Goal: Task Accomplishment & Management: Manage account settings

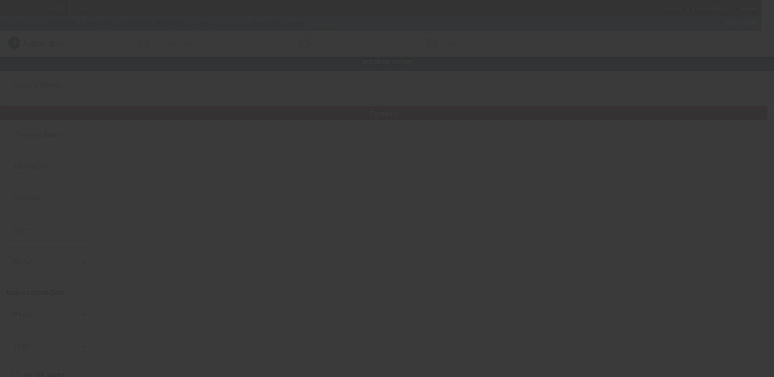
type input "[PERSON_NAME]"
type input "2808 Seclusion Ct"
type input "27612"
type input "Raleigh"
type input "[PHONE_NUMBER]"
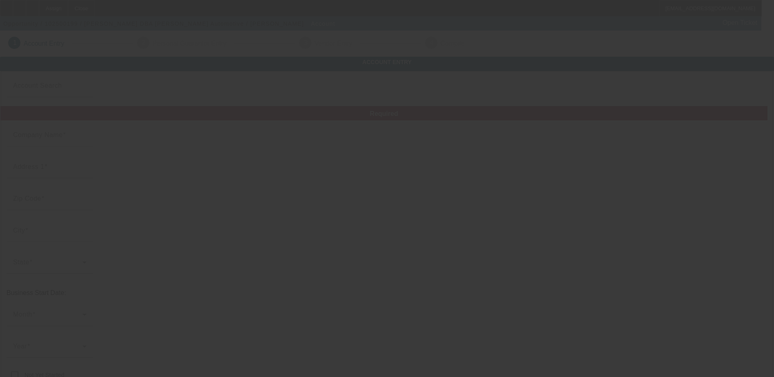
type input "Goldston Automotive"
type input "cgoldston3@gmail.com"
type input "Wake"
type input "[US_EMPLOYER_IDENTIFICATION_NUMBER]"
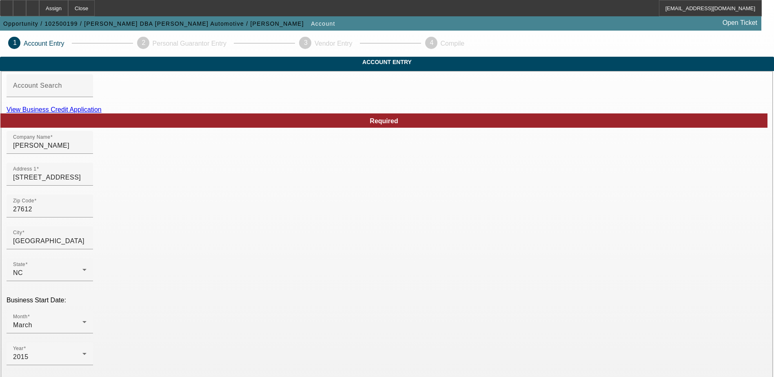
click at [102, 113] on link "View Business Credit Application" at bounding box center [54, 109] width 95 height 7
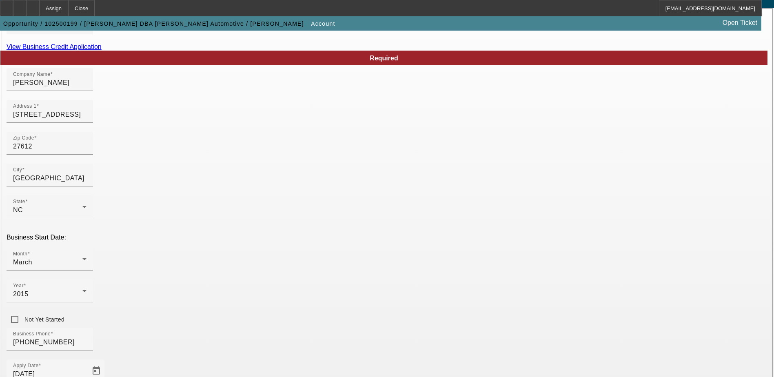
scroll to position [82, 0]
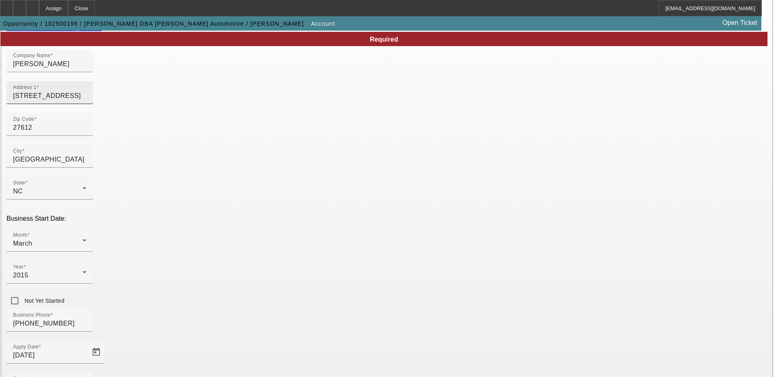
drag, startPoint x: 172, startPoint y: 107, endPoint x: 182, endPoint y: 111, distance: 10.6
click at [87, 101] on input "2808 Seclusion Ct" at bounding box center [49, 96] width 73 height 10
type input "2808-A Seclusion Ct"
click at [285, 139] on div "Zip Code 27612" at bounding box center [387, 129] width 761 height 32
click at [87, 229] on div "Month March" at bounding box center [49, 240] width 73 height 23
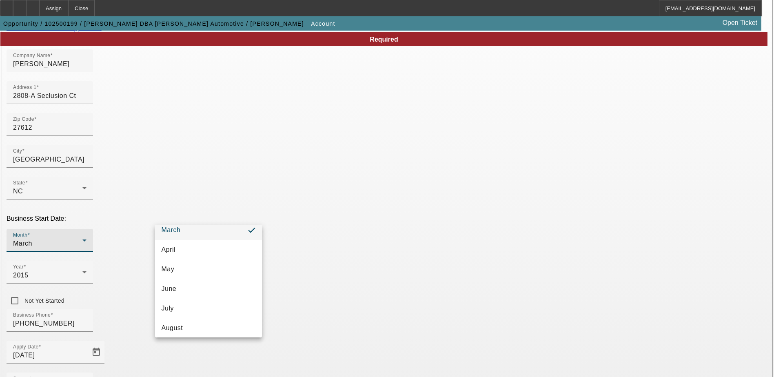
scroll to position [149, 0]
click at [226, 304] on mat-option "November" at bounding box center [208, 305] width 107 height 20
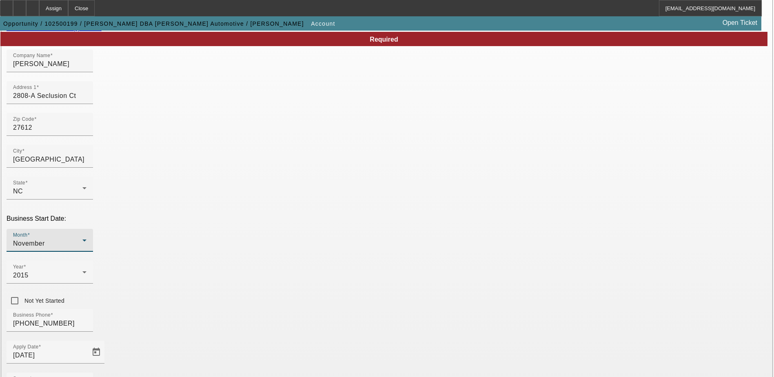
click at [270, 261] on div "Year 2015" at bounding box center [387, 277] width 761 height 32
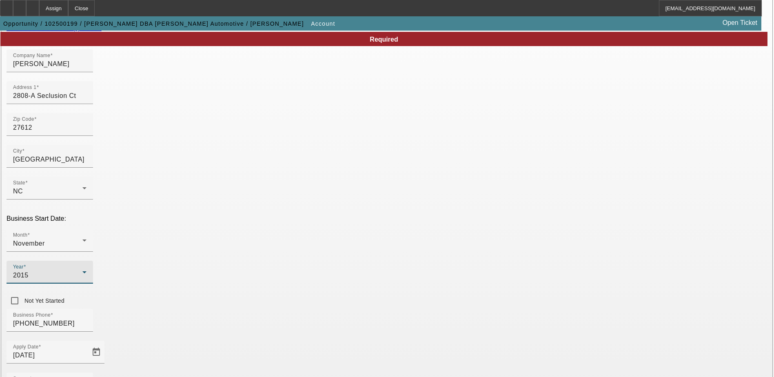
click at [82, 271] on div "2015" at bounding box center [47, 276] width 69 height 10
click at [294, 279] on mat-option "2013" at bounding box center [297, 286] width 47 height 20
click at [328, 309] on div "Business Phone (919) 219-1284" at bounding box center [387, 325] width 761 height 32
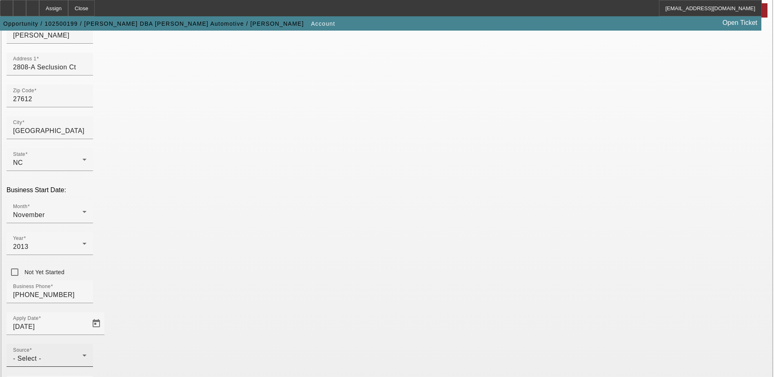
scroll to position [145, 0]
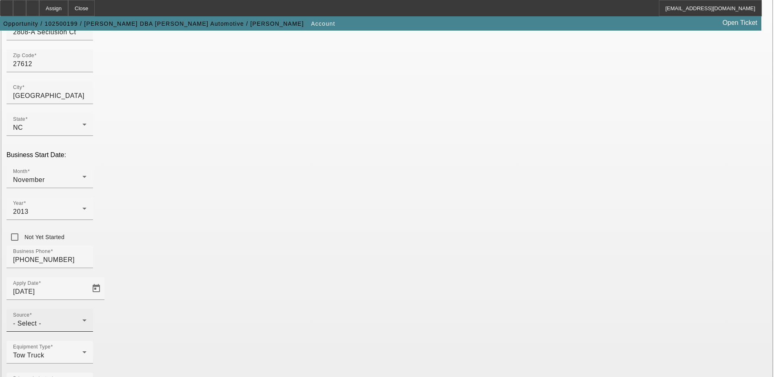
click at [87, 309] on div "Source - Select -" at bounding box center [49, 320] width 73 height 23
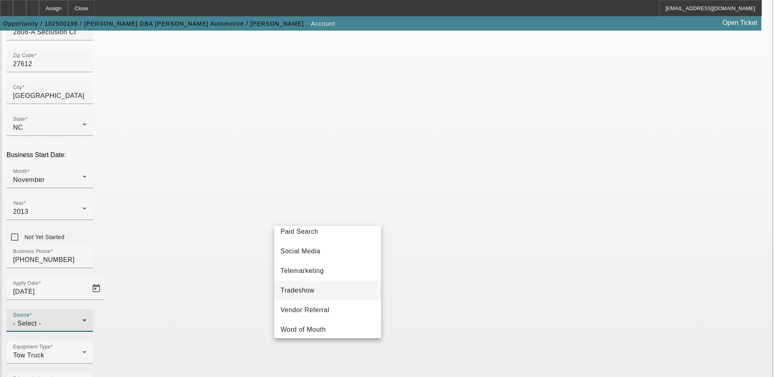
scroll to position [286, 0]
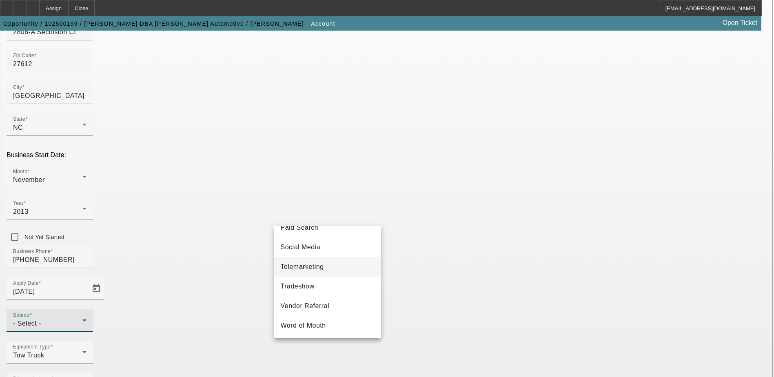
click at [336, 267] on mat-option "Telemarketing" at bounding box center [327, 267] width 107 height 20
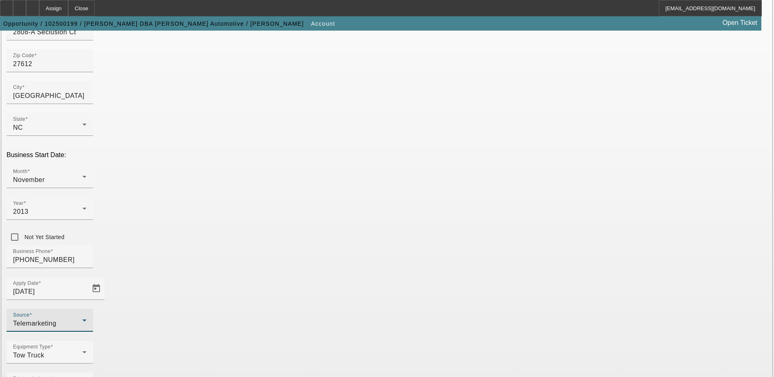
click at [379, 341] on div "Equipment Type Tow Truck" at bounding box center [387, 357] width 761 height 32
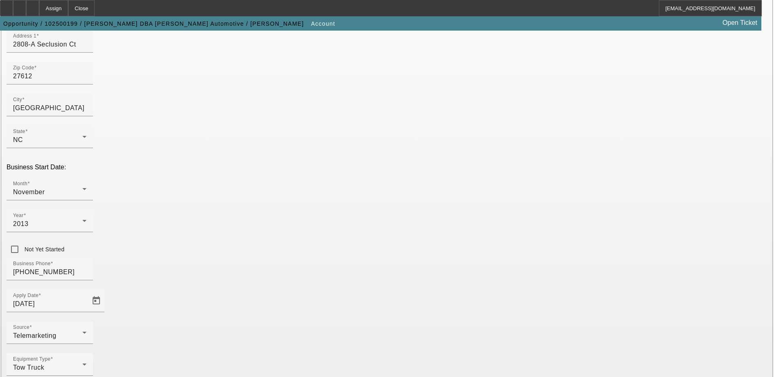
scroll to position [145, 0]
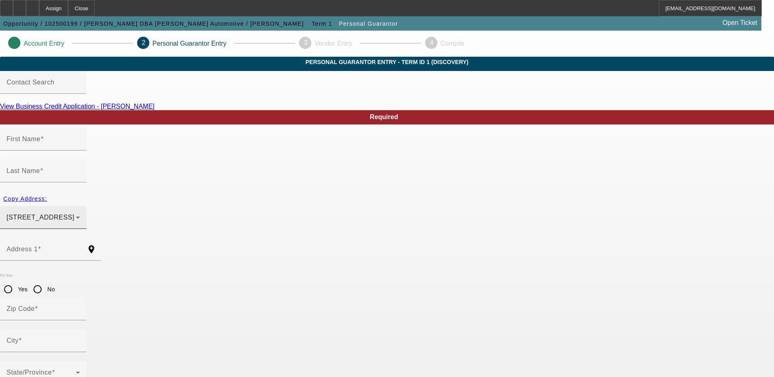
type input "Christopher"
type input "Goldston"
type input "2808 Seclusion Court Apt A"
radio input "true"
type input "27612"
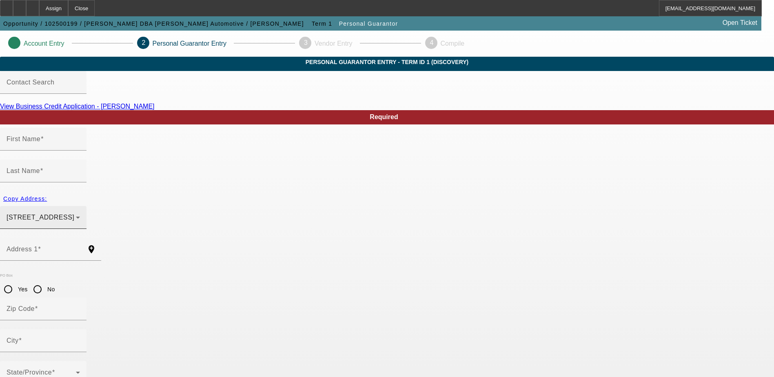
type input "[GEOGRAPHIC_DATA]"
type input "[PHONE_NUMBER]"
type input "100"
type input "240-71-2557"
type input "cgoldston3@gmail.com"
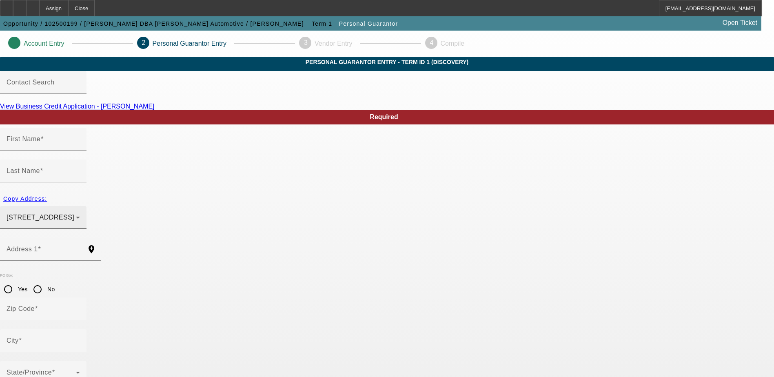
type input "Ray"
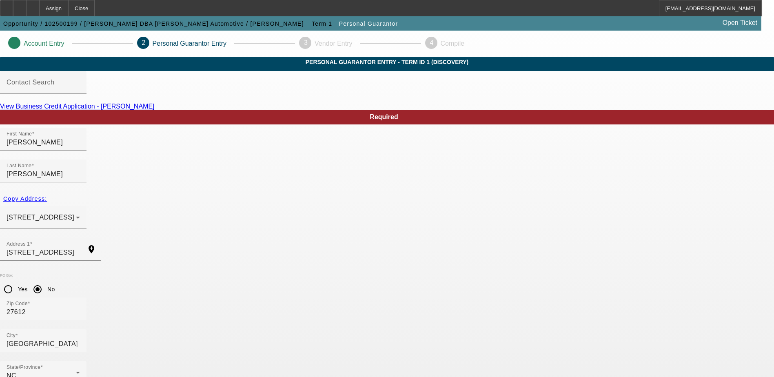
scroll to position [22, 0]
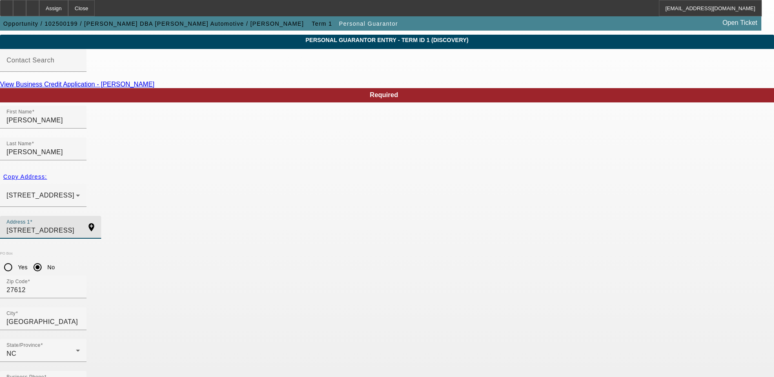
click at [80, 226] on input "2808 Seclusion Court Apt A" at bounding box center [43, 231] width 73 height 10
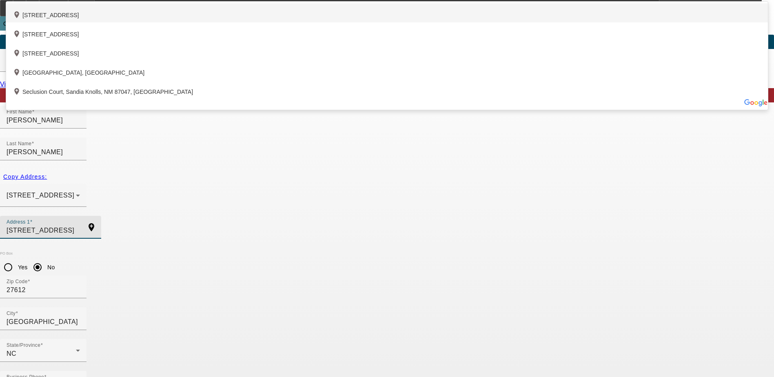
type input "2808 Seclusion Court"
click at [282, 22] on div "add_location 2808 Seclusion Court, Raleigh, NC 27612, US" at bounding box center [387, 12] width 762 height 19
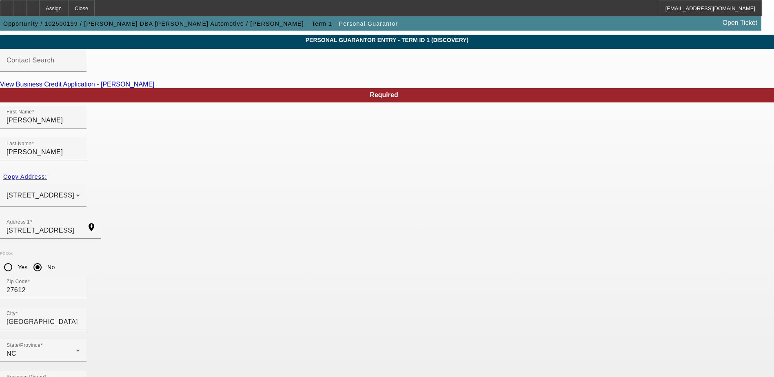
type input "Apt A"
click at [382, 220] on div "Address 1 2808 Seclusion Court add_location" at bounding box center [387, 232] width 774 height 32
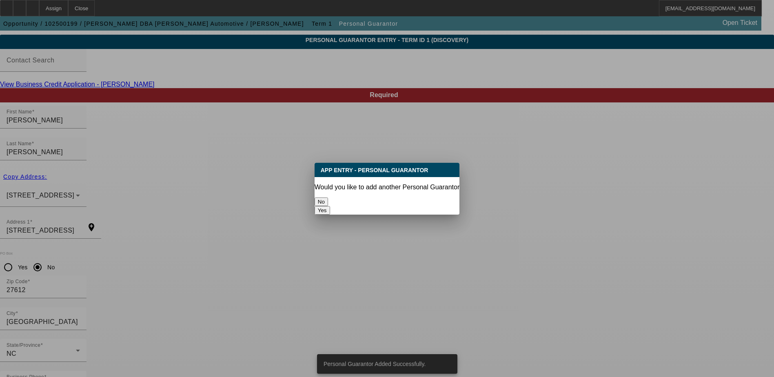
scroll to position [0, 0]
click at [328, 205] on button "No" at bounding box center [321, 202] width 13 height 9
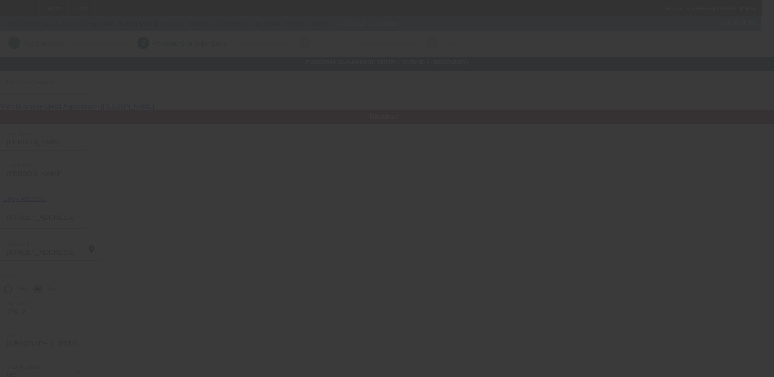
scroll to position [22, 0]
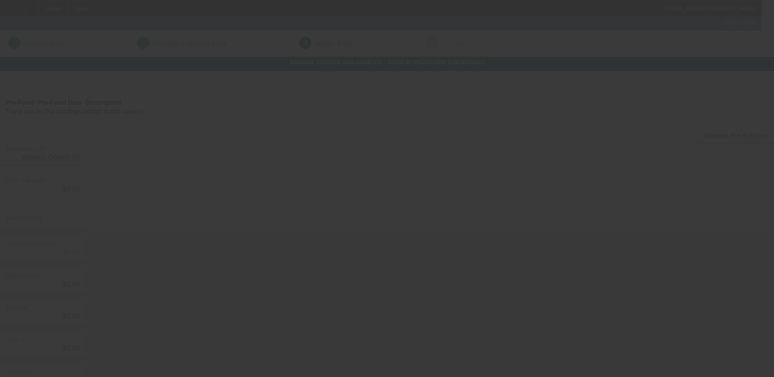
type input "$70,000.00"
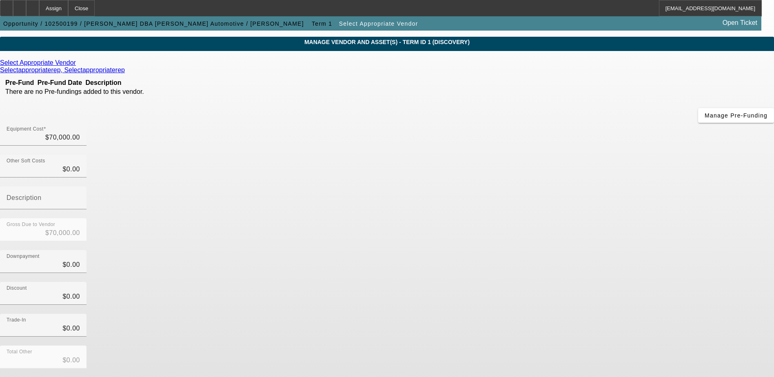
scroll to position [40, 0]
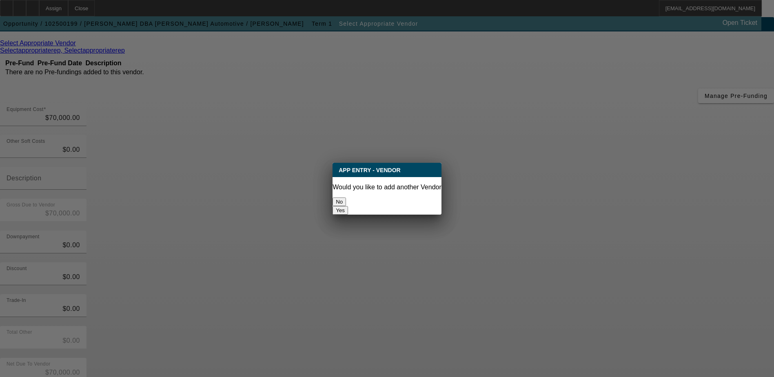
click at [346, 198] on button "No" at bounding box center [339, 202] width 13 height 9
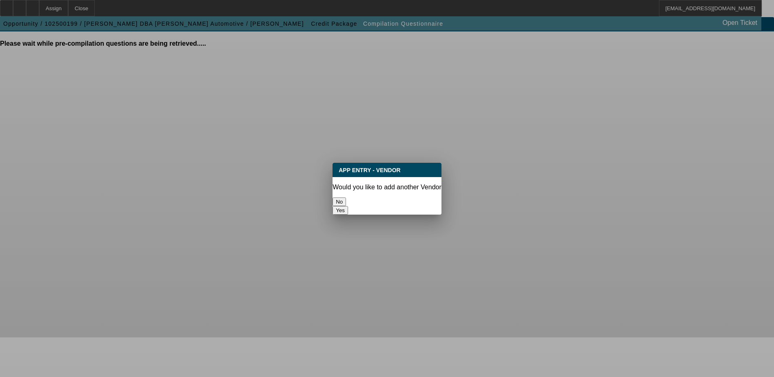
click at [346, 198] on button "No" at bounding box center [339, 202] width 13 height 9
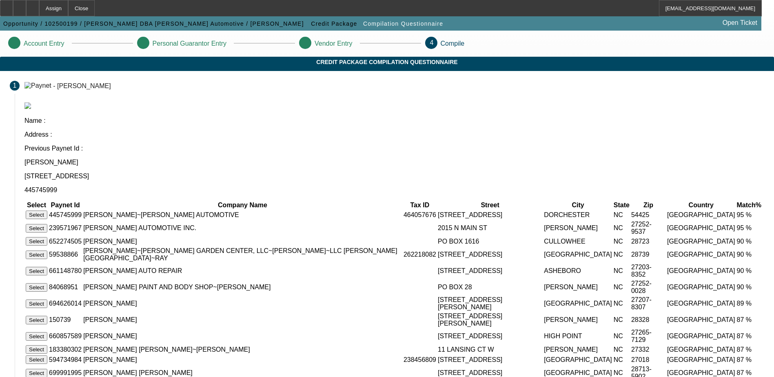
click at [47, 211] on button "Select" at bounding box center [37, 215] width 22 height 9
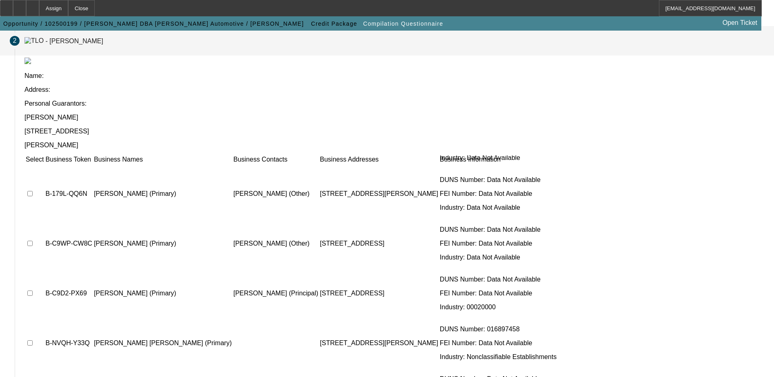
scroll to position [271, 0]
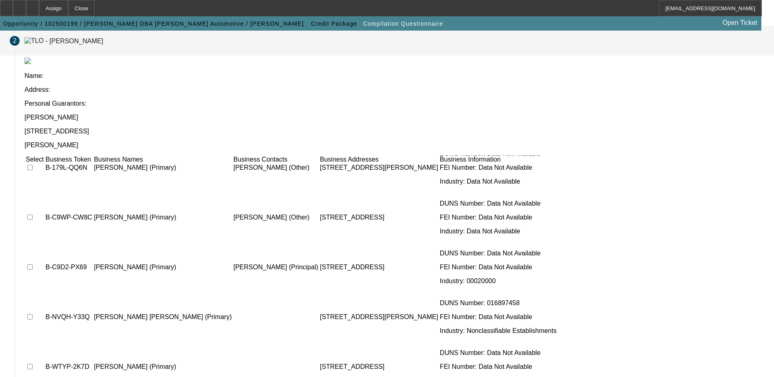
checkbox input "true"
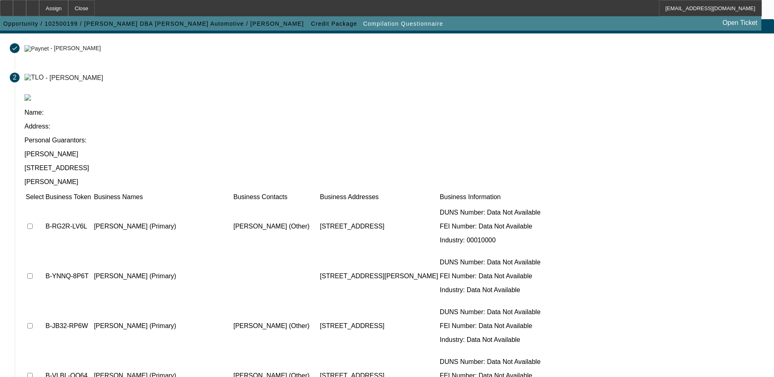
scroll to position [74, 0]
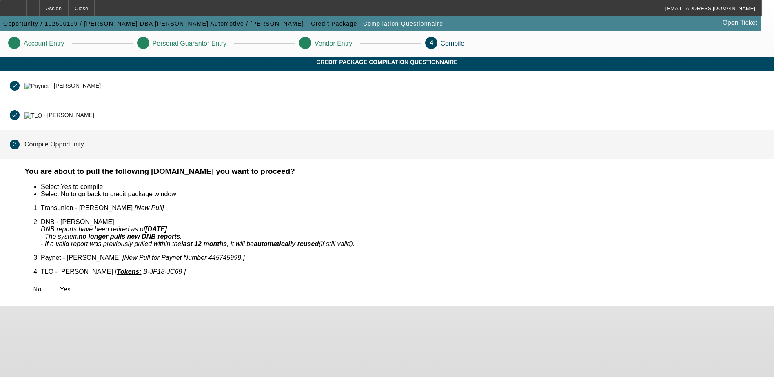
scroll to position [0, 0]
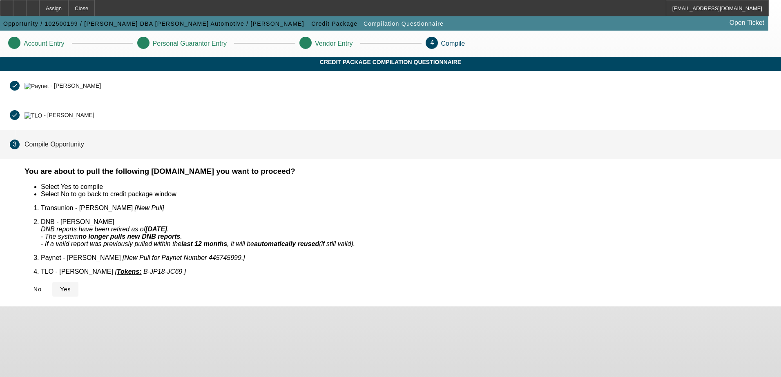
click at [71, 286] on span "Yes" at bounding box center [65, 289] width 11 height 7
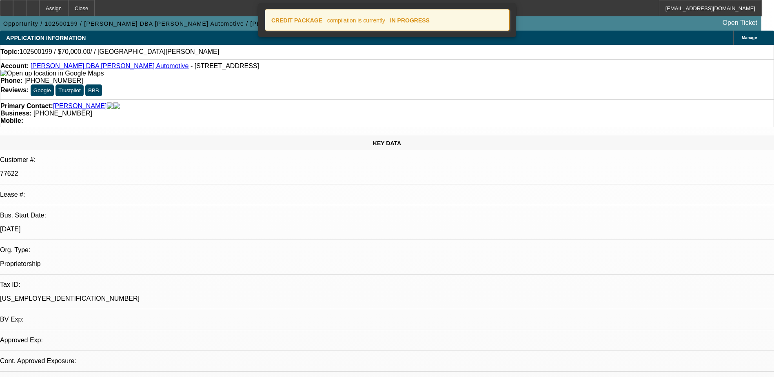
select select "0"
select select "2"
select select "0.1"
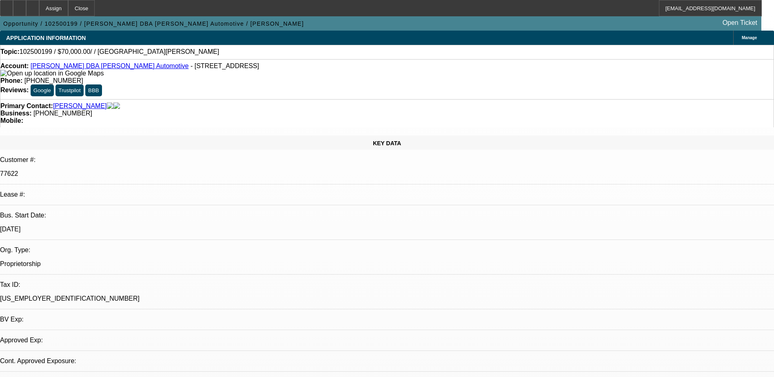
select select "1"
select select "2"
select select "4"
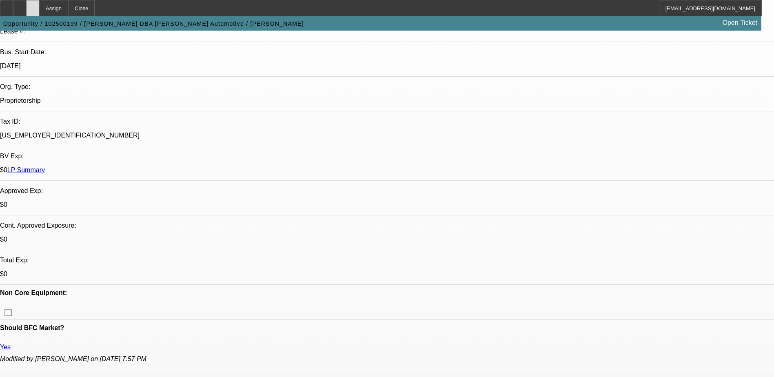
click at [39, 2] on div at bounding box center [32, 8] width 13 height 16
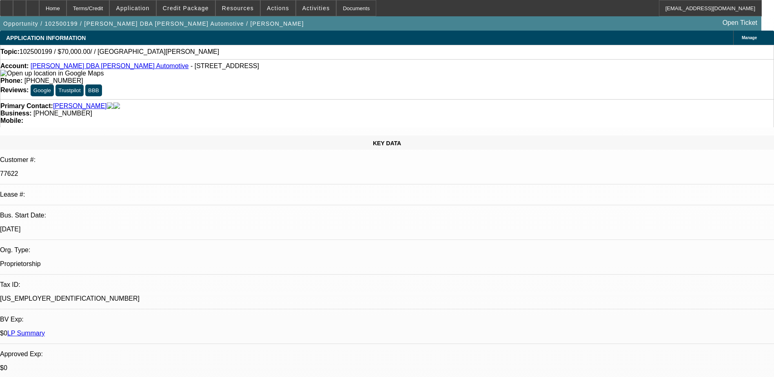
select select "0"
select select "2"
select select "0.1"
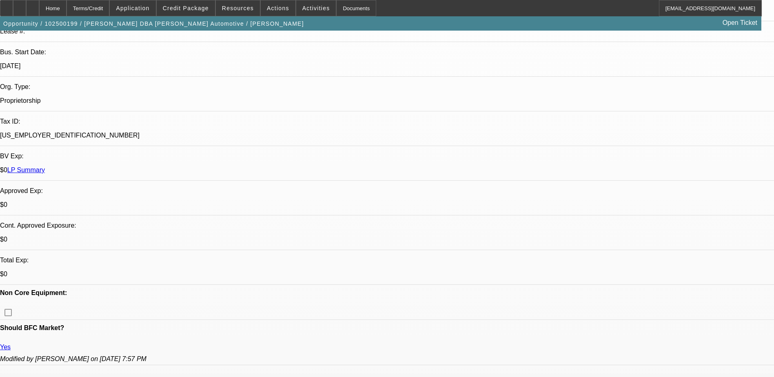
select select "1"
select select "2"
select select "4"
click at [39, 9] on div at bounding box center [32, 8] width 13 height 16
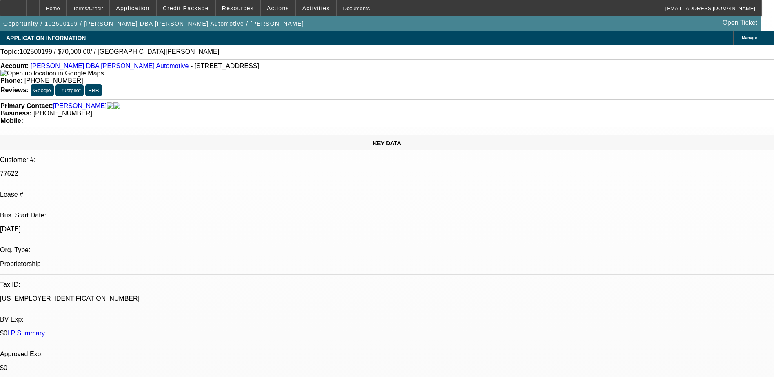
select select "0"
select select "2"
select select "0.1"
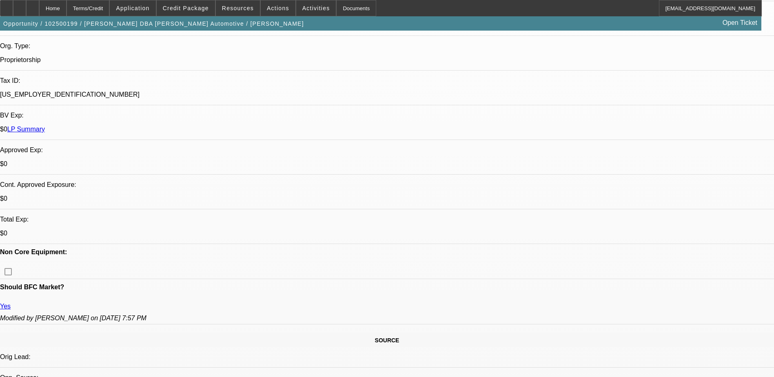
select select "1"
select select "2"
select select "4"
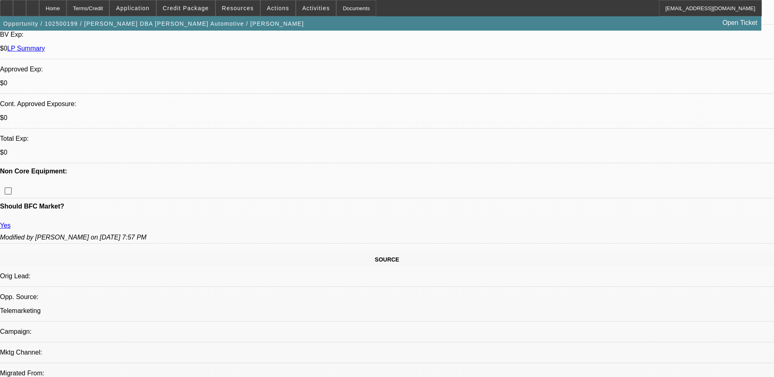
scroll to position [286, 0]
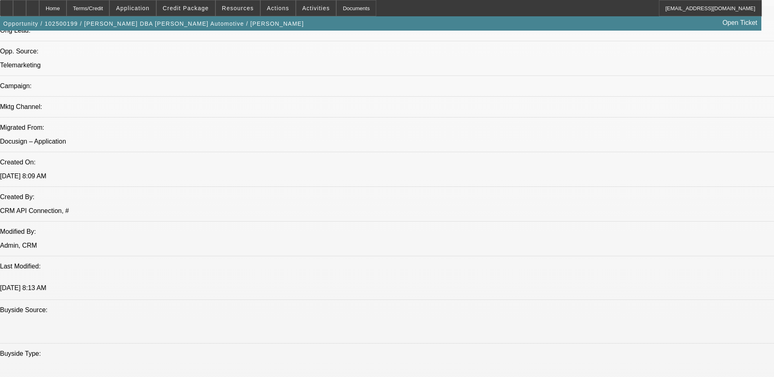
scroll to position [327, 0]
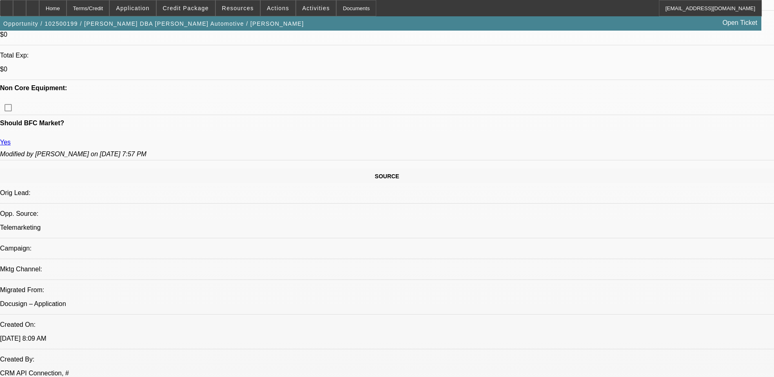
scroll to position [367, 0]
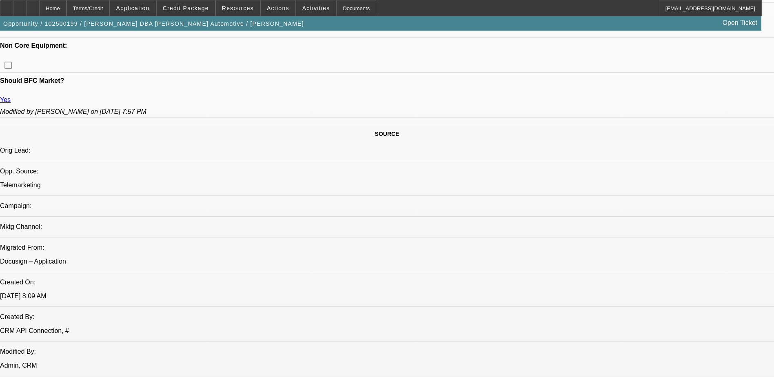
scroll to position [531, 0]
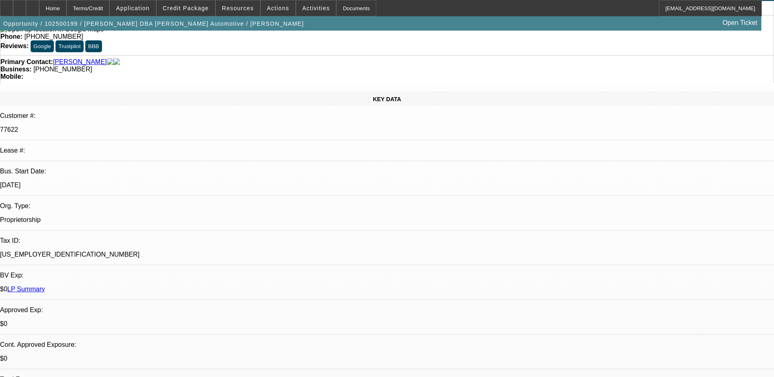
scroll to position [0, 0]
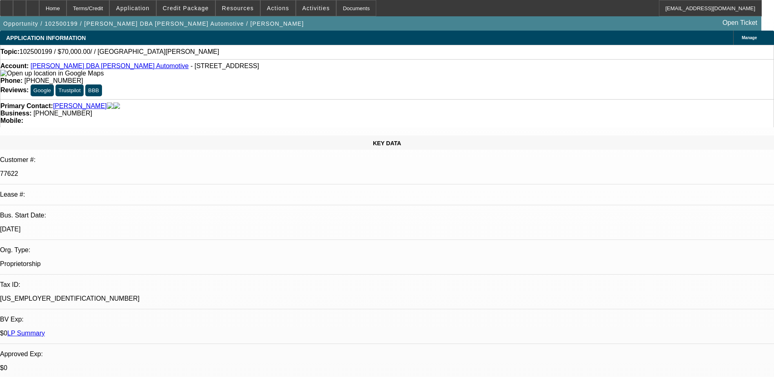
click at [45, 330] on link "LP Summary" at bounding box center [26, 333] width 38 height 7
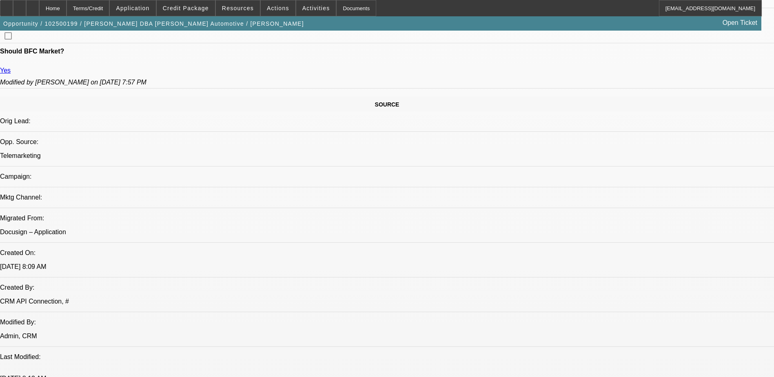
scroll to position [449, 0]
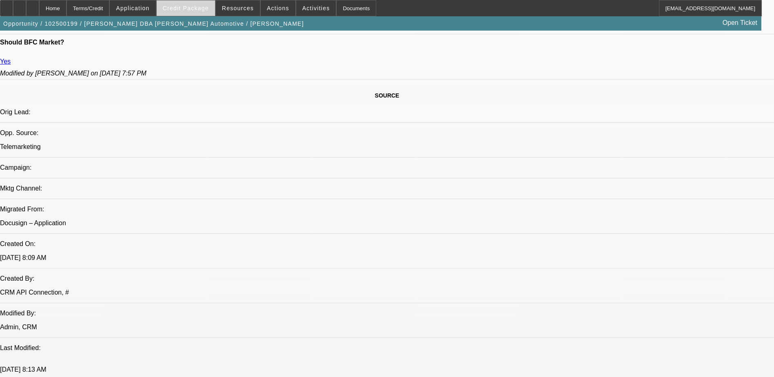
click at [185, 2] on span at bounding box center [186, 8] width 58 height 20
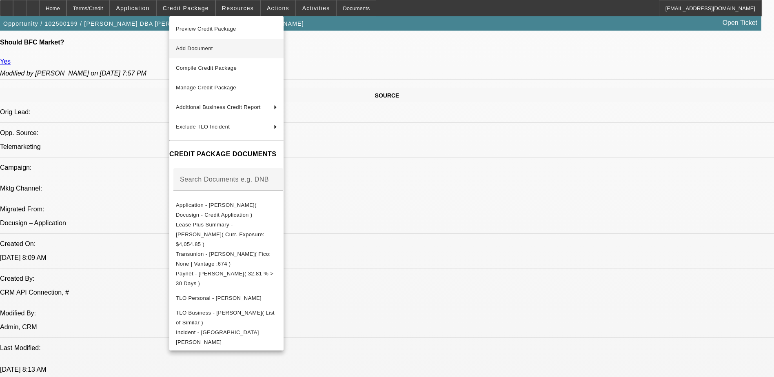
click at [226, 55] on button "Add Document" at bounding box center [226, 49] width 114 height 20
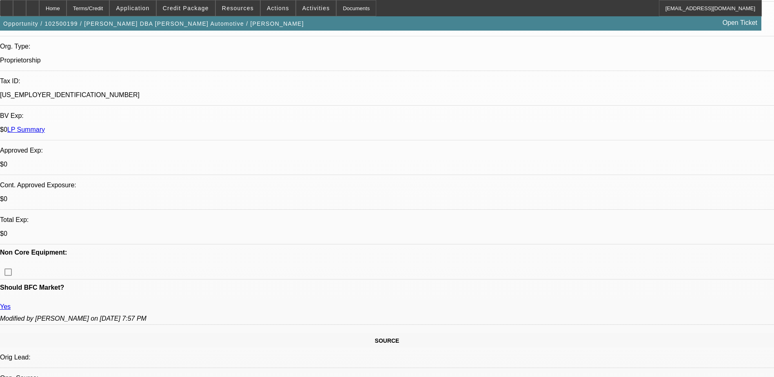
scroll to position [41, 0]
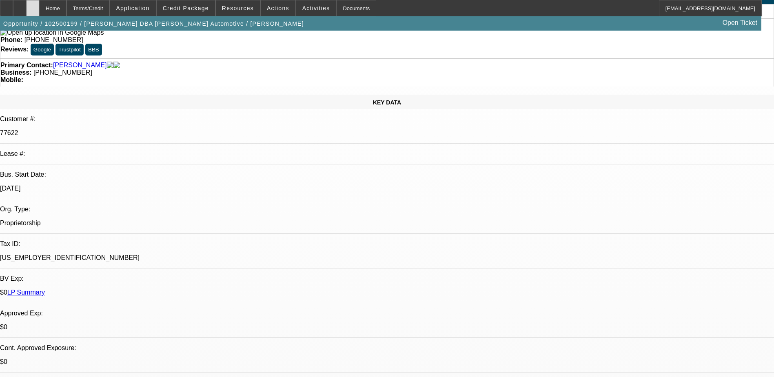
click at [39, 9] on div at bounding box center [32, 8] width 13 height 16
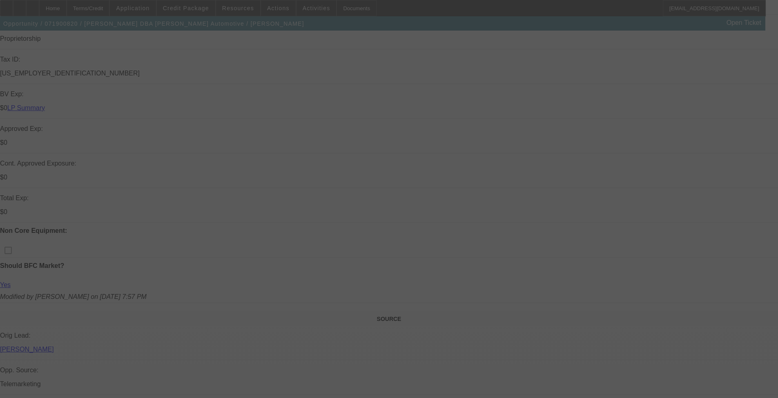
scroll to position [245, 0]
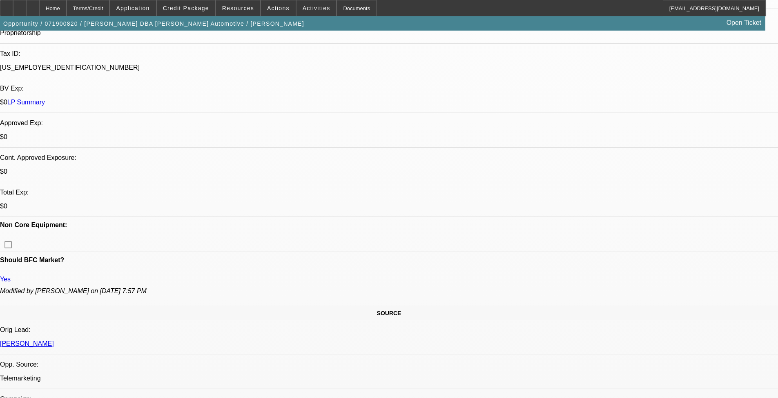
select select "0"
select select "2"
select select "0.1"
select select "0"
select select "2"
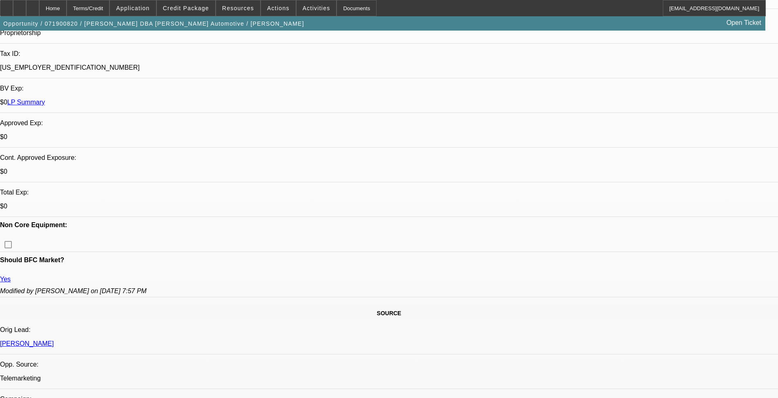
select select "0.1"
select select "0"
select select "2"
select select "0.1"
select select "0"
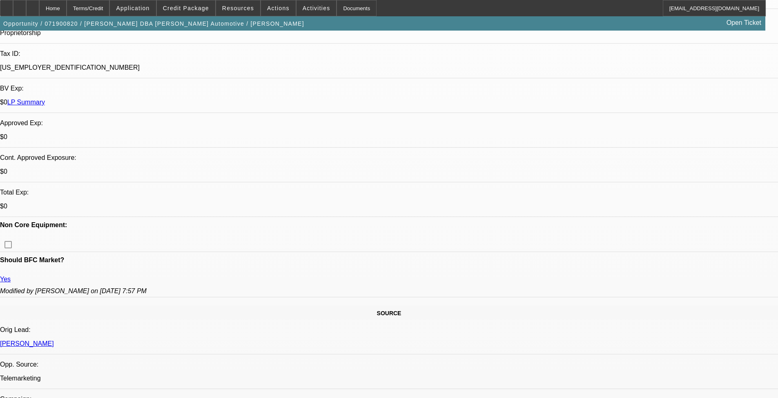
select select "2"
select select "0.1"
select select "1"
select select "2"
select select "4"
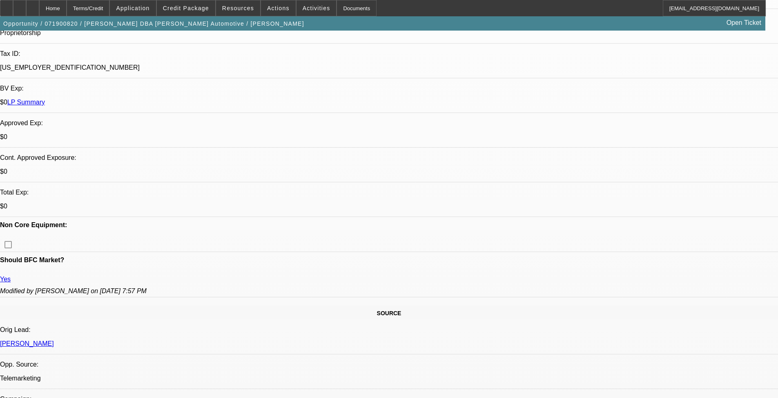
select select "1"
select select "2"
select select "4"
select select "1"
select select "2"
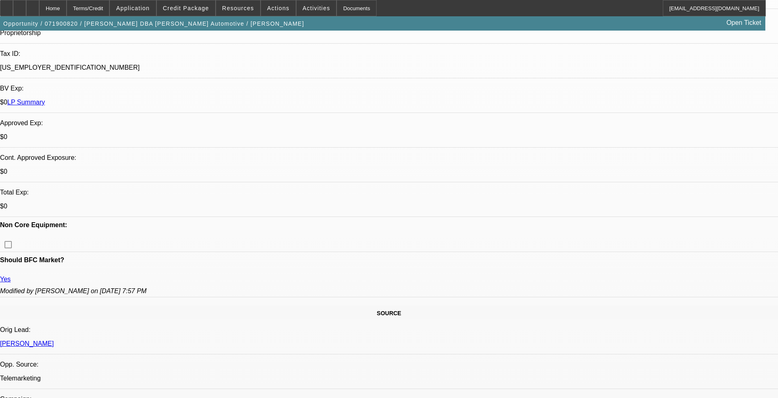
select select "4"
select select "1"
select select "2"
select select "4"
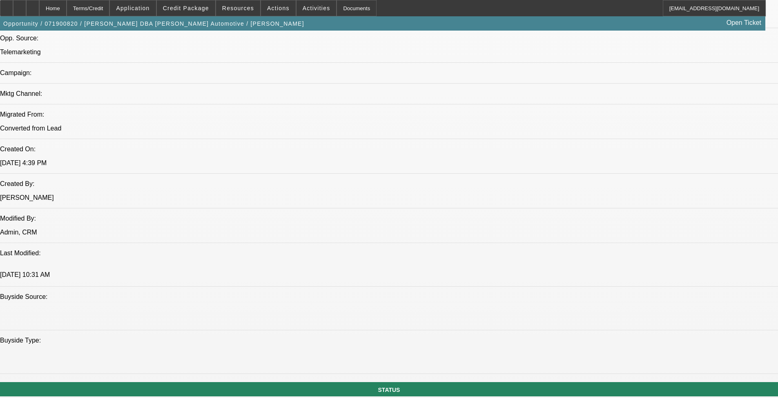
scroll to position [490, 0]
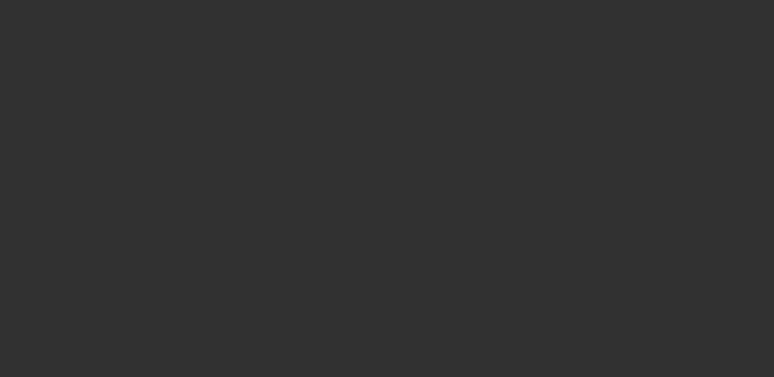
select select "0"
select select "2"
select select "0.1"
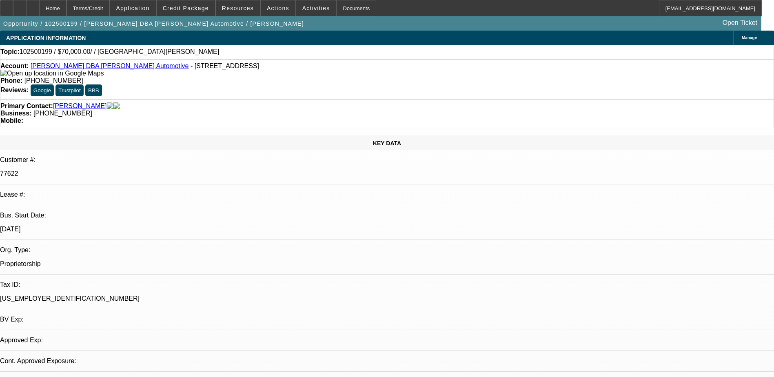
select select "1"
select select "2"
select select "4"
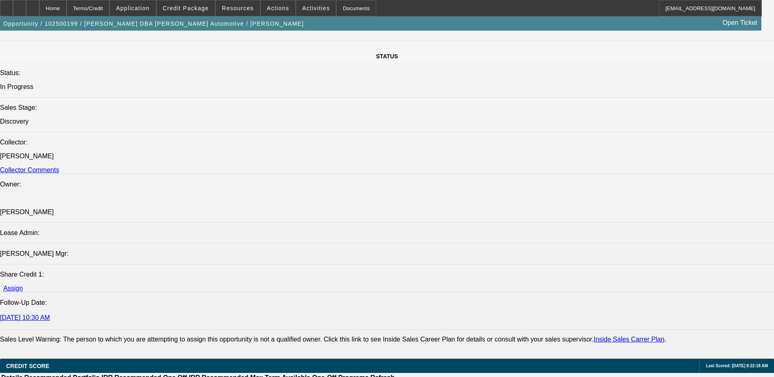
scroll to position [755, 0]
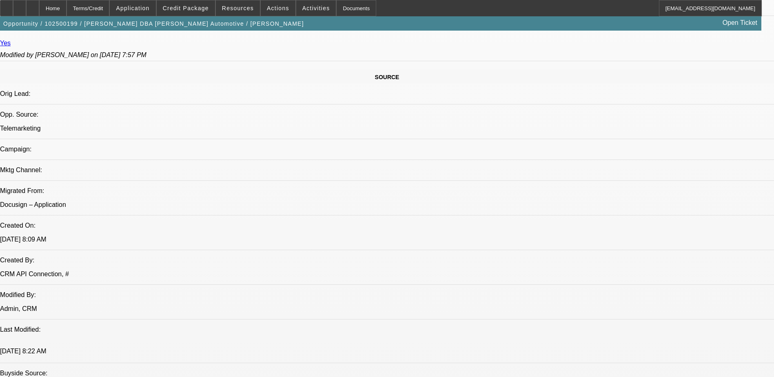
scroll to position [388, 0]
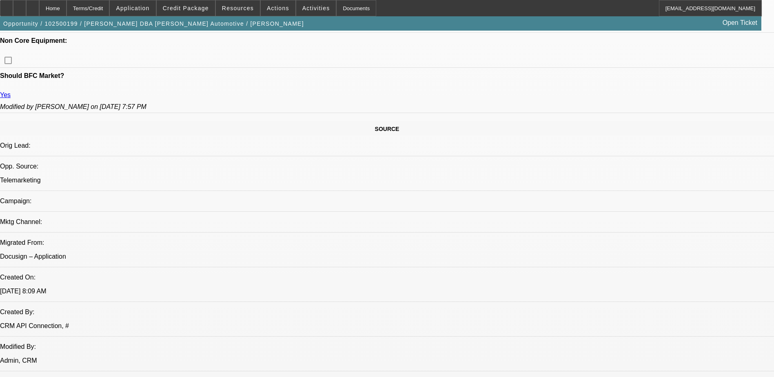
scroll to position [469, 0]
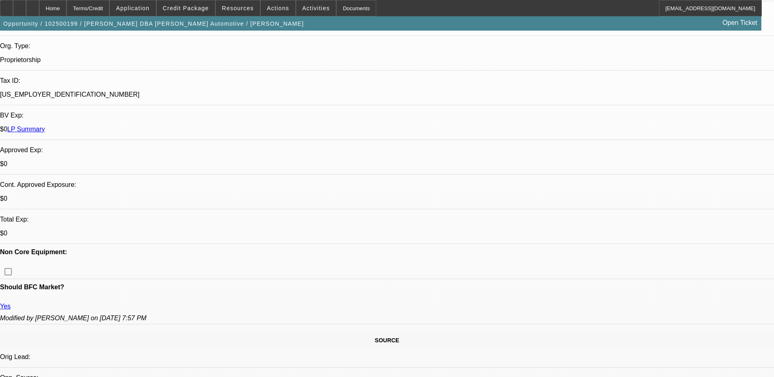
scroll to position [367, 0]
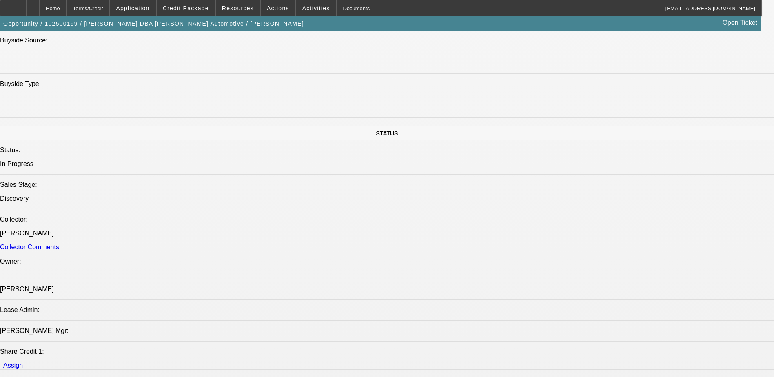
scroll to position [898, 0]
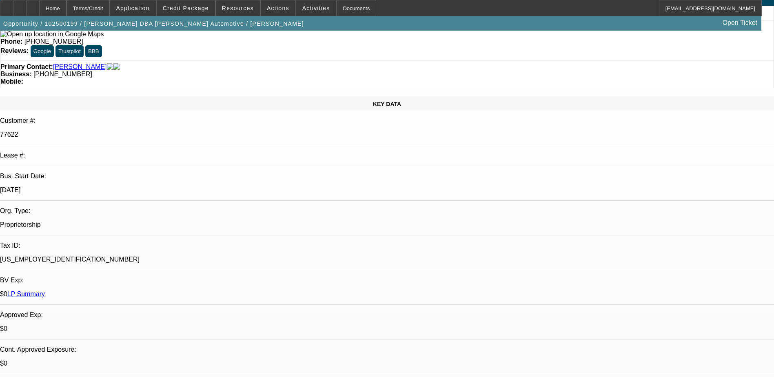
scroll to position [0, 0]
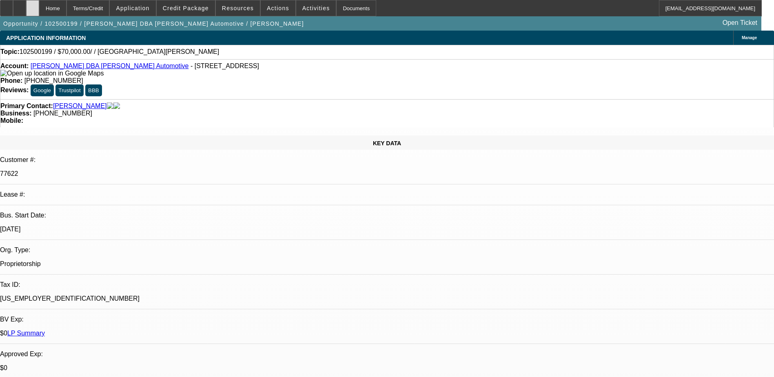
click at [39, 9] on div at bounding box center [32, 8] width 13 height 16
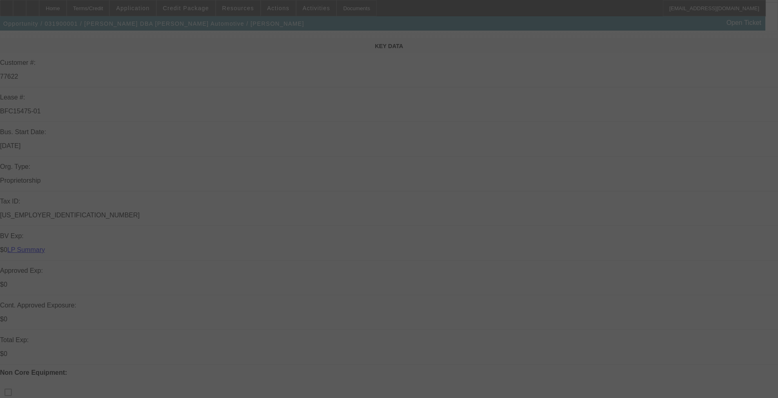
scroll to position [245, 0]
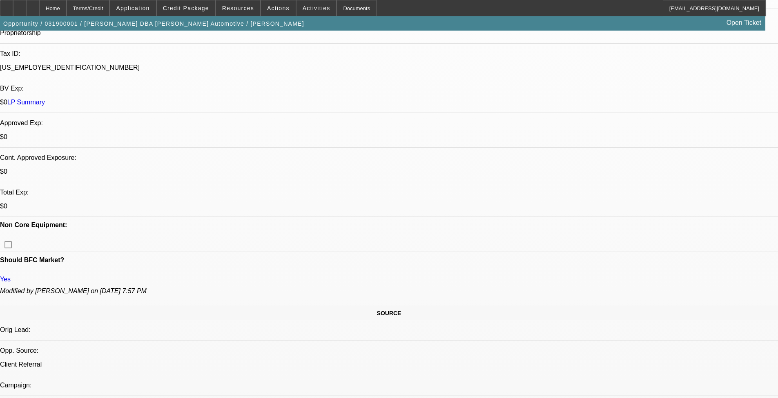
select select "0"
select select "2"
select select "0.1"
select select "0"
select select "2"
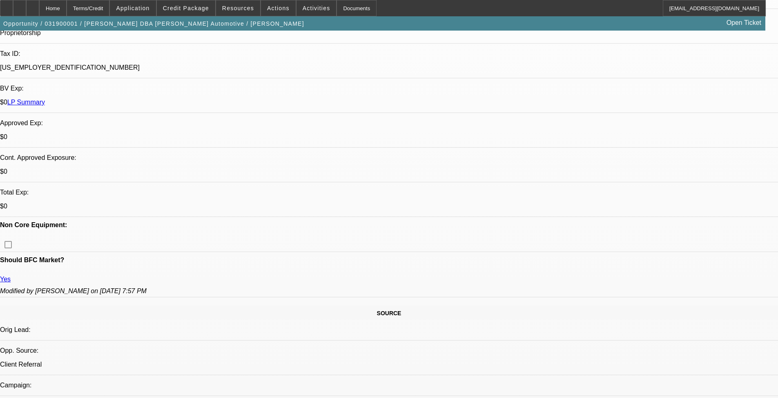
select select "0.1"
select select "0.2"
select select "2"
select select "0.1"
select select "0.2"
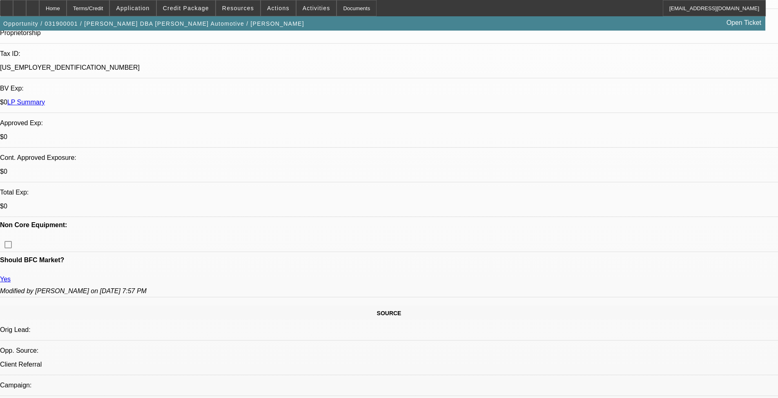
select select "2"
select select "0.1"
select select "1"
select select "2"
select select "4"
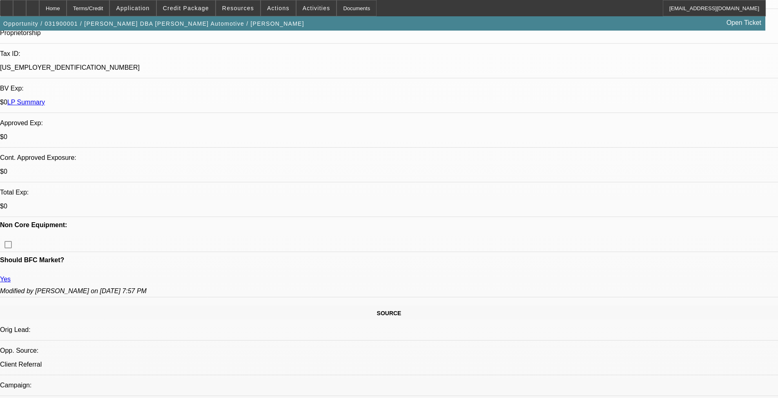
select select "1"
select select "2"
select select "4"
select select "1"
select select "2"
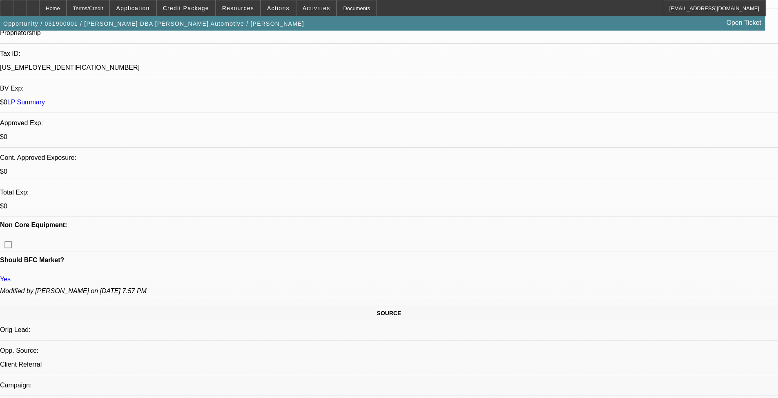
select select "4"
select select "1"
select select "2"
select select "4"
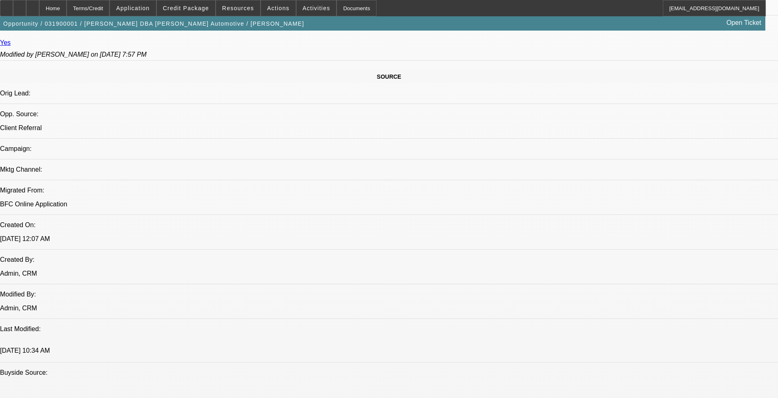
scroll to position [449, 0]
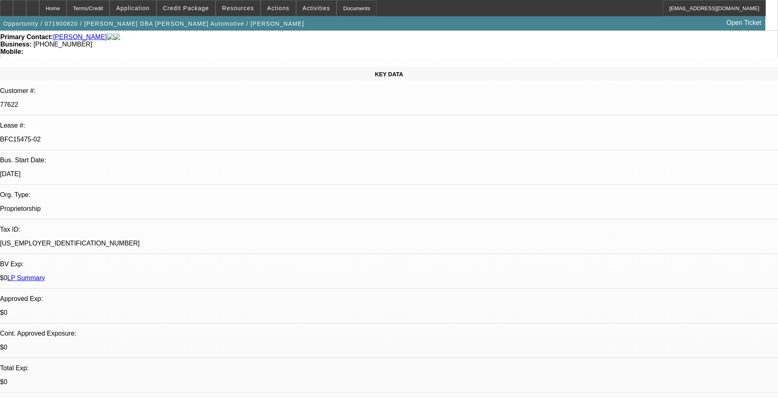
select select "0"
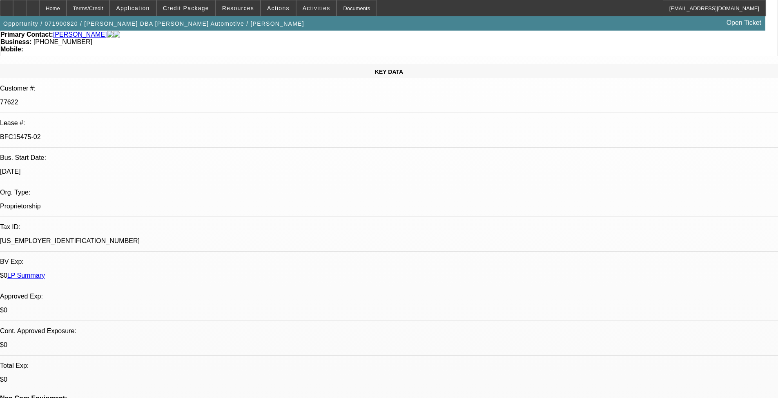
select select "2"
select select "0.1"
select select "0"
select select "2"
select select "0.1"
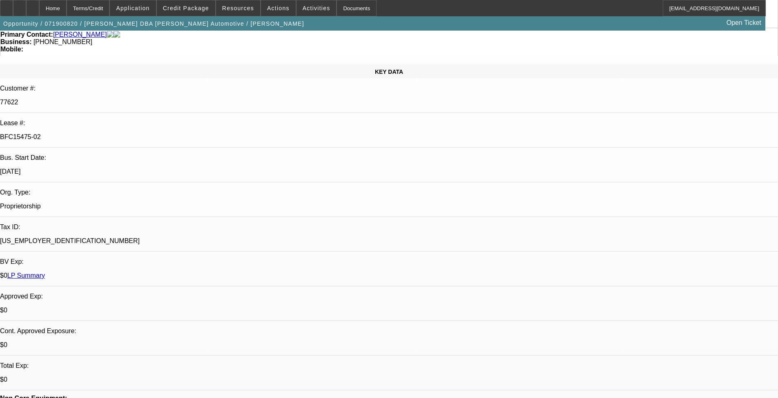
select select "0"
select select "2"
select select "0.1"
select select "0"
select select "2"
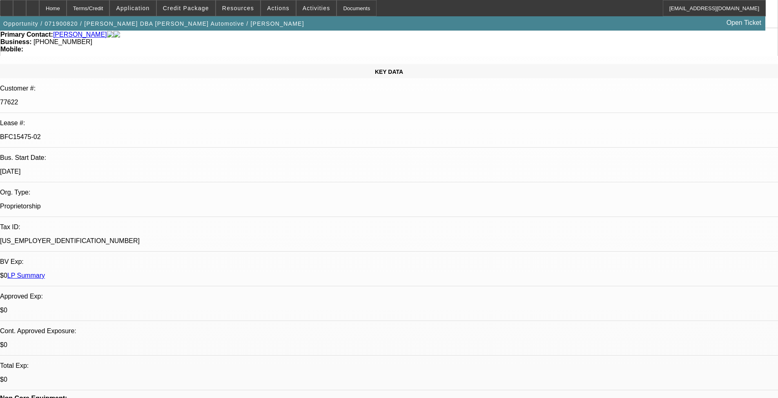
select select "0.1"
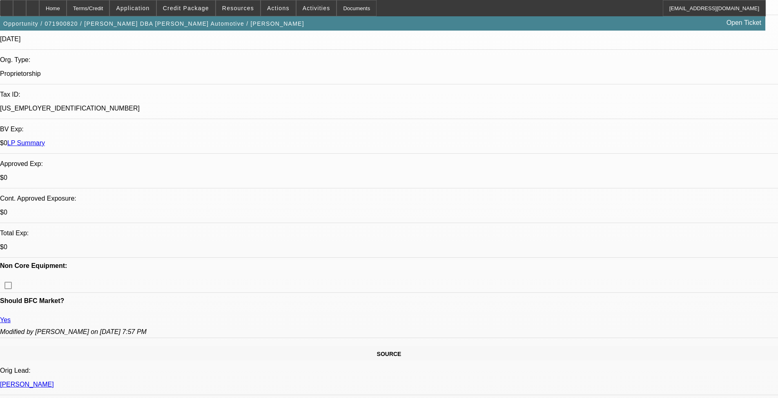
select select "1"
select select "2"
select select "4"
select select "1"
select select "2"
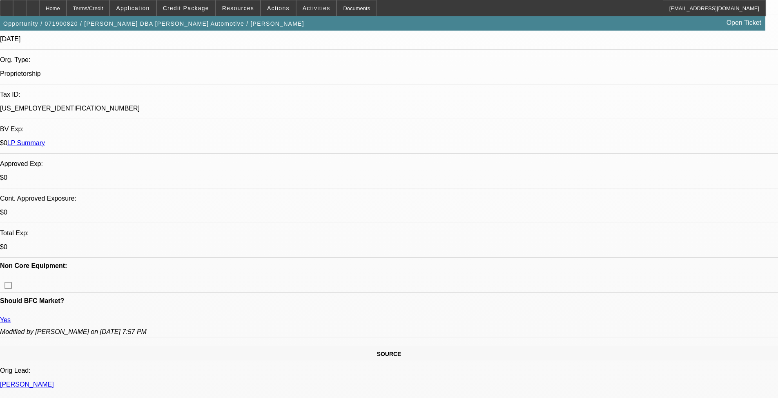
select select "4"
select select "1"
select select "2"
select select "4"
select select "1"
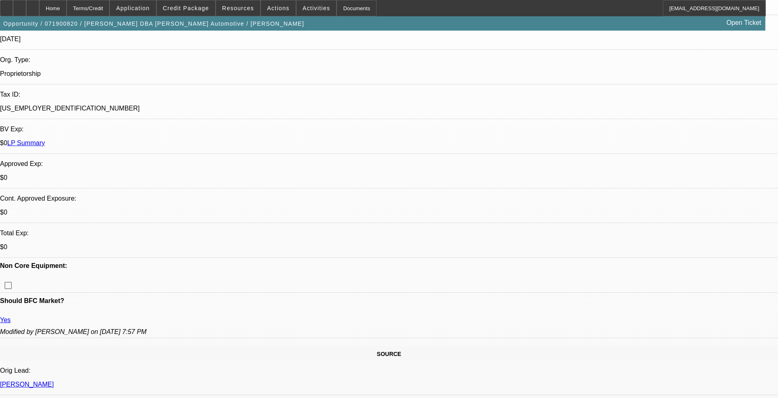
select select "2"
select select "4"
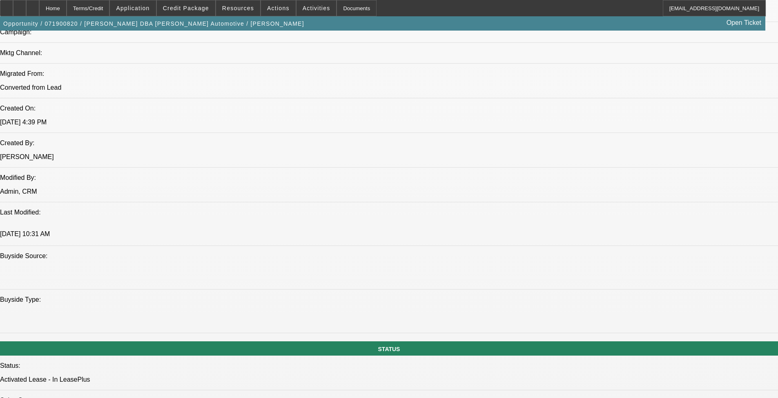
scroll to position [367, 0]
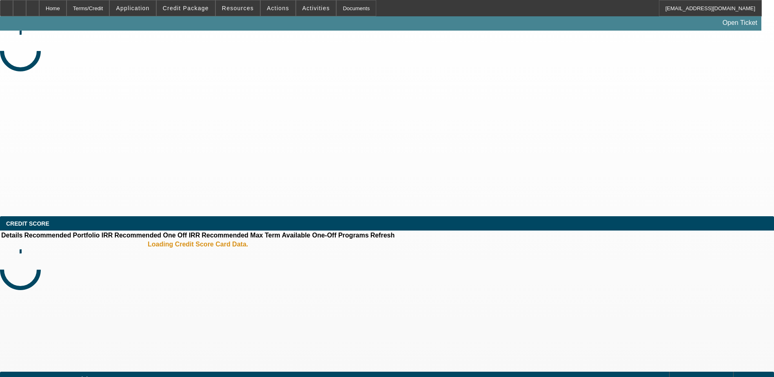
select select "0"
select select "2"
select select "0.1"
select select "4"
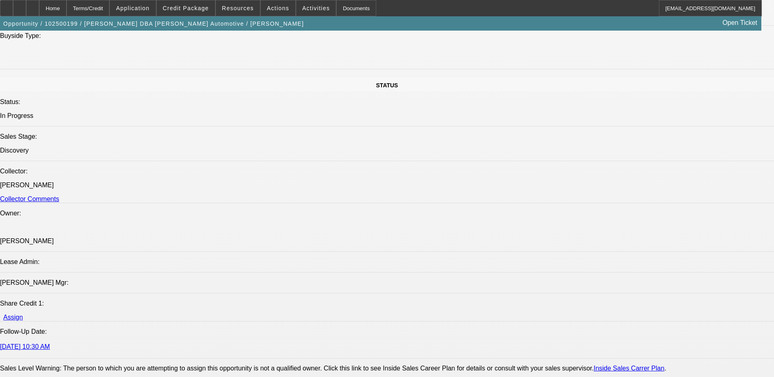
scroll to position [939, 0]
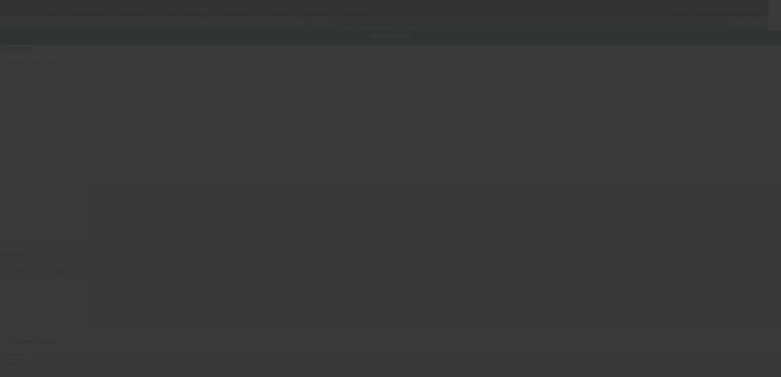
type textarea "Commercial Truck Other; Make: Ford; Model: F350"
type input "[STREET_ADDRESS]"
type input "[GEOGRAPHIC_DATA]"
type input "27612"
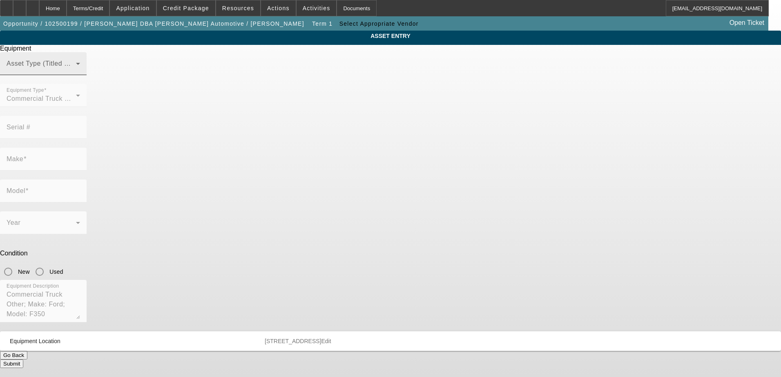
click at [76, 72] on span at bounding box center [41, 67] width 69 height 10
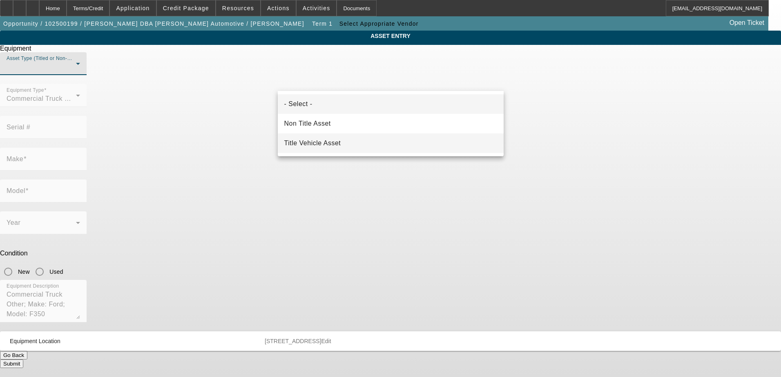
click at [396, 138] on mat-option "Title Vehicle Asset" at bounding box center [391, 143] width 226 height 20
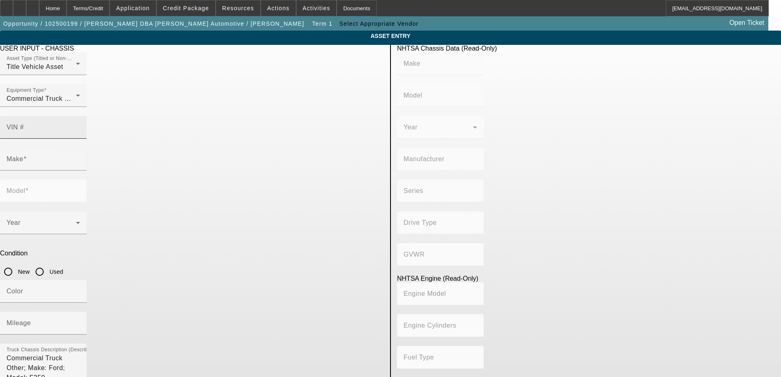
click at [80, 126] on input "VIN #" at bounding box center [43, 131] width 73 height 10
click at [80, 126] on input "1FVAC" at bounding box center [43, 131] width 73 height 10
click at [80, 120] on div "VIN # 1FVACWFC" at bounding box center [43, 127] width 73 height 23
click at [80, 126] on input "1FVACWFC1NH" at bounding box center [43, 131] width 73 height 10
click at [80, 126] on input "1FVACWFC1NHND3" at bounding box center [43, 131] width 73 height 10
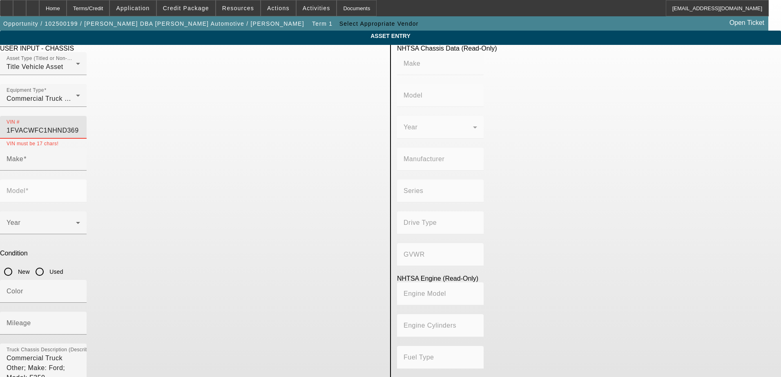
type input "[US_VEHICLE_IDENTIFICATION_NUMBER]"
type input "FREIGHTLINER"
type input "M2"
type input "DAIMLER TRUCK NORTH AMERICA LLC"
type input "106 Medium Duty"
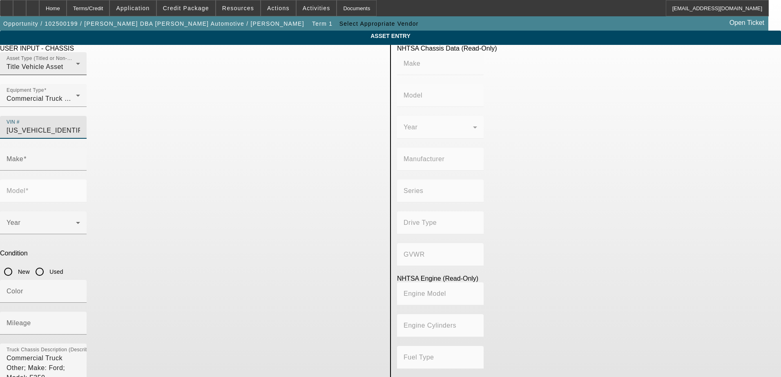
type input "4x2"
type input "Class 6: 19,501 - 26,000 lb (8,845 - 11,794 kg)"
type input "Cummins B6.7"
type input "6"
type input "Diesel"
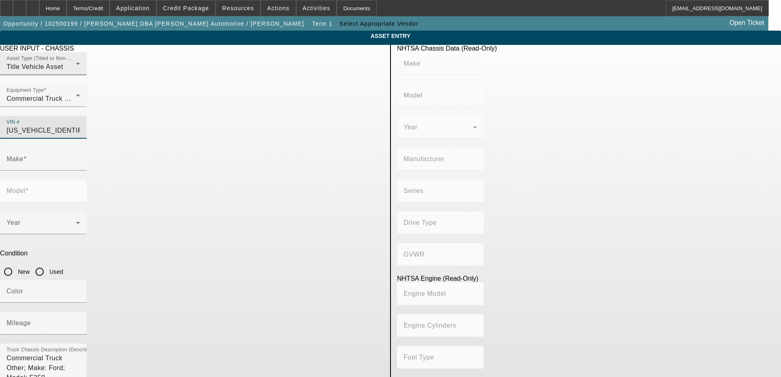
type input "408.85908543470"
type input "6.7"
type input "FREIGHTLINER"
type input "M2"
drag, startPoint x: 367, startPoint y: 115, endPoint x: 247, endPoint y: 126, distance: 120.6
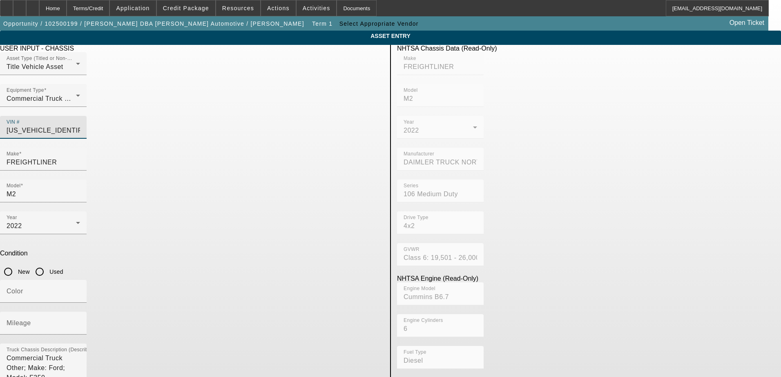
click at [247, 126] on div "Asset Type (Titled or Non-Titled) Title Vehicle Asset Equipment Type Commercial…" at bounding box center [192, 100] width 384 height 96
click at [273, 118] on div "VIN #" at bounding box center [192, 132] width 384 height 32
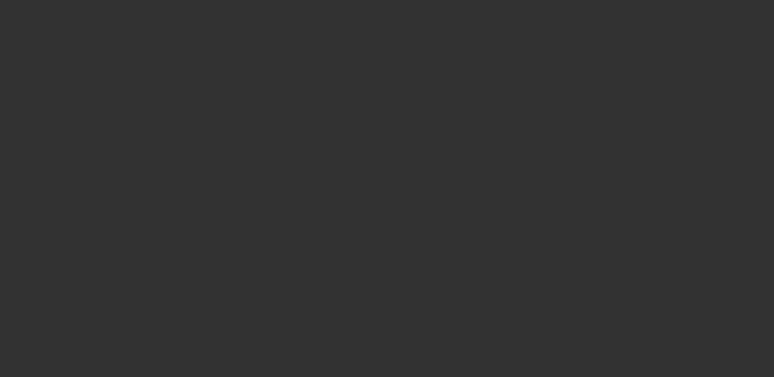
select select "0"
select select "2"
select select "0.1"
select select "4"
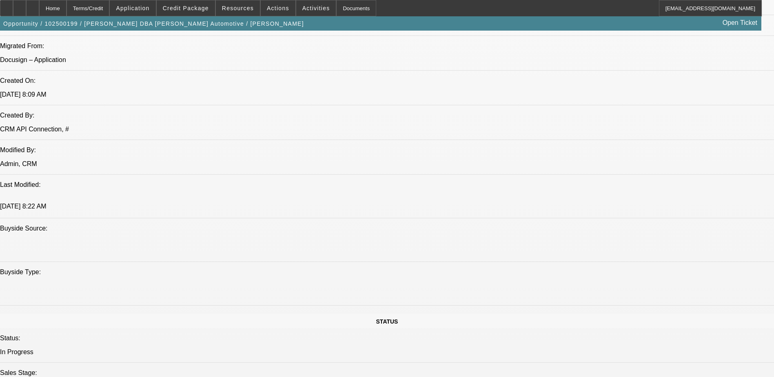
scroll to position [367, 0]
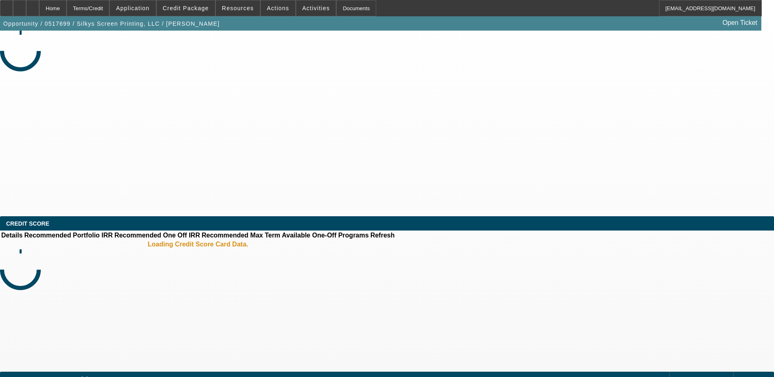
select select "0"
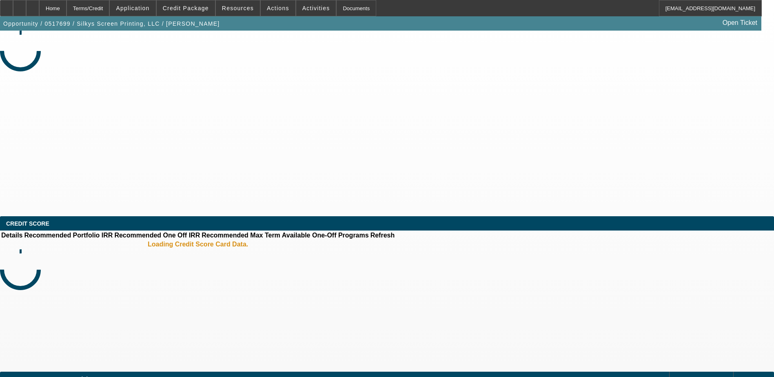
select select "0"
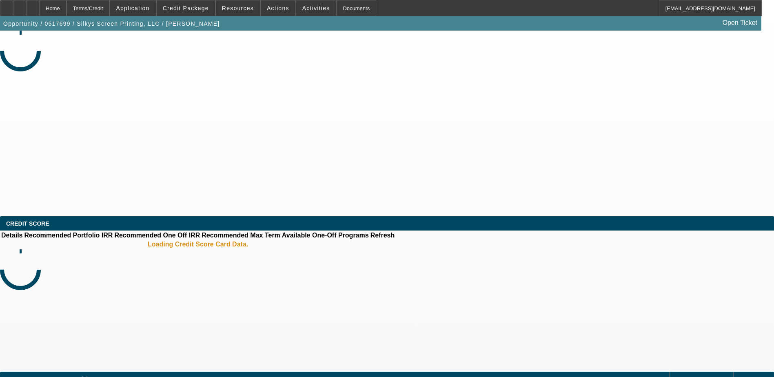
select select "0"
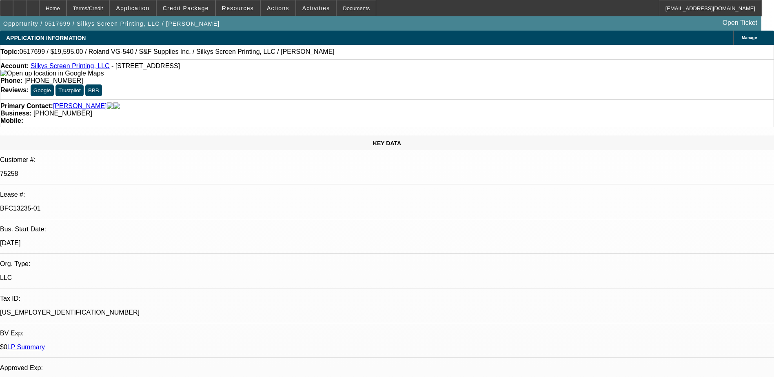
select select "1"
select select "4"
select select "1"
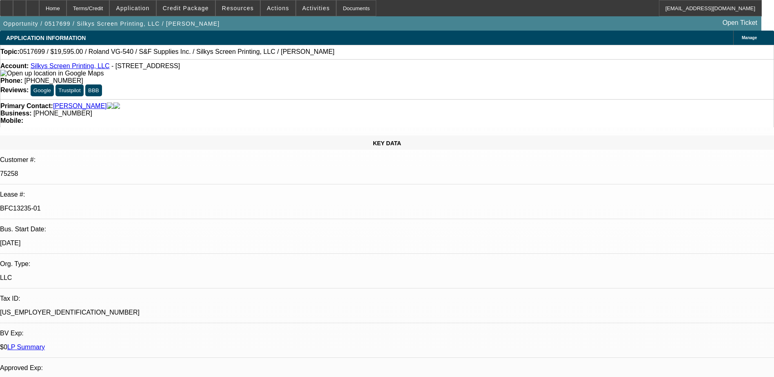
select select "4"
select select "1"
select select "4"
select select "1"
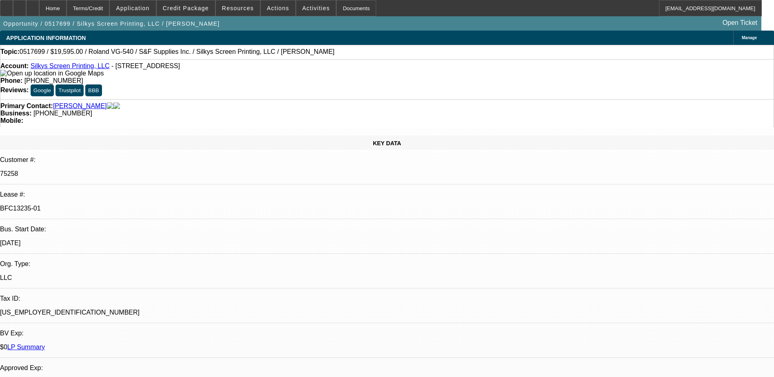
select select "1"
select select "4"
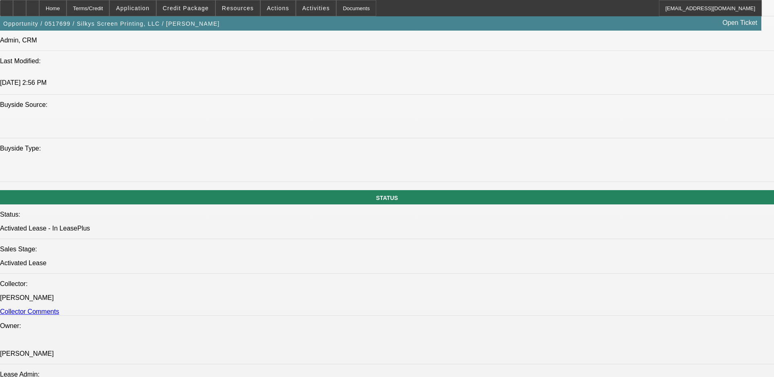
scroll to position [776, 0]
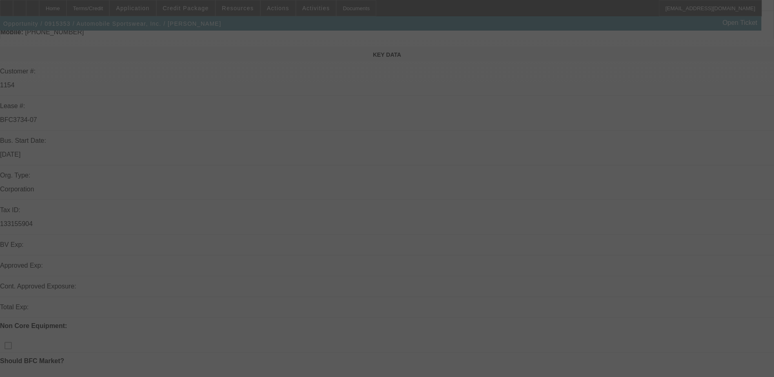
scroll to position [245, 0]
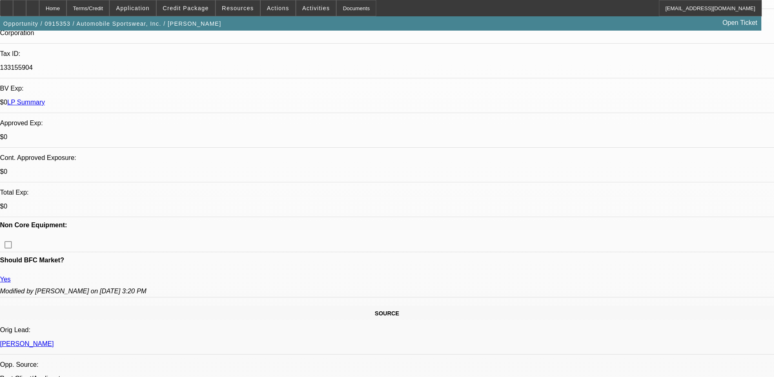
select select "0"
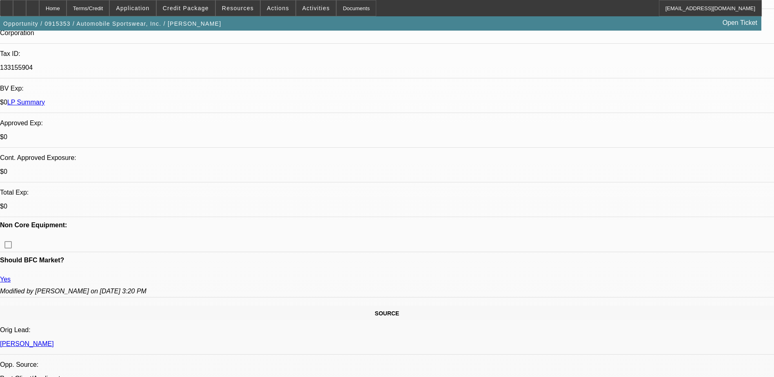
select select "0"
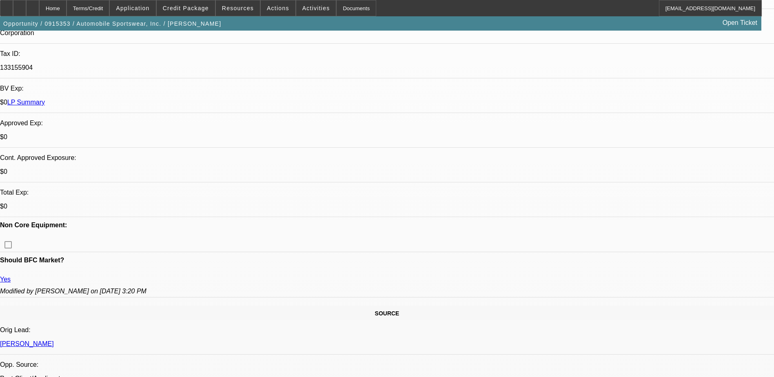
select select "0"
select select "1"
select select "2"
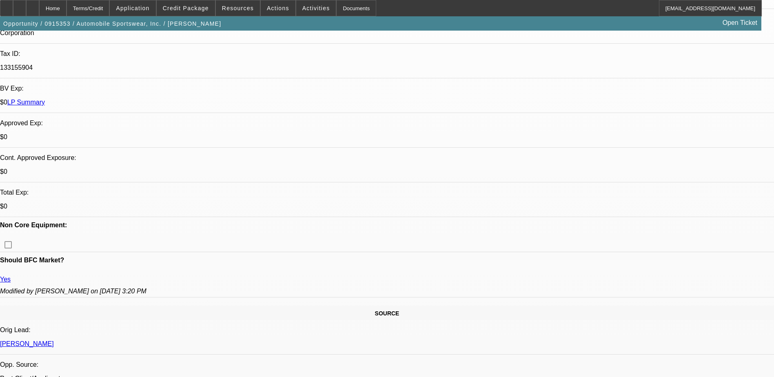
select select "1"
select select "2"
select select "1"
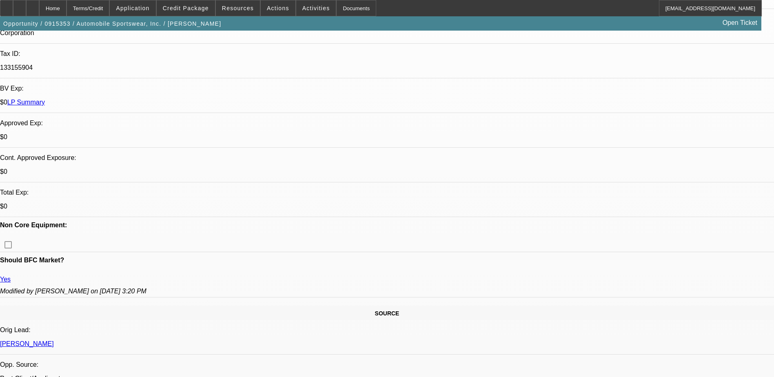
select select "2"
select select "1"
select select "2"
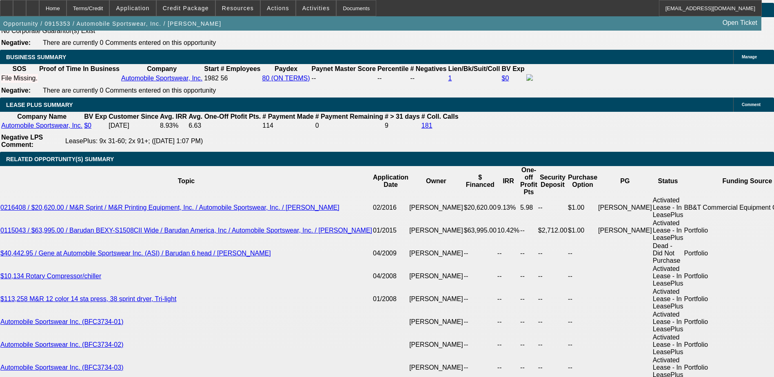
scroll to position [1467, 0]
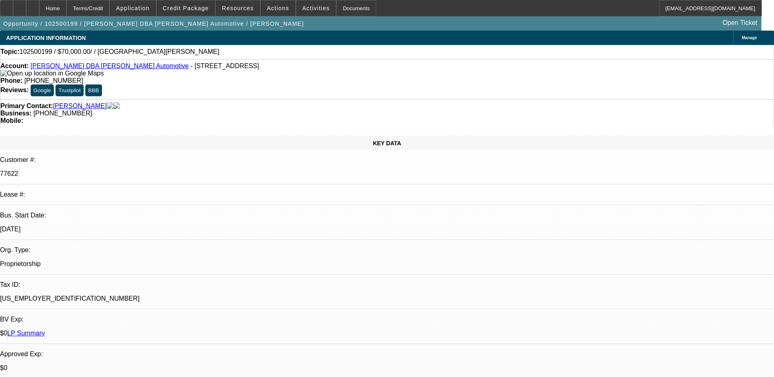
select select "0"
select select "2"
select select "0.1"
select select "4"
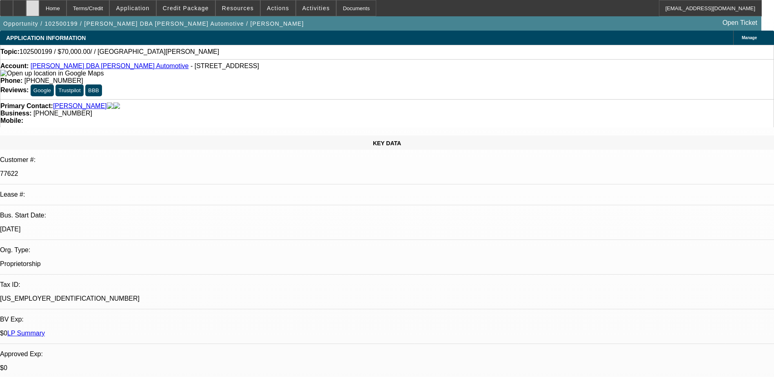
click at [39, 2] on div at bounding box center [32, 8] width 13 height 16
select select "0"
select select "2"
select select "0.1"
select select "1"
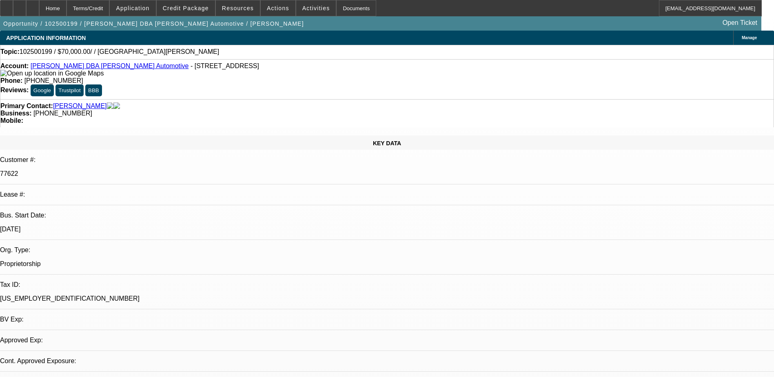
select select "2"
select select "4"
drag, startPoint x: 336, startPoint y: 96, endPoint x: 291, endPoint y: 101, distance: 44.7
click at [291, 110] on div "Business: [PHONE_NUMBER]" at bounding box center [387, 113] width 774 height 7
copy span "[PHONE_NUMBER]"
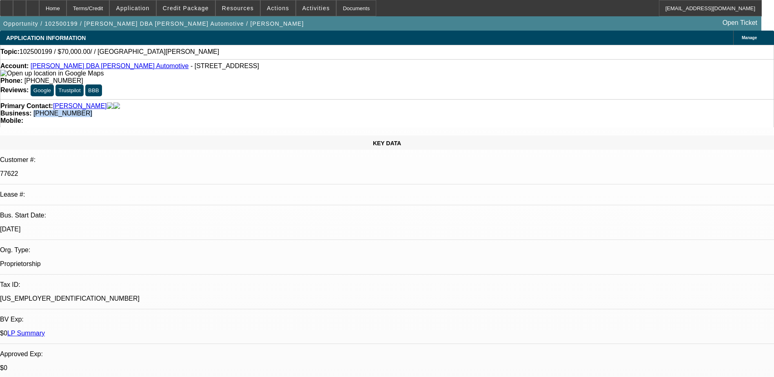
click at [302, 105] on div "Primary Contact: [GEOGRAPHIC_DATA][PERSON_NAME] Business: [PHONE_NUMBER] Mobile:" at bounding box center [387, 113] width 774 height 28
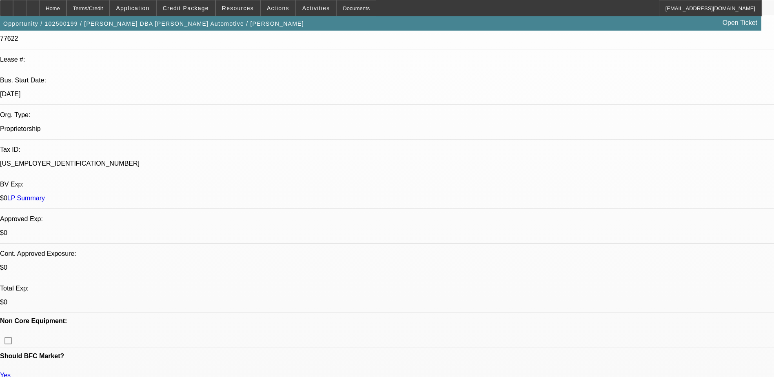
scroll to position [245, 0]
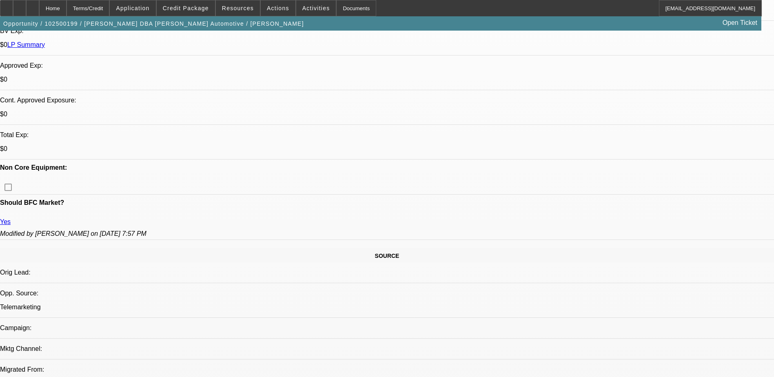
scroll to position [286, 0]
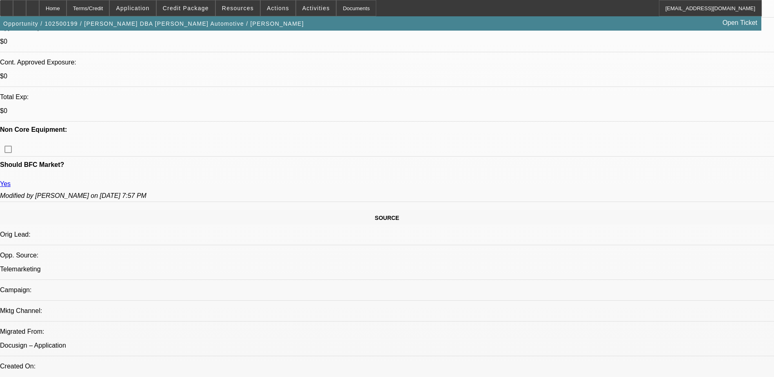
scroll to position [204, 0]
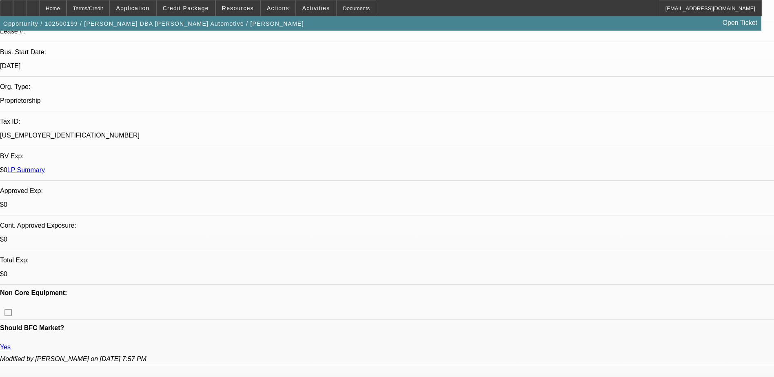
scroll to position [286, 0]
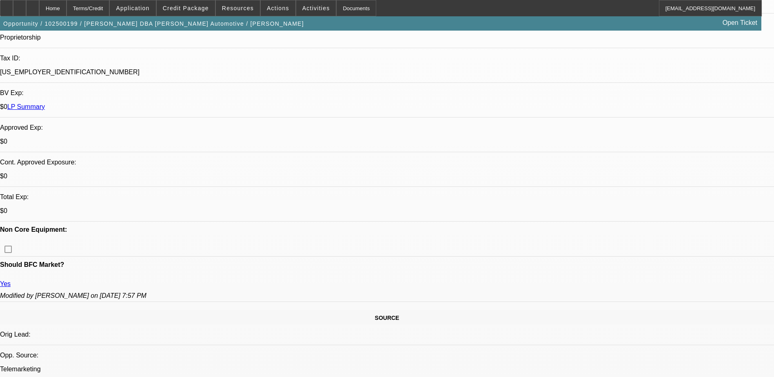
scroll to position [245, 0]
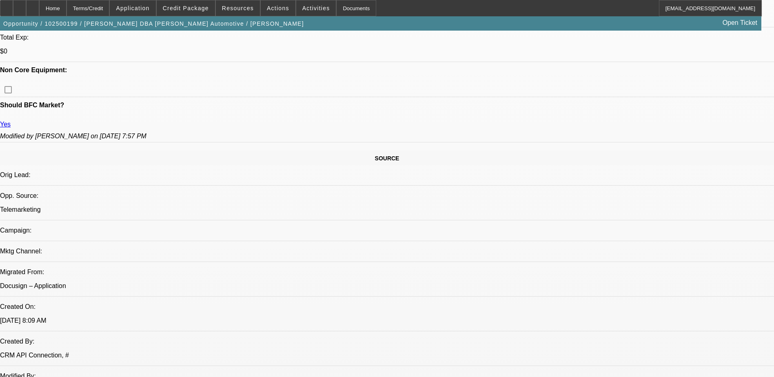
scroll to position [367, 0]
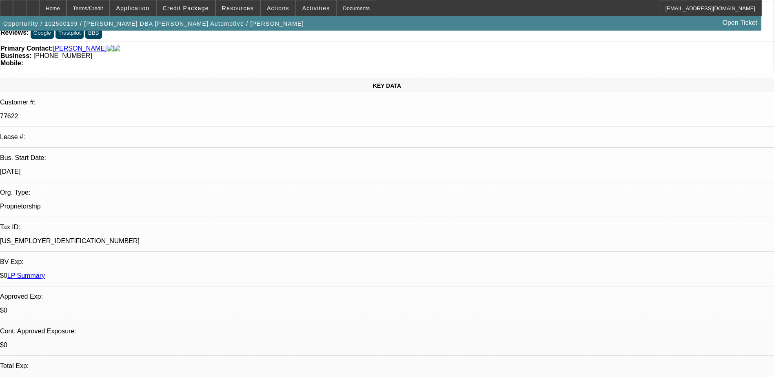
scroll to position [0, 0]
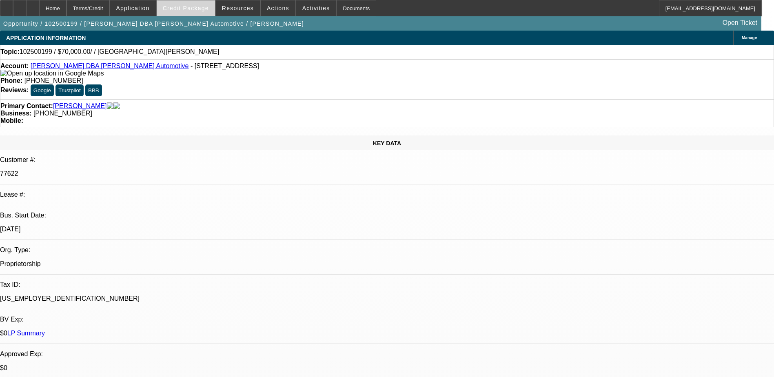
click at [209, 9] on span "Credit Package" at bounding box center [186, 8] width 46 height 7
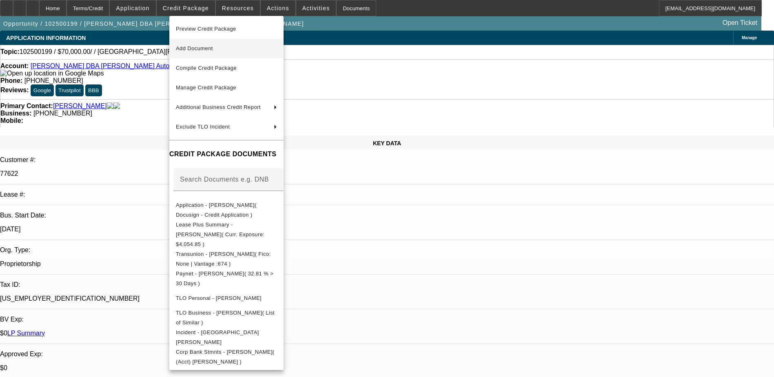
click at [247, 55] on button "Add Document" at bounding box center [226, 49] width 114 height 20
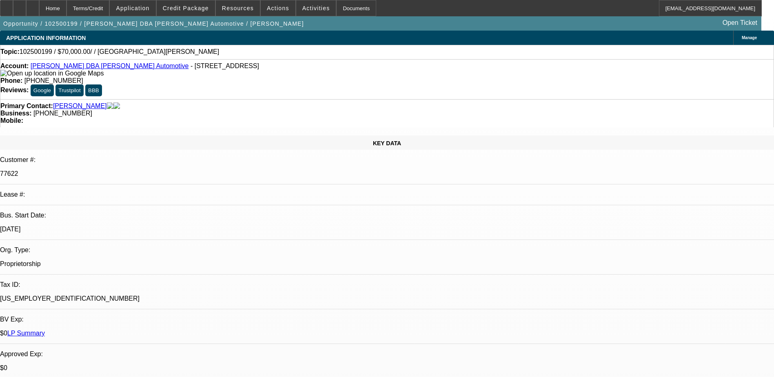
drag, startPoint x: 370, startPoint y: 80, endPoint x: 350, endPoint y: 58, distance: 29.7
click at [370, 80] on div "Account: Christopher Ray Goldston DBA Goldston Automotive - 2808-A Seclusion Ct…" at bounding box center [387, 79] width 774 height 40
click at [132, 67] on link "[PERSON_NAME] DBA [PERSON_NAME] Automotive" at bounding box center [110, 65] width 158 height 7
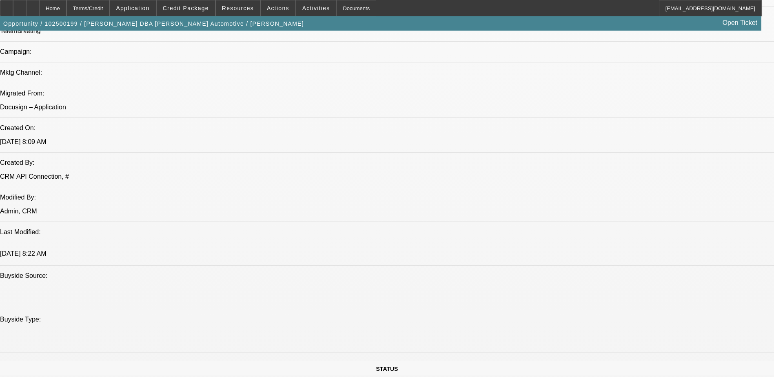
scroll to position [490, 0]
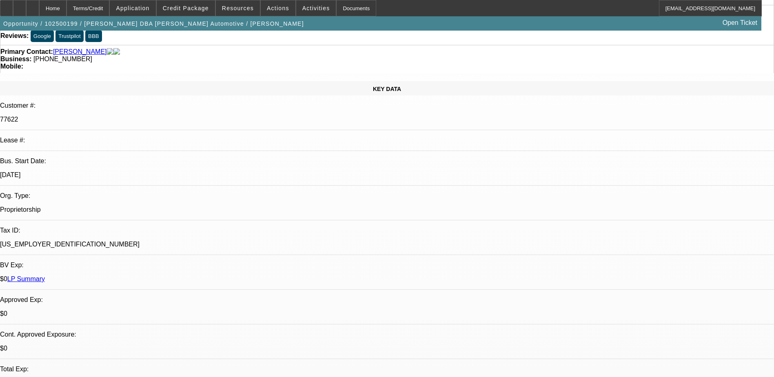
scroll to position [0, 0]
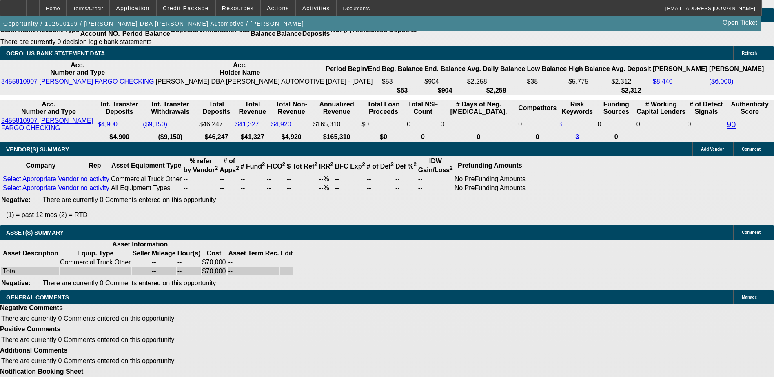
drag, startPoint x: 252, startPoint y: 196, endPoint x: 176, endPoint y: 336, distance: 160.0
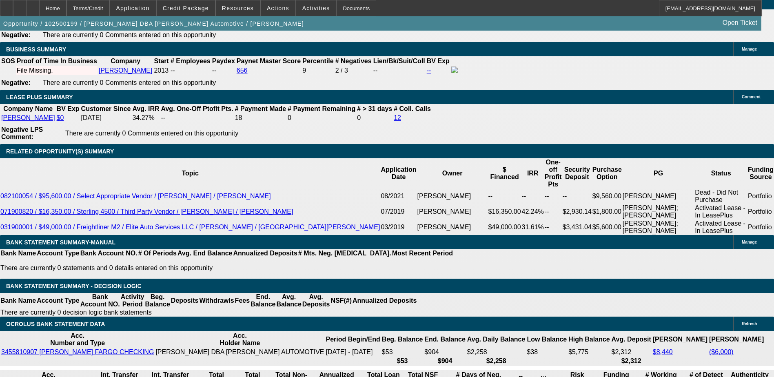
scroll to position [1266, 0]
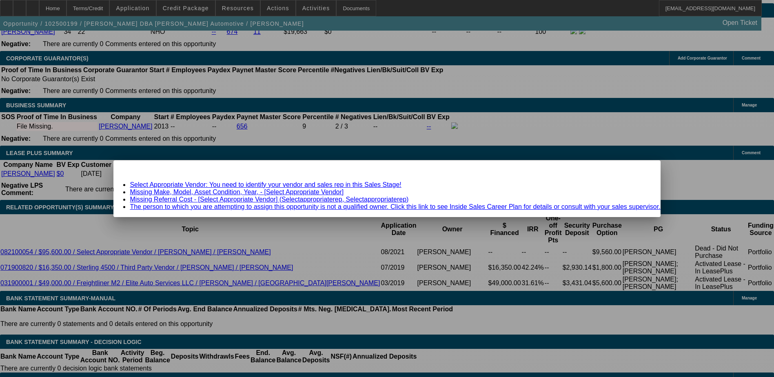
click at [330, 186] on link "Select Appropriate Vendor: You need to identify your vendor and sales rep in th…" at bounding box center [265, 184] width 271 height 7
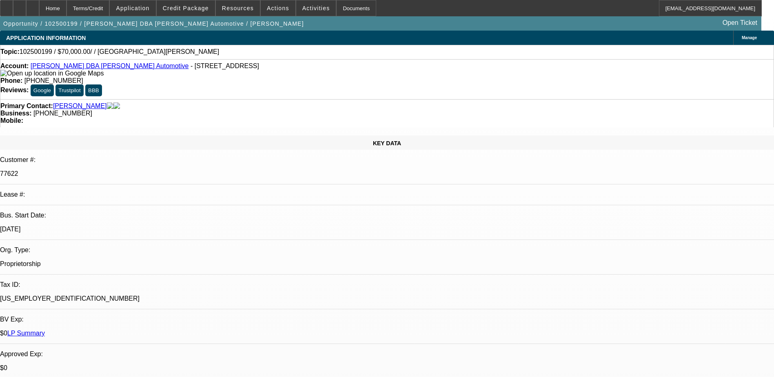
scroll to position [1266, 0]
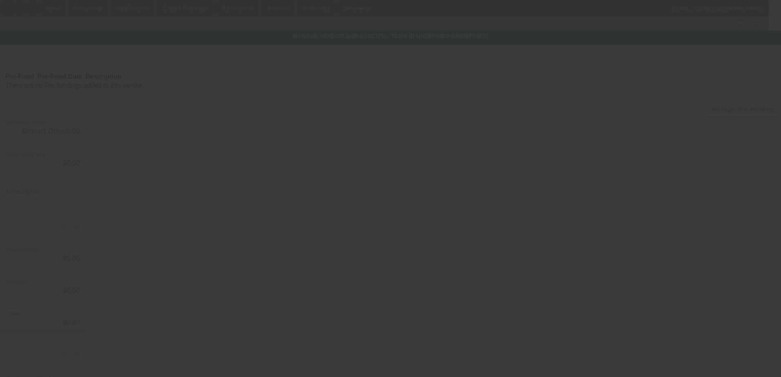
type input "$70,000.00"
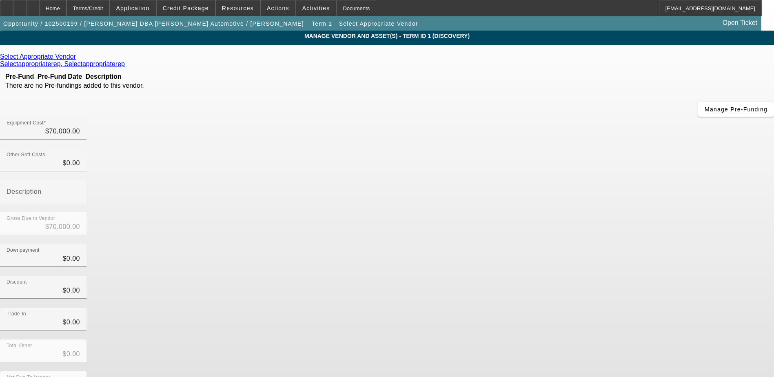
click at [224, 60] on div "Select Appropriate Vendor" at bounding box center [387, 56] width 774 height 7
click at [78, 60] on icon at bounding box center [78, 56] width 0 height 7
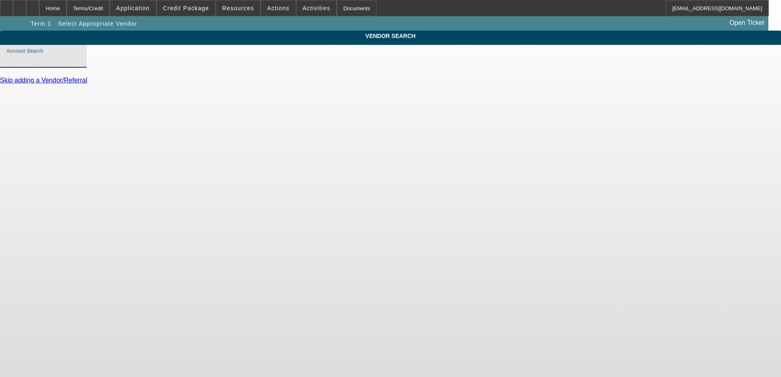
click at [80, 65] on input "Account Search" at bounding box center [43, 60] width 73 height 10
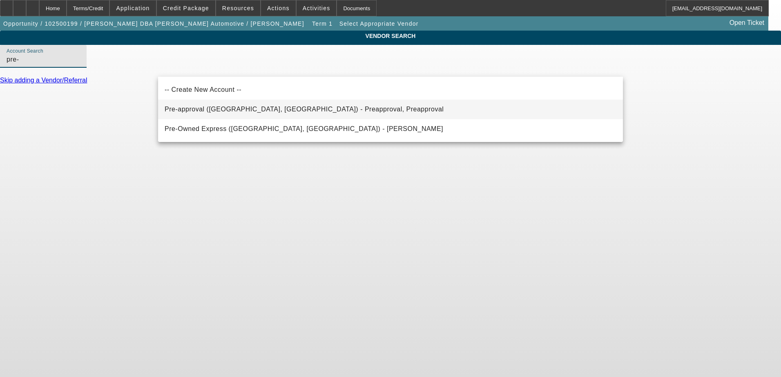
click at [263, 109] on span "Pre-approval (Northbrook, IL) - Preapproval, Preapproval" at bounding box center [304, 109] width 279 height 7
type input "Pre-approval (Northbrook, IL) - Preapproval, Preapproval"
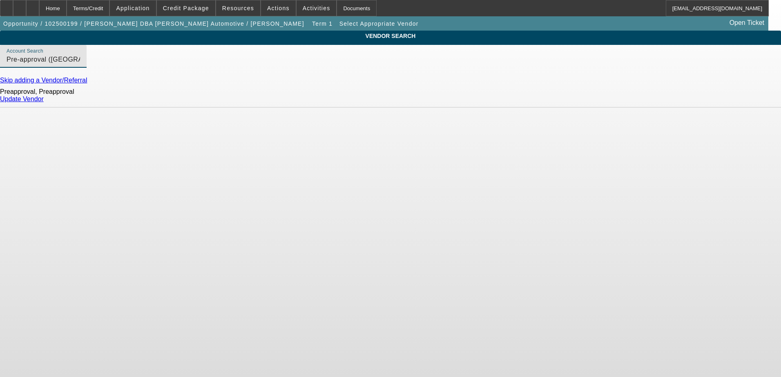
click at [44, 102] on link "Update Vendor" at bounding box center [22, 99] width 44 height 7
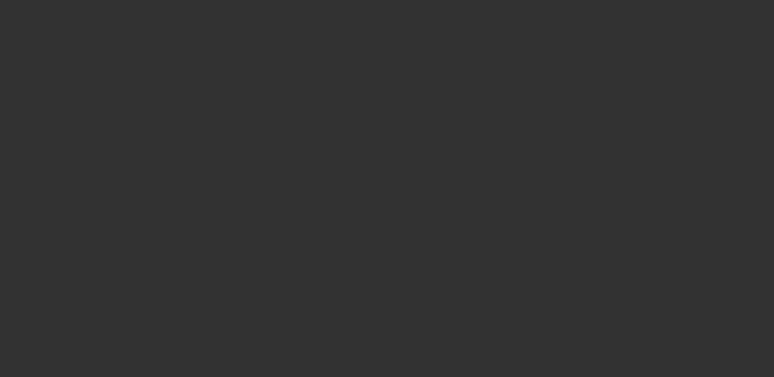
type input "$70,000.00"
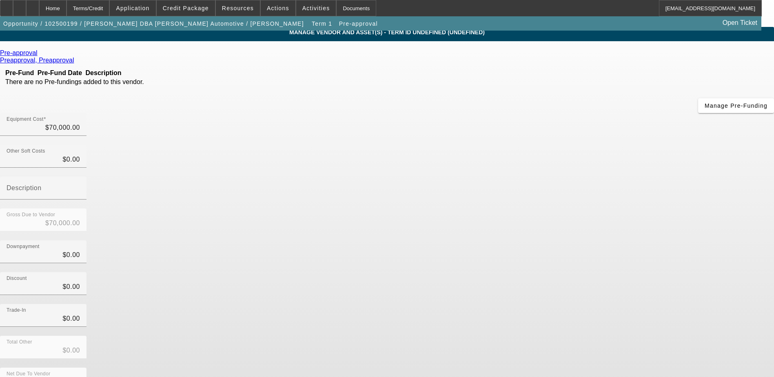
scroll to position [6, 0]
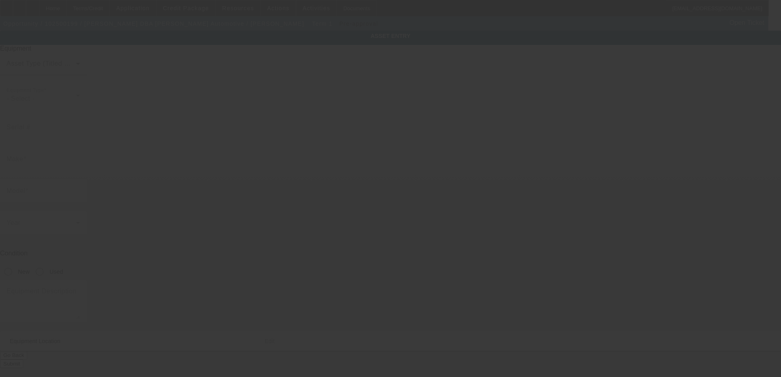
type textarea "Commercial Truck Other; Make: Ford; Model: F350"
type input "2808 Seclusion Ct"
type input "Raleigh"
type input "27612"
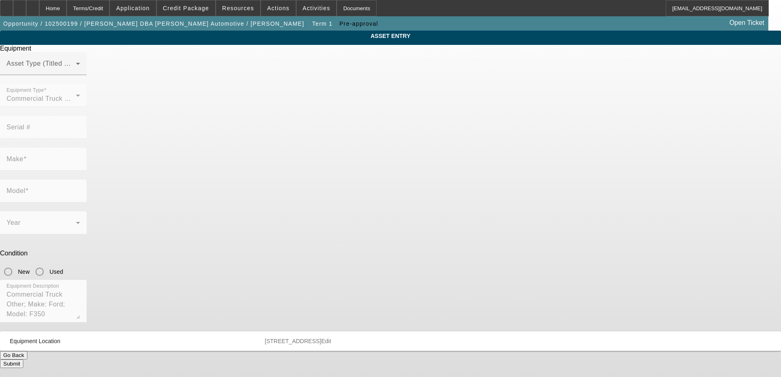
drag, startPoint x: 380, startPoint y: 37, endPoint x: 378, endPoint y: 44, distance: 7.6
click at [379, 39] on span "ASSET ENTRY" at bounding box center [390, 36] width 768 height 7
click at [107, 67] on mat-label "Asset Type (Titled or Non-Titled)" at bounding box center [57, 63] width 100 height 7
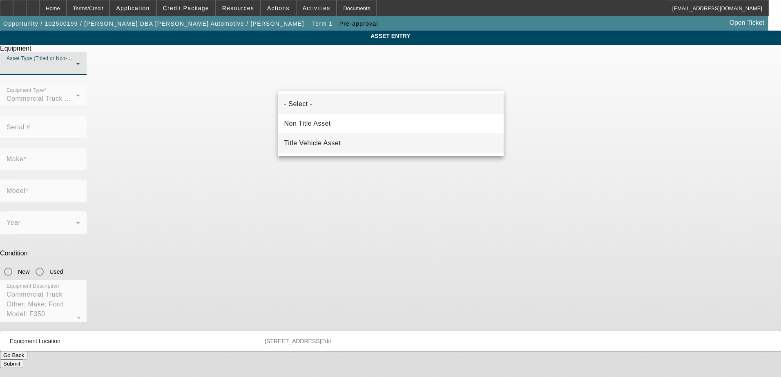
click at [386, 140] on mat-option "Title Vehicle Asset" at bounding box center [391, 143] width 226 height 20
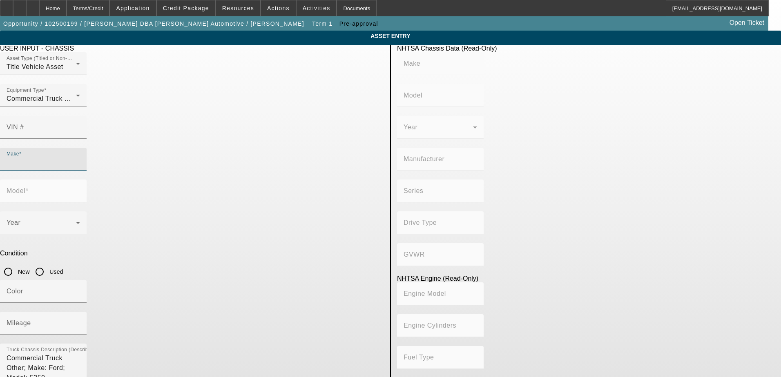
click at [80, 158] on input "Make" at bounding box center [43, 163] width 73 height 10
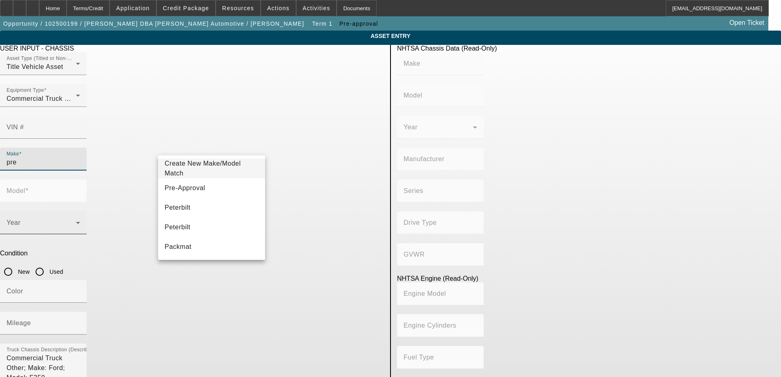
click at [253, 186] on mat-option "Pre-Approval" at bounding box center [211, 188] width 107 height 20
type input "Pre-Approval"
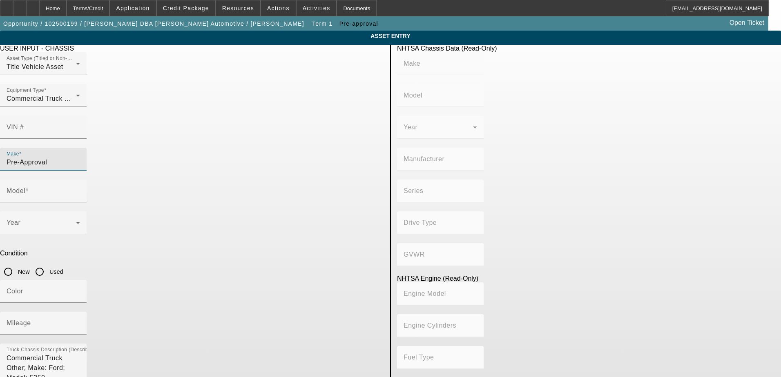
click at [87, 202] on div at bounding box center [43, 206] width 87 height 9
click at [80, 180] on div "Model" at bounding box center [43, 191] width 73 height 23
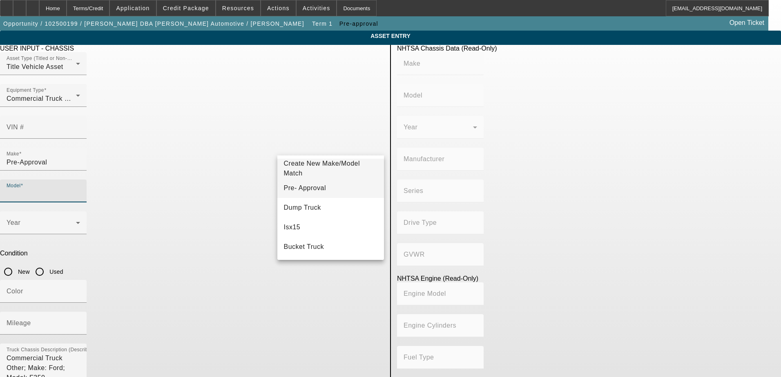
click at [335, 184] on mat-option "Pre- Approval" at bounding box center [330, 188] width 107 height 20
type input "Pre- Approval"
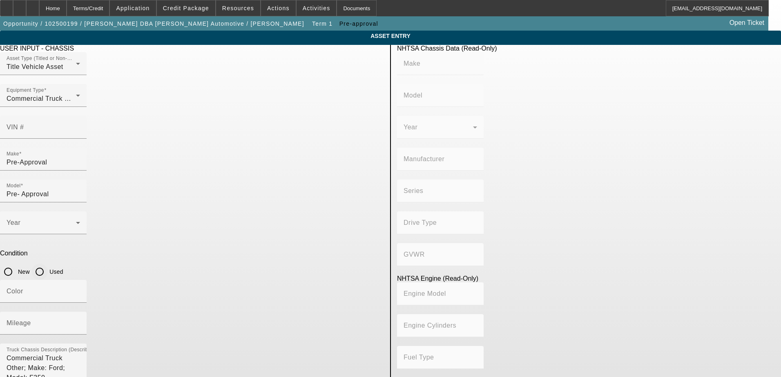
click at [49, 262] on div at bounding box center [40, 272] width 20 height 20
radio input "true"
click at [80, 312] on div "Mileage" at bounding box center [43, 323] width 73 height 23
click at [269, 211] on div "Year" at bounding box center [192, 227] width 384 height 32
drag, startPoint x: 323, startPoint y: 213, endPoint x: 191, endPoint y: 218, distance: 131.9
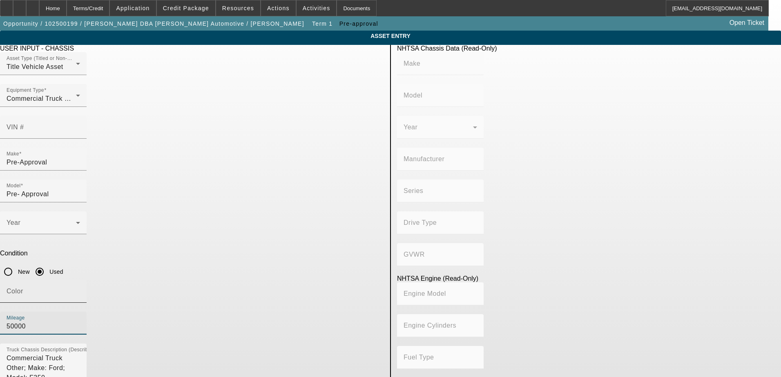
click at [191, 280] on div "Color Mileage 50000" at bounding box center [192, 312] width 384 height 64
type input "80000"
click at [87, 312] on div "Mileage 80000" at bounding box center [43, 323] width 87 height 23
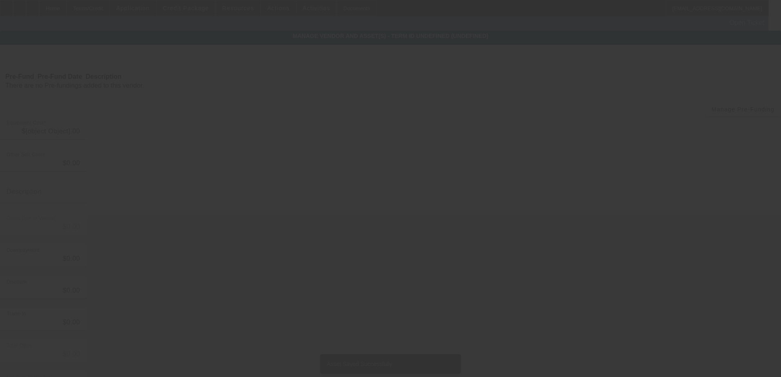
type input "$70,000.00"
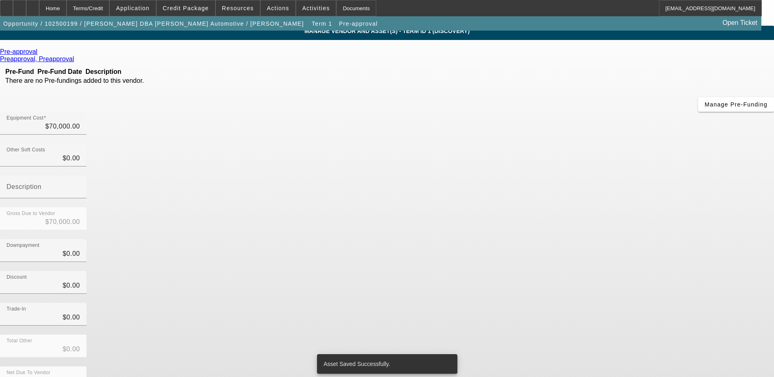
scroll to position [6, 0]
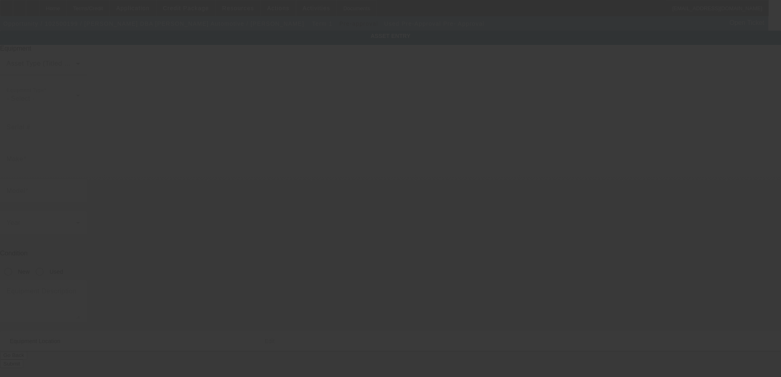
type input "Pre-Approval"
type input "Pre- Approval"
radio input "true"
type textarea "Commercial Truck Other; Make: Ford; Model: F350"
type input "[STREET_ADDRESS]"
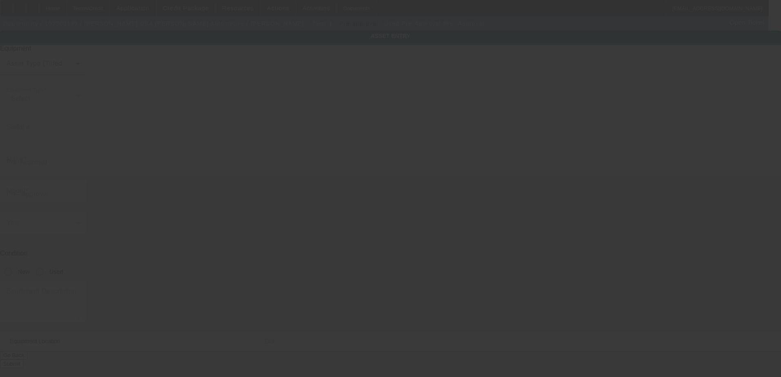
type input "[GEOGRAPHIC_DATA]"
type input "27612"
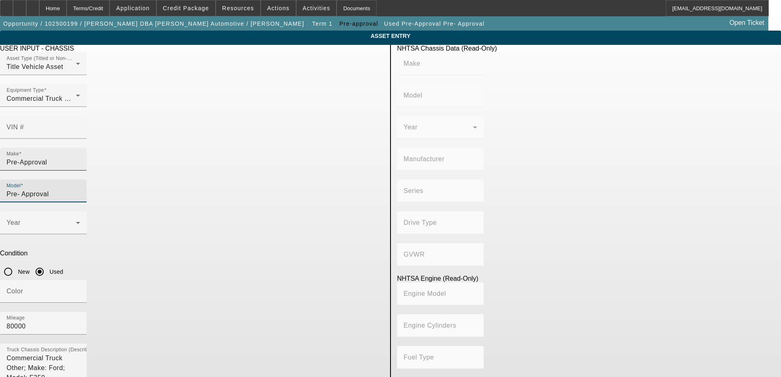
drag, startPoint x: 337, startPoint y: 145, endPoint x: 210, endPoint y: 151, distance: 127.1
click at [210, 151] on div "Make Pre-Approval Model Pre- Approval" at bounding box center [192, 180] width 384 height 64
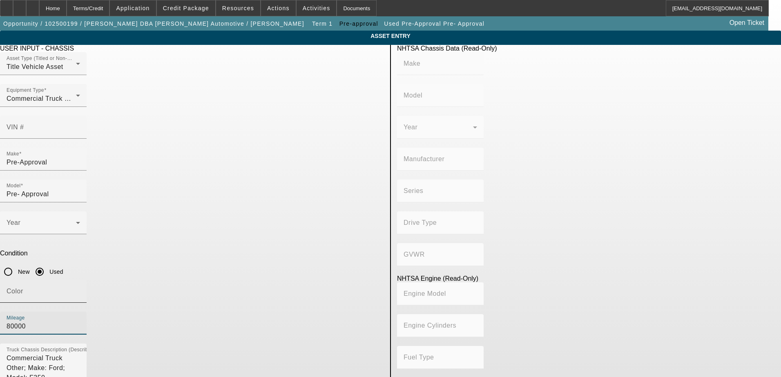
drag, startPoint x: 339, startPoint y: 215, endPoint x: 211, endPoint y: 218, distance: 127.8
click at [212, 280] on div "Color [GEOGRAPHIC_DATA] 80000" at bounding box center [192, 312] width 384 height 64
click at [271, 312] on div "Mileage" at bounding box center [192, 328] width 384 height 32
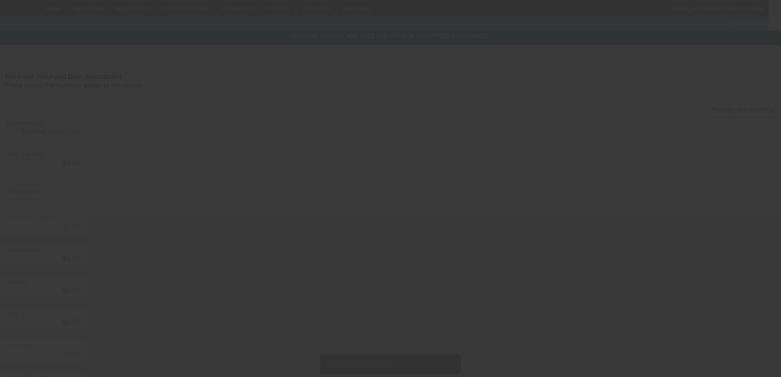
type input "$70,000.00"
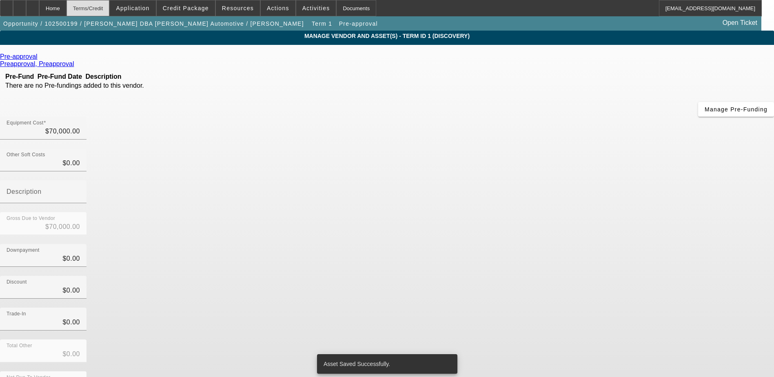
click at [108, 8] on div "Terms/Credit" at bounding box center [88, 8] width 43 height 16
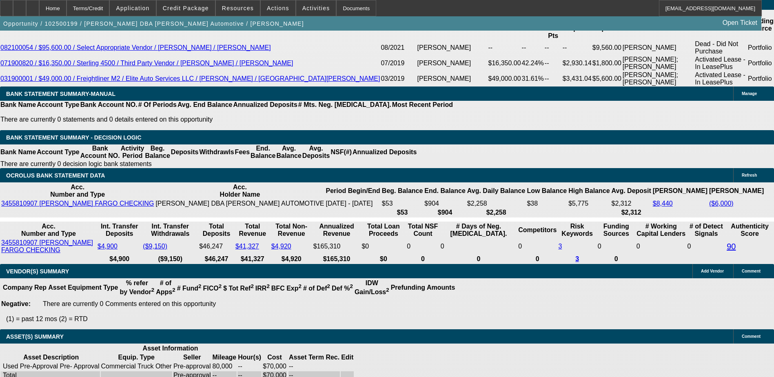
select select "0"
select select "2"
select select "0.1"
select select "4"
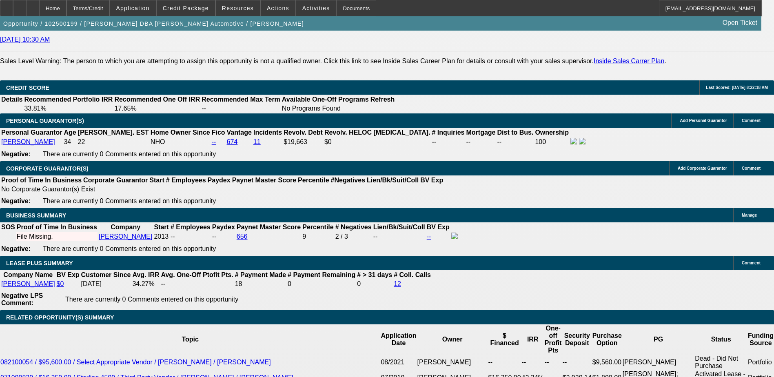
scroll to position [1155, 0]
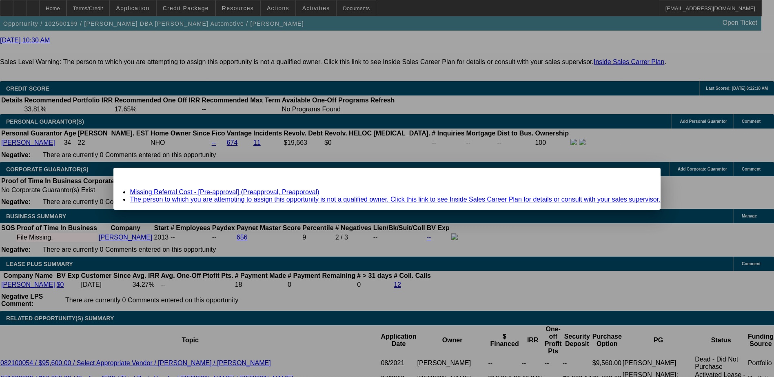
scroll to position [0, 0]
click at [275, 191] on link "Missing Referral Cost - [Pre-approval] (Preapproval, Preapproval)" at bounding box center [224, 192] width 189 height 7
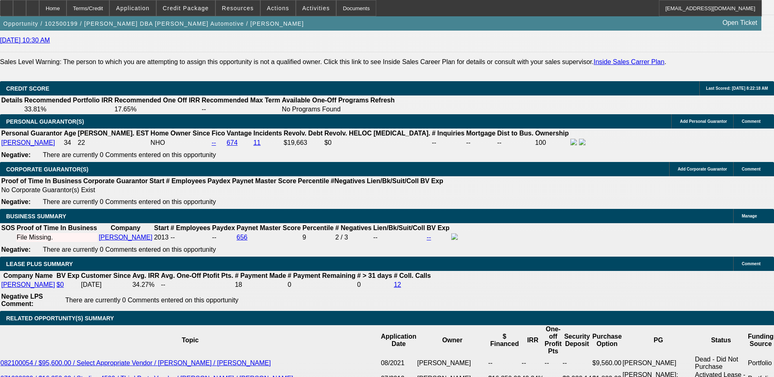
scroll to position [1155, 0]
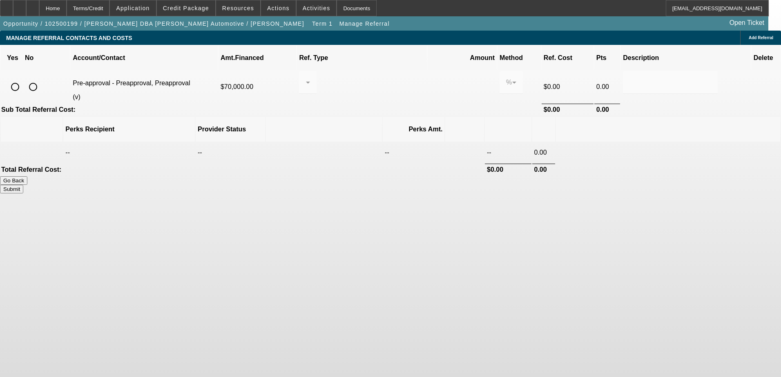
click at [41, 79] on input "radio" at bounding box center [33, 87] width 16 height 16
radio input "true"
click at [23, 185] on button "Submit" at bounding box center [11, 189] width 23 height 9
type input "0.000"
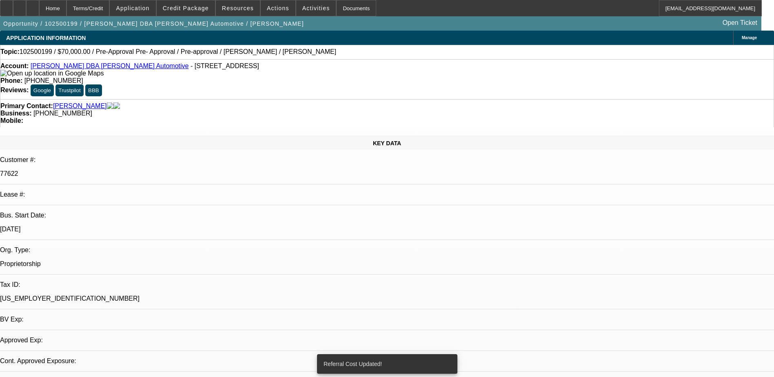
select select "0"
select select "2"
select select "0.1"
select select "4"
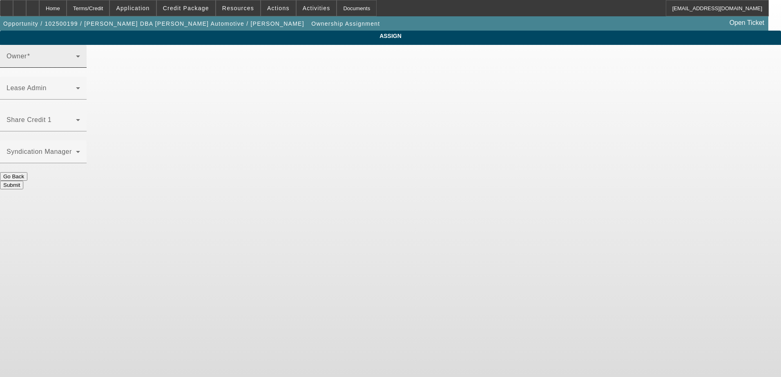
click at [80, 63] on div "Owner" at bounding box center [43, 56] width 73 height 23
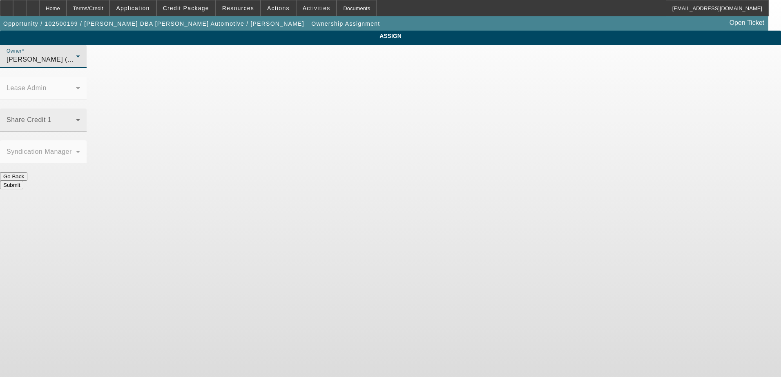
click at [80, 109] on div "Share Credit 1" at bounding box center [43, 120] width 73 height 23
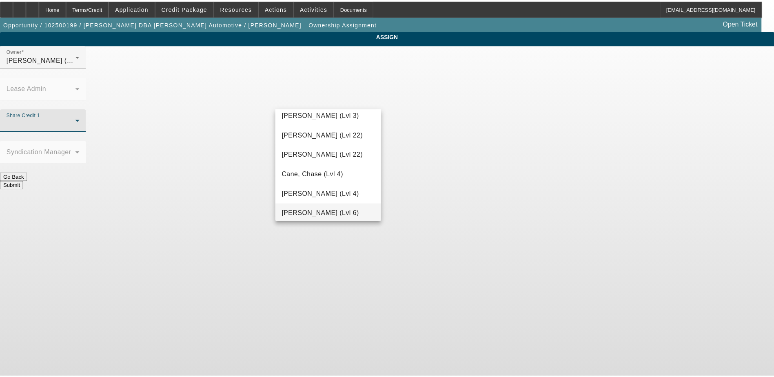
scroll to position [245, 0]
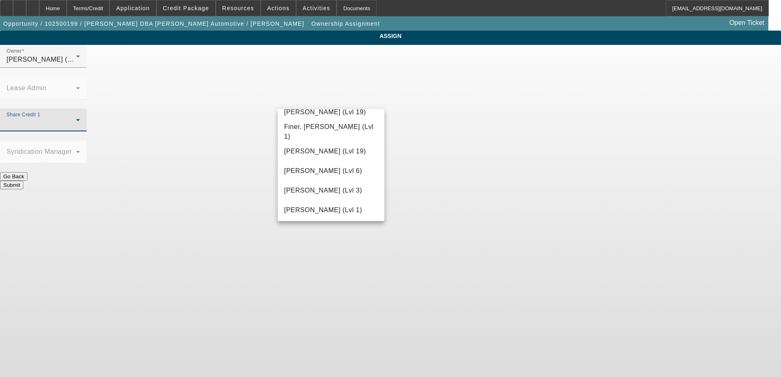
click at [345, 168] on mat-option "Flagg, Jon (Lvl 6)" at bounding box center [331, 171] width 107 height 20
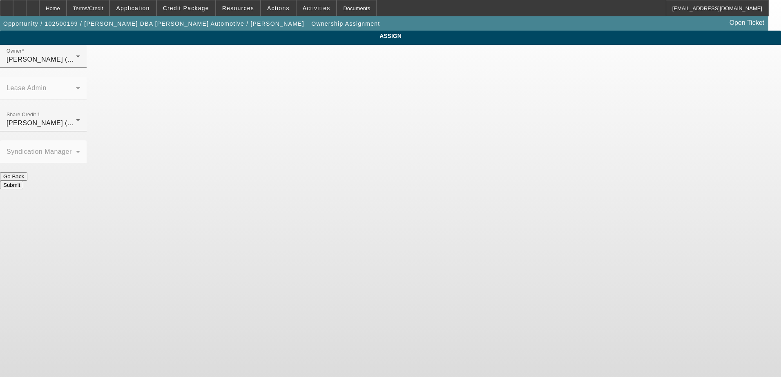
click at [23, 181] on button "Submit" at bounding box center [11, 185] width 23 height 9
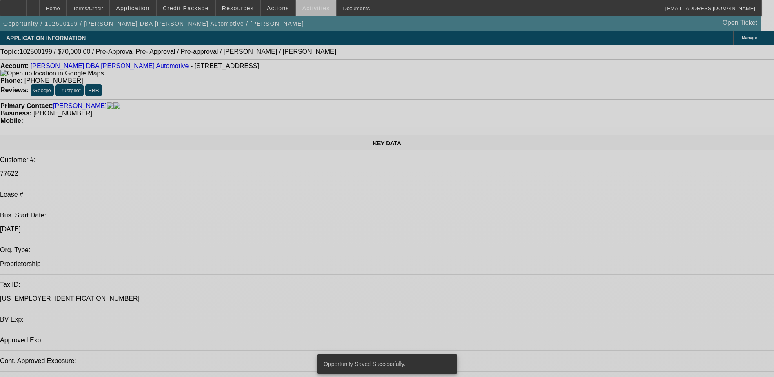
select select "0"
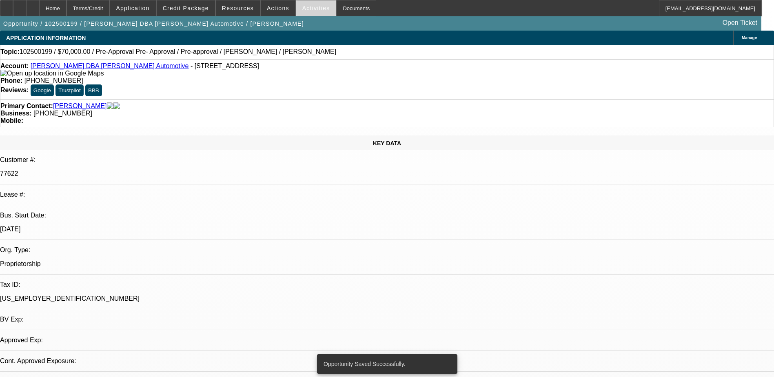
select select "2"
select select "0.1"
select select "4"
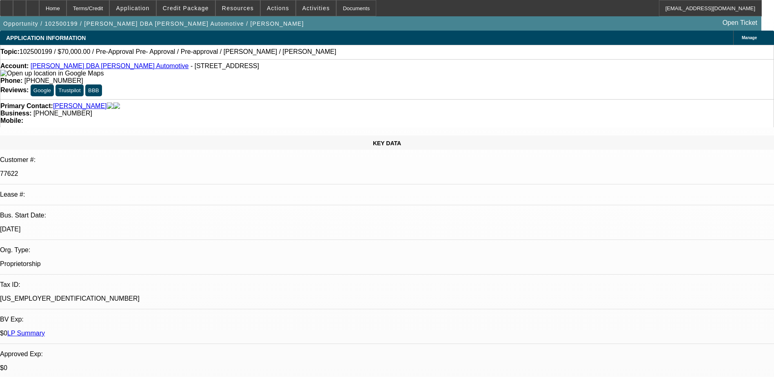
click at [202, 3] on span at bounding box center [186, 8] width 58 height 20
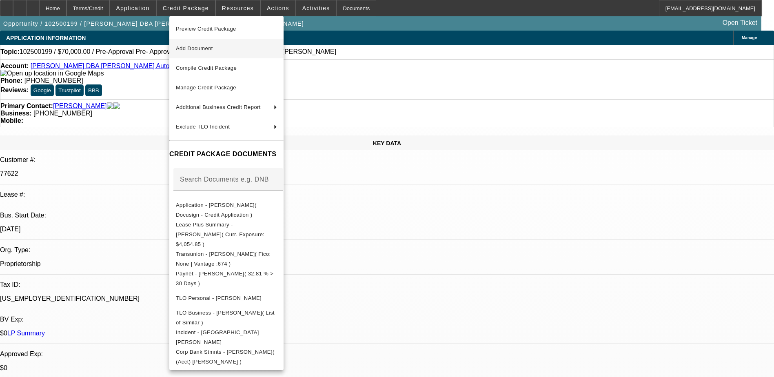
click at [277, 51] on span "Add Document" at bounding box center [226, 49] width 101 height 10
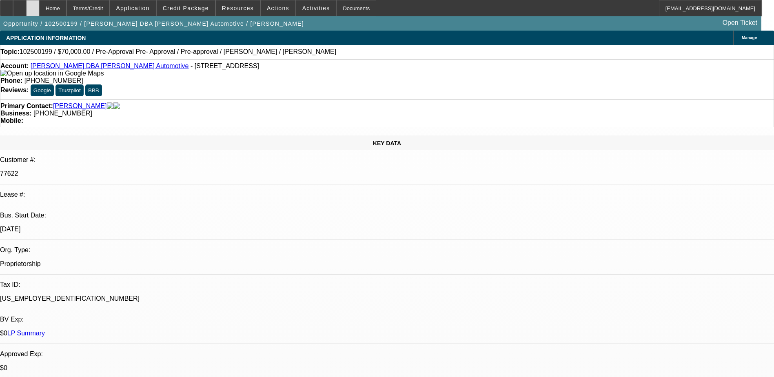
click at [39, 12] on div at bounding box center [32, 8] width 13 height 16
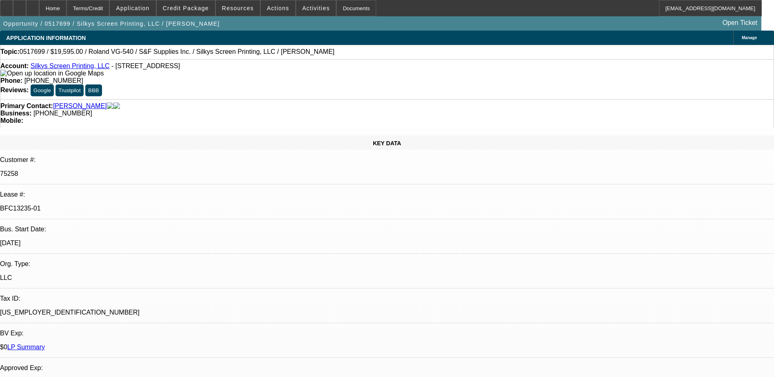
select select "0"
select select "4"
select select "0"
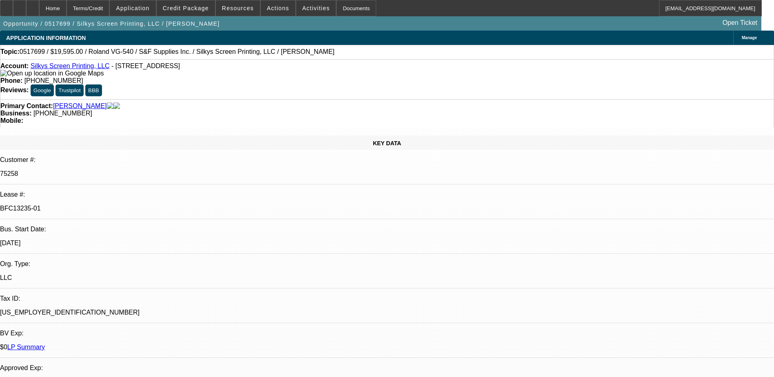
select select "0"
select select "4"
select select "0"
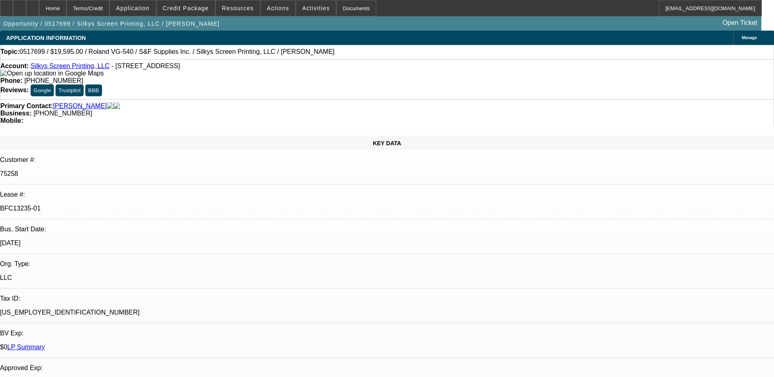
select select "0"
select select "4"
select select "0"
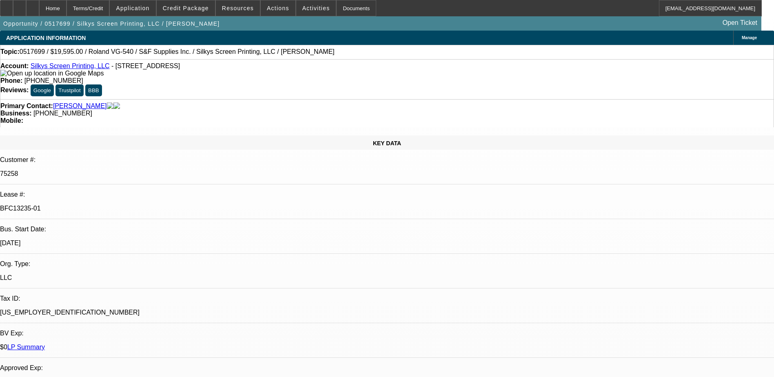
select select "4"
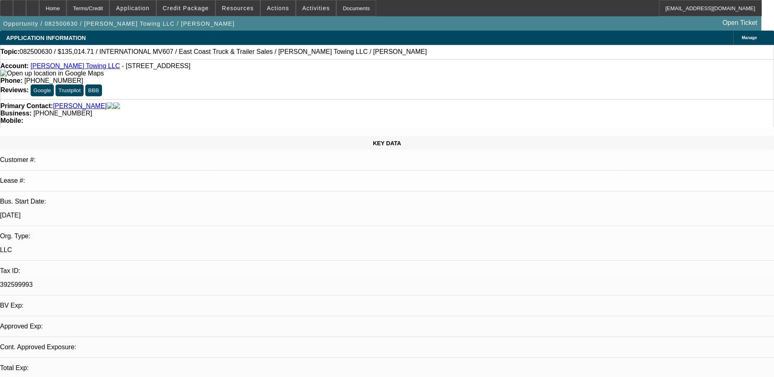
select select "0"
select select "2"
select select "0.1"
select select "1"
select select "2"
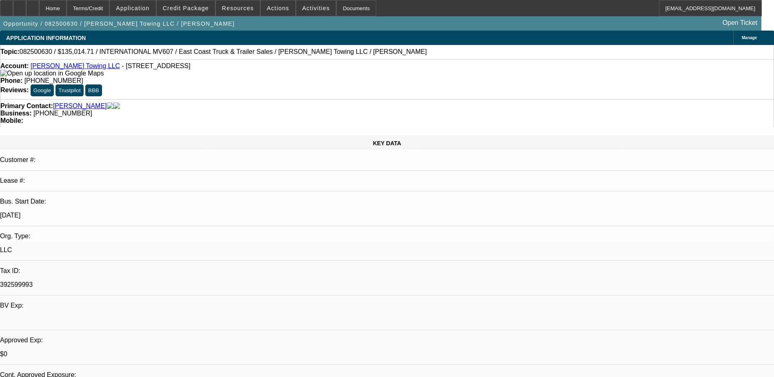
select select "4"
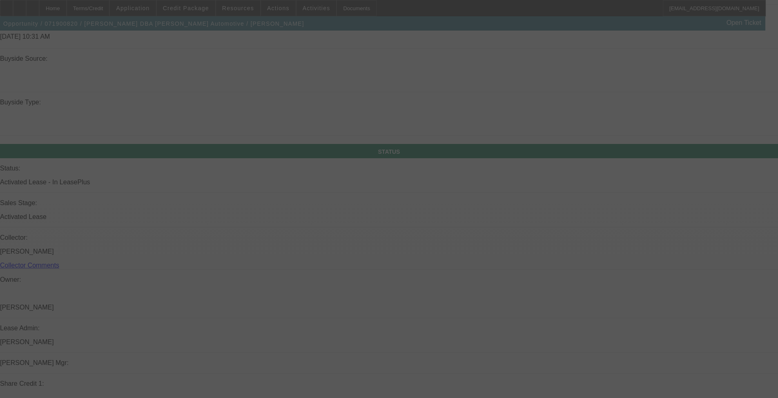
scroll to position [894, 0]
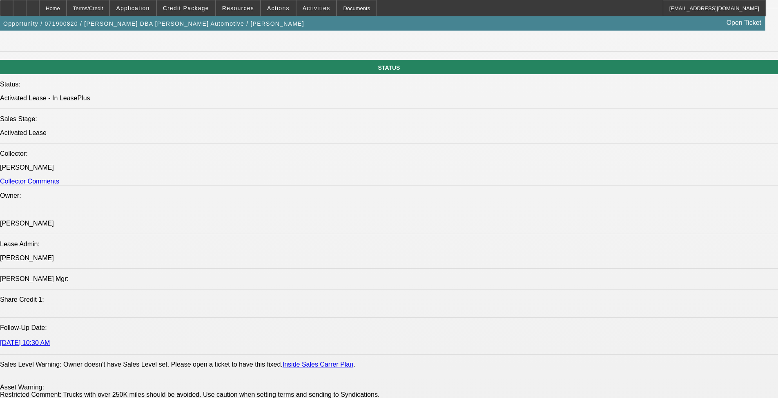
select select "0"
select select "2"
select select "0.1"
select select "0"
select select "2"
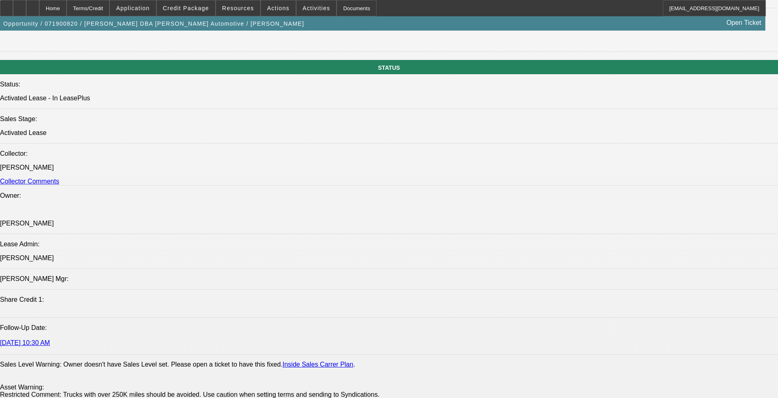
select select "0.1"
select select "0"
select select "2"
select select "0.1"
select select "0"
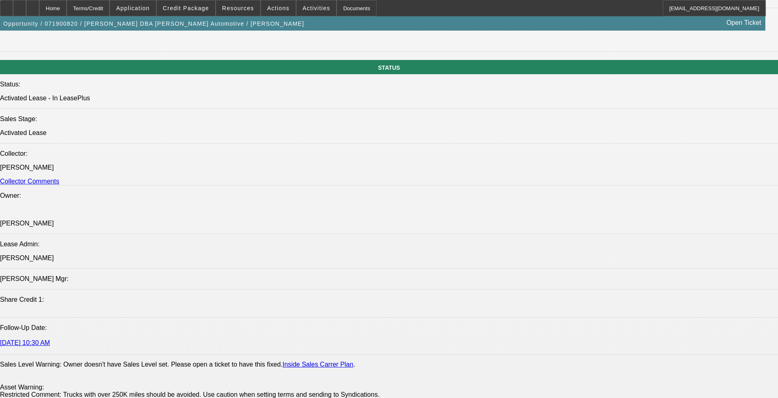
select select "2"
select select "0.1"
select select "1"
select select "2"
select select "4"
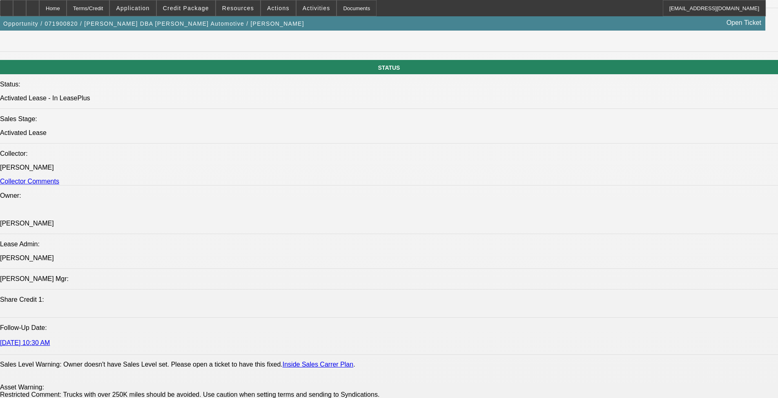
select select "1"
select select "2"
select select "4"
select select "1"
select select "2"
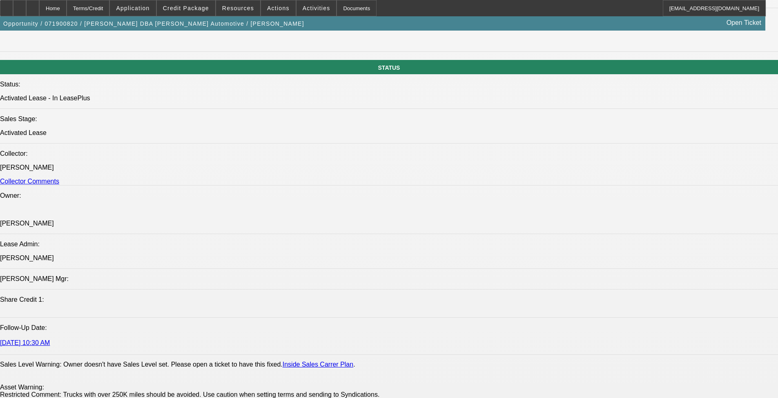
select select "4"
select select "1"
select select "2"
select select "4"
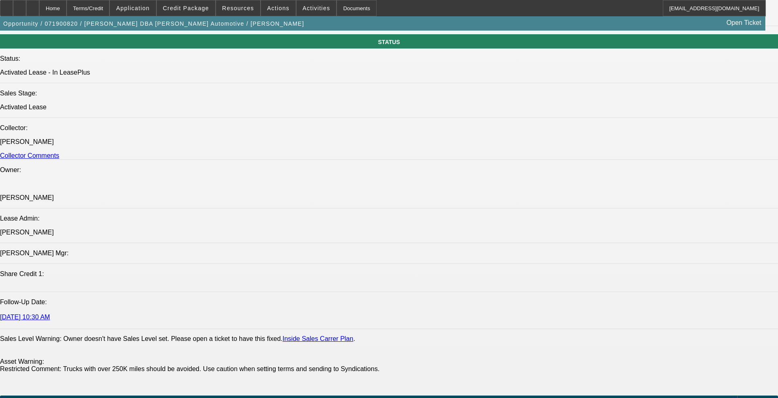
scroll to position [1247, 0]
drag, startPoint x: 721, startPoint y: 317, endPoint x: 755, endPoint y: 314, distance: 34.4
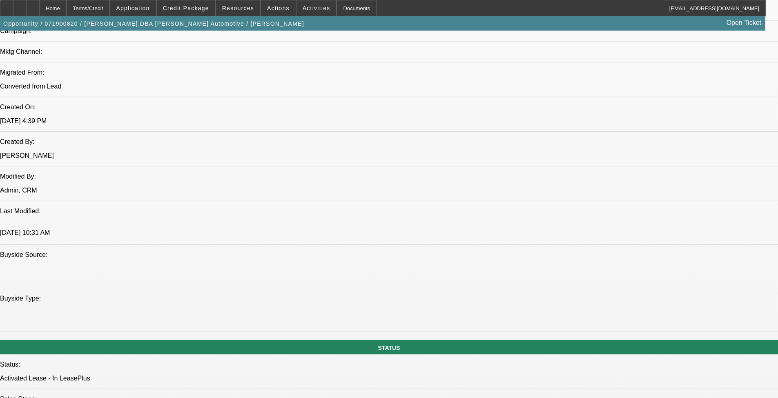
scroll to position [552, 0]
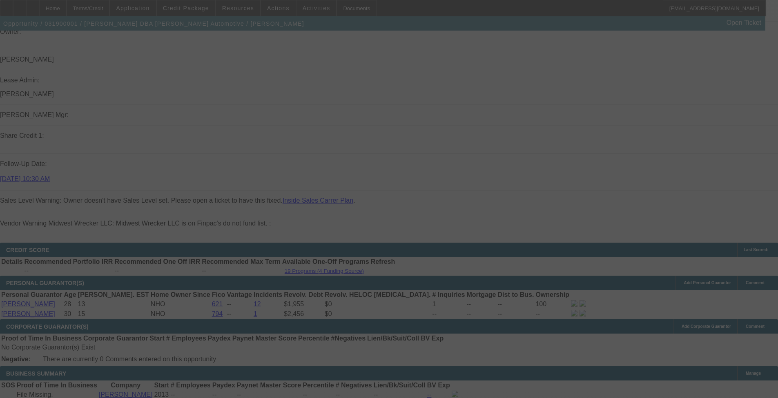
scroll to position [866, 0]
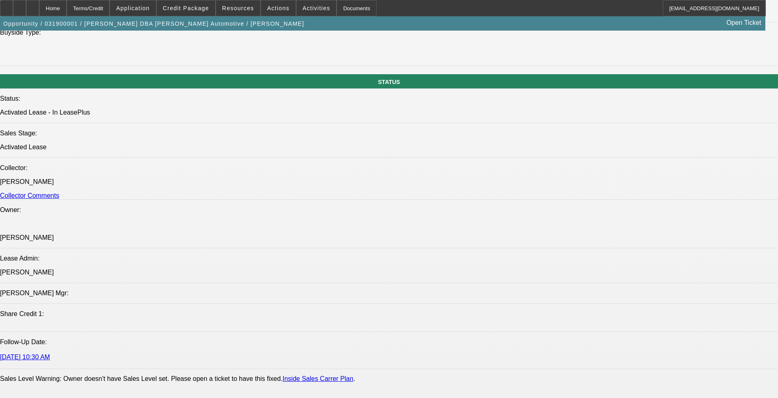
select select "0"
select select "2"
select select "0.1"
select select "0"
select select "2"
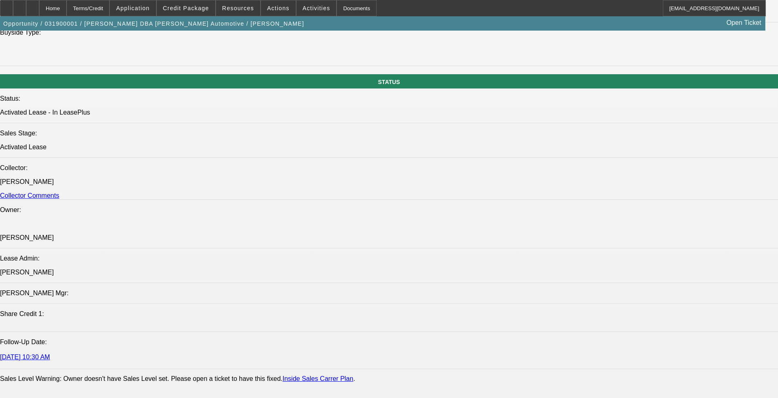
select select "0.1"
select select "0.2"
select select "2"
select select "0.1"
select select "0.2"
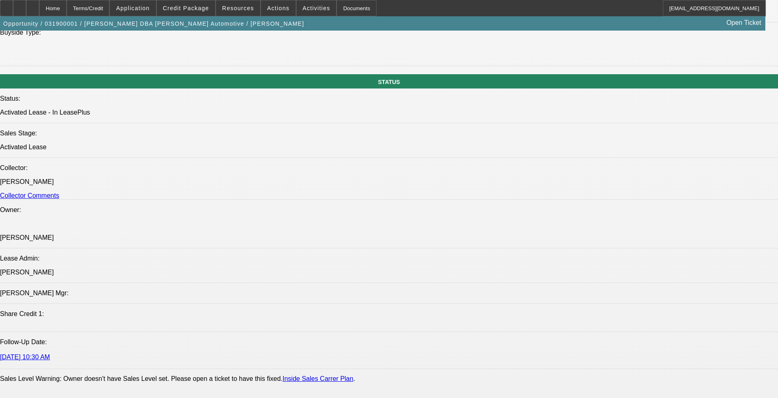
select select "2"
select select "0.1"
select select "1"
select select "2"
select select "4"
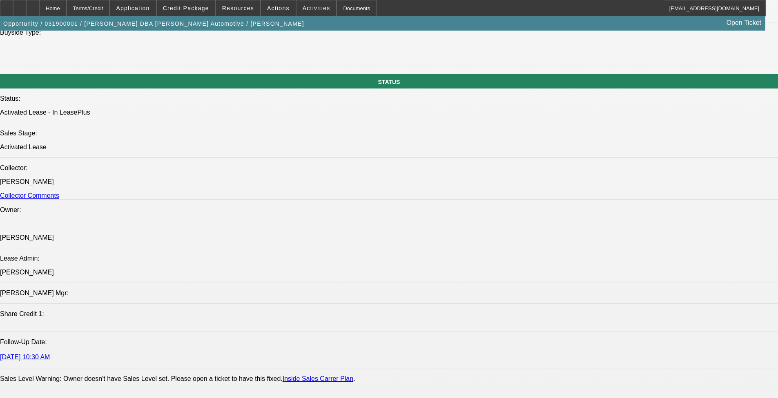
select select "1"
select select "2"
select select "4"
select select "1"
select select "2"
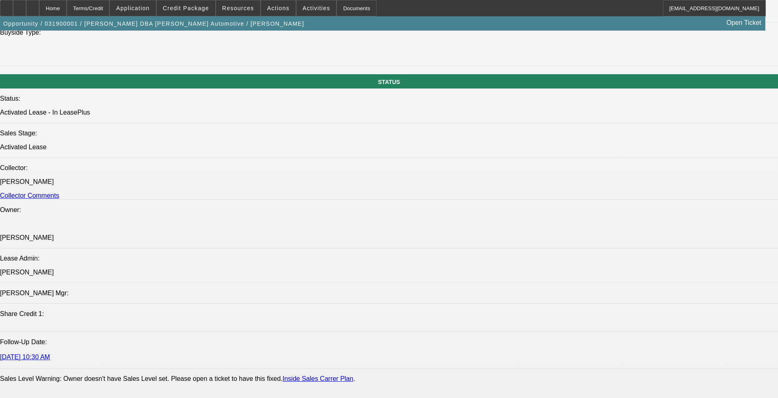
select select "4"
select select "1"
select select "2"
select select "4"
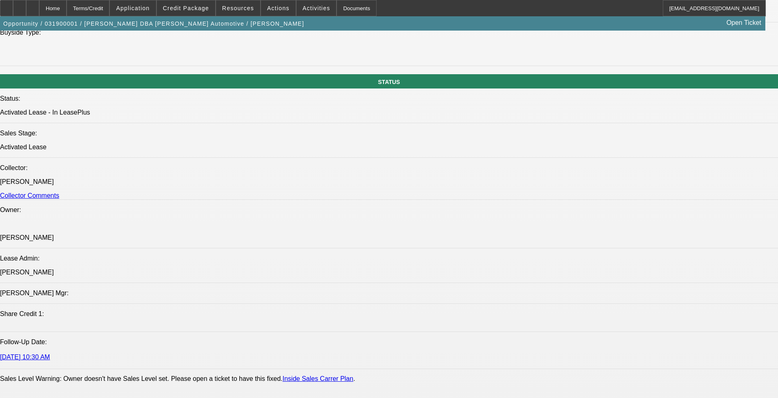
drag, startPoint x: 718, startPoint y: 309, endPoint x: 768, endPoint y: 323, distance: 51.2
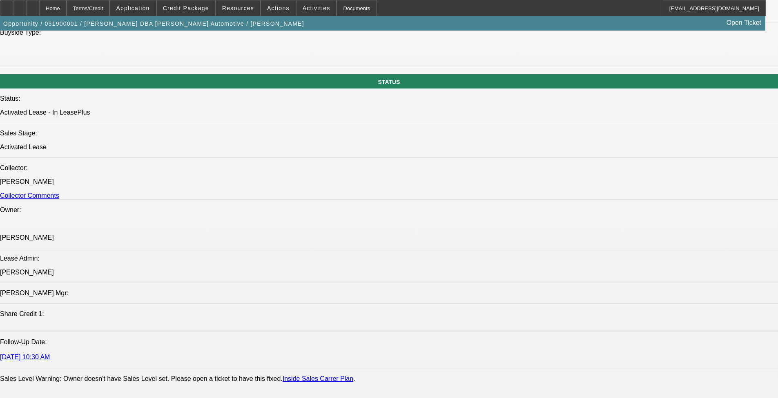
drag, startPoint x: 768, startPoint y: 323, endPoint x: 754, endPoint y: 326, distance: 14.3
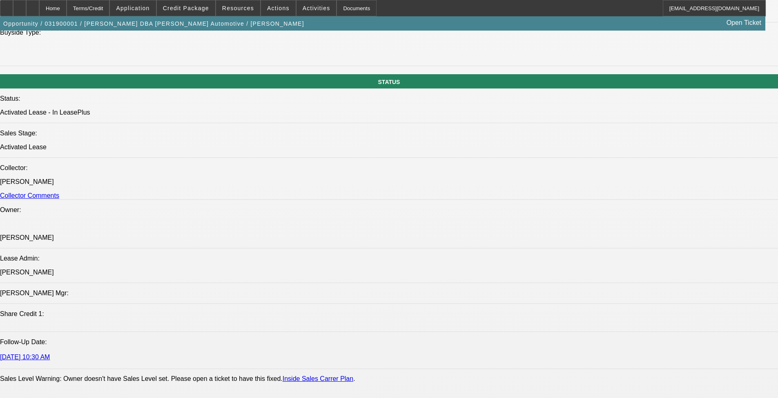
scroll to position [1275, 0]
drag, startPoint x: 718, startPoint y: 305, endPoint x: 758, endPoint y: 313, distance: 40.0
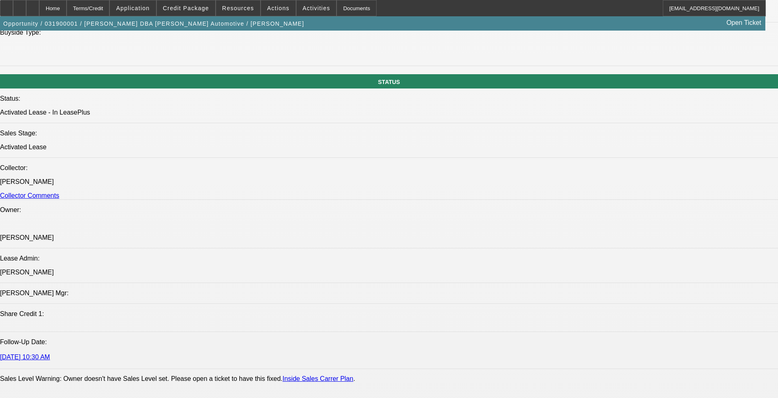
drag, startPoint x: 758, startPoint y: 313, endPoint x: 733, endPoint y: 324, distance: 27.1
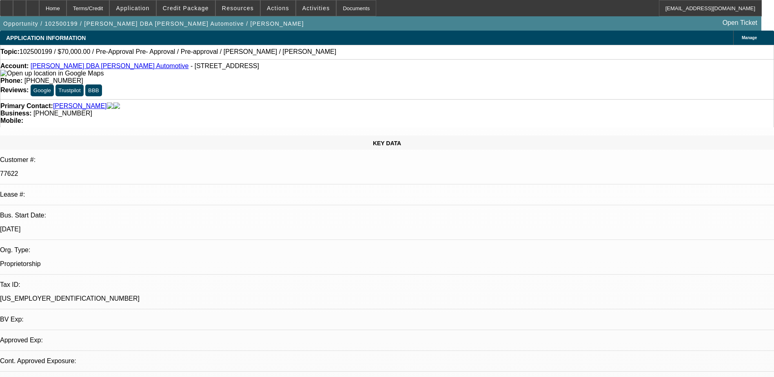
select select "0"
select select "2"
select select "0.1"
select select "1"
select select "2"
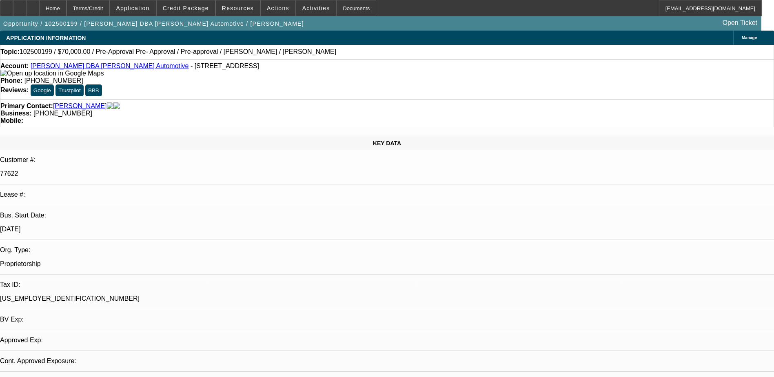
select select "4"
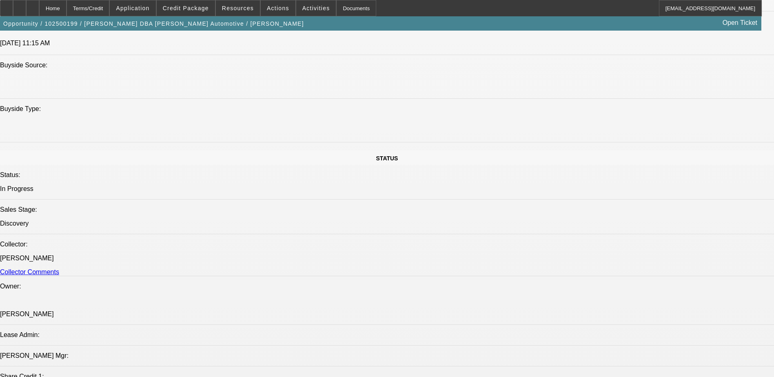
scroll to position [898, 0]
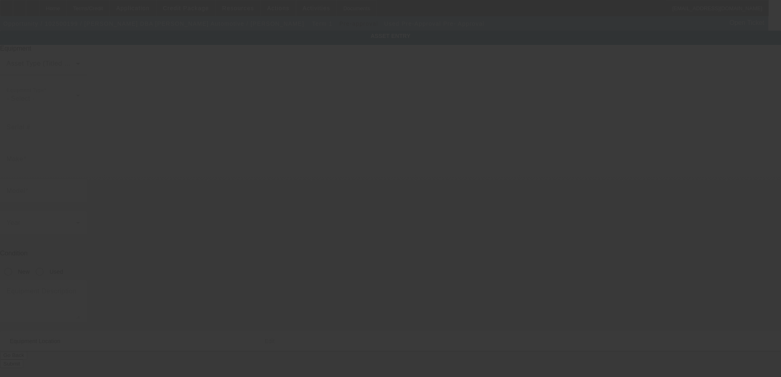
type input "Pre-Approval"
type input "Pre- Approval"
radio input "true"
type textarea "Commercial Truck Other; Make: Ford; Model: F350"
type input "[STREET_ADDRESS]"
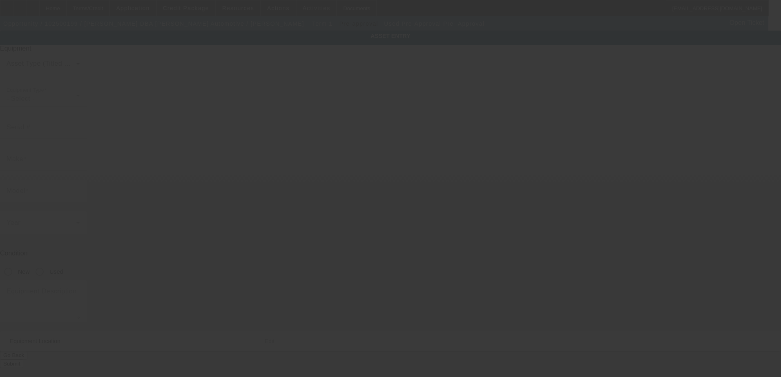
type input "[GEOGRAPHIC_DATA]"
type input "27612"
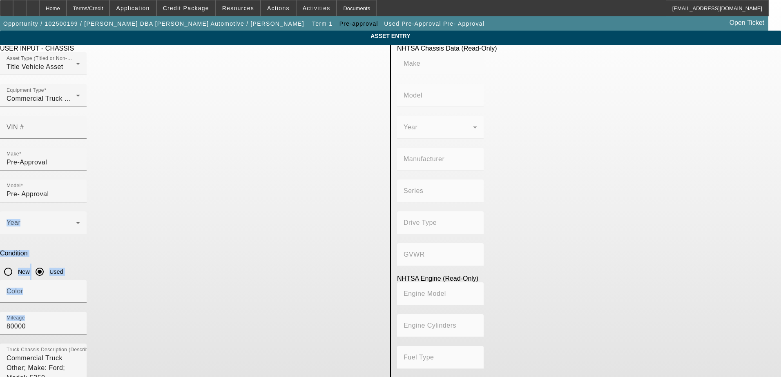
drag, startPoint x: 165, startPoint y: 212, endPoint x: 150, endPoint y: 214, distance: 14.4
click at [150, 214] on app-asset-collateral-manage "ASSET ENTRY Delete asset USER INPUT - CHASSIS Asset Type (Titled or Non-Titled)…" at bounding box center [390, 257] width 781 height 453
drag, startPoint x: 150, startPoint y: 214, endPoint x: 312, endPoint y: 211, distance: 161.7
click at [87, 312] on div "Mileage 80000" at bounding box center [43, 323] width 87 height 23
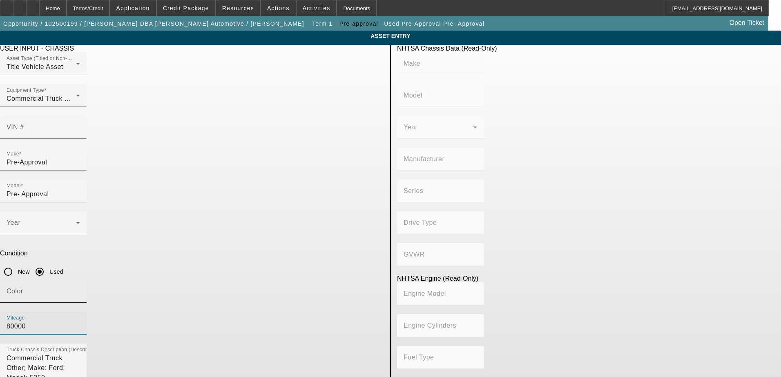
drag, startPoint x: 312, startPoint y: 211, endPoint x: 252, endPoint y: 213, distance: 60.1
click at [252, 280] on div "Color Mileage 80000" at bounding box center [192, 312] width 384 height 64
click at [87, 335] on div at bounding box center [43, 339] width 87 height 9
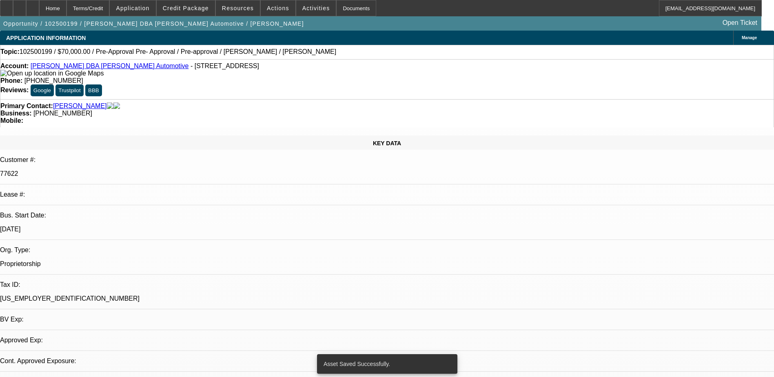
select select "0"
select select "2"
select select "0.1"
select select "4"
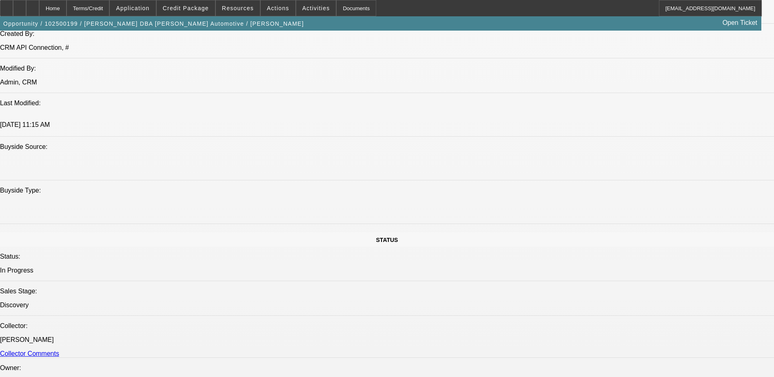
scroll to position [490, 0]
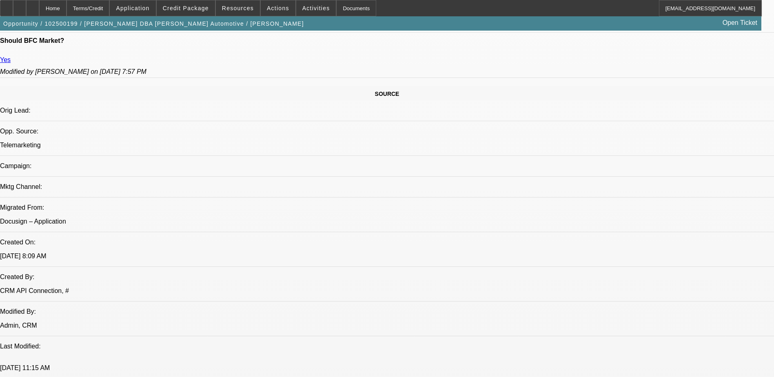
scroll to position [408, 0]
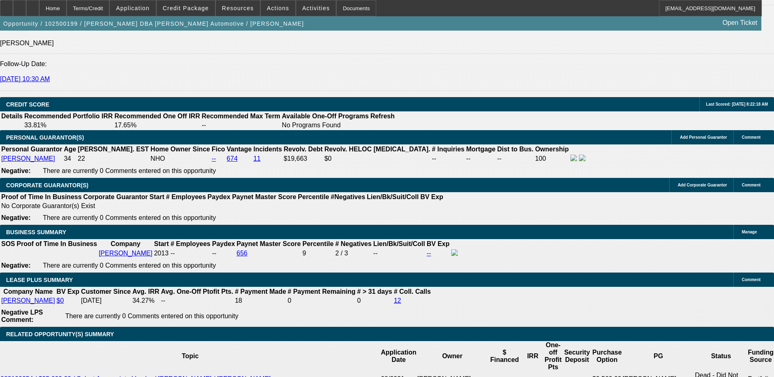
scroll to position [1241, 0]
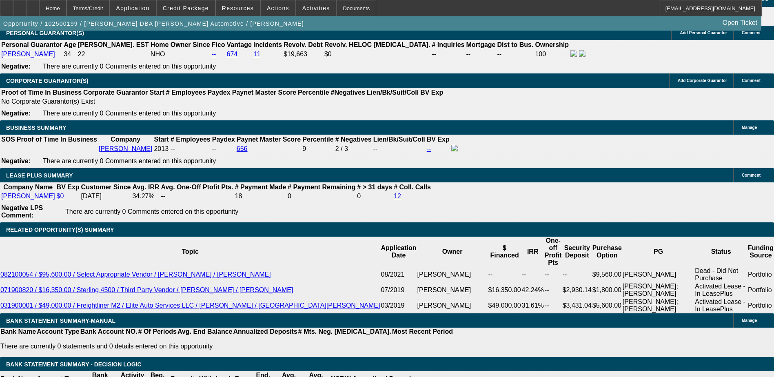
select select "0.05"
type input "$3,500.00"
type input "UNKNOWN"
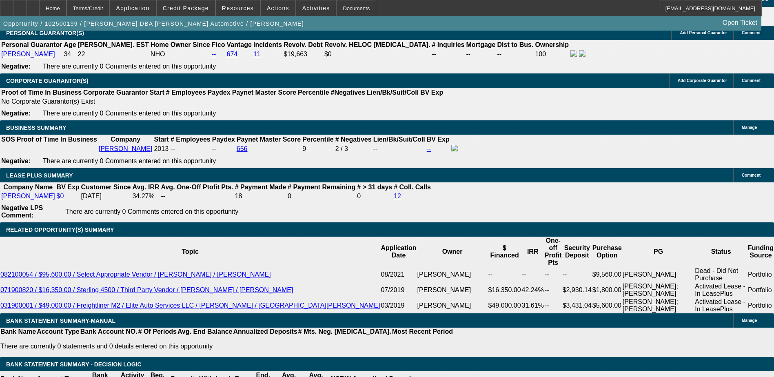
type input "60"
type input "1"
type input "$2,273.46"
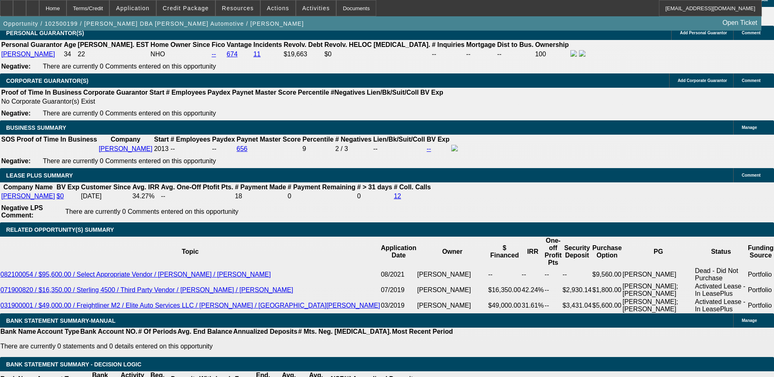
type input "$1,136.73"
type input "14"
type input "$3,094.68"
type input "$1,547.34"
type input "14"
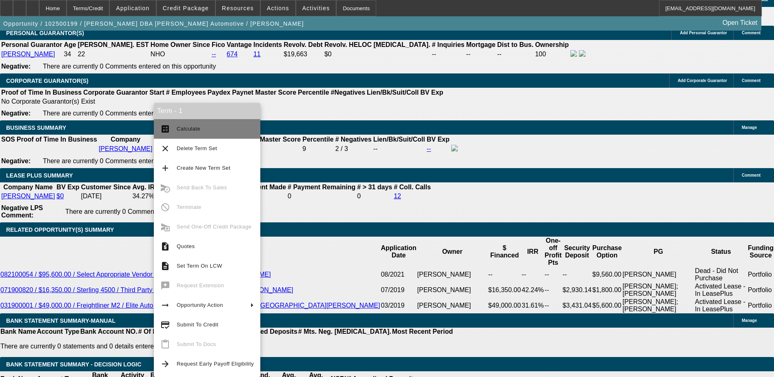
click at [197, 131] on span "Calculate" at bounding box center [189, 129] width 24 height 6
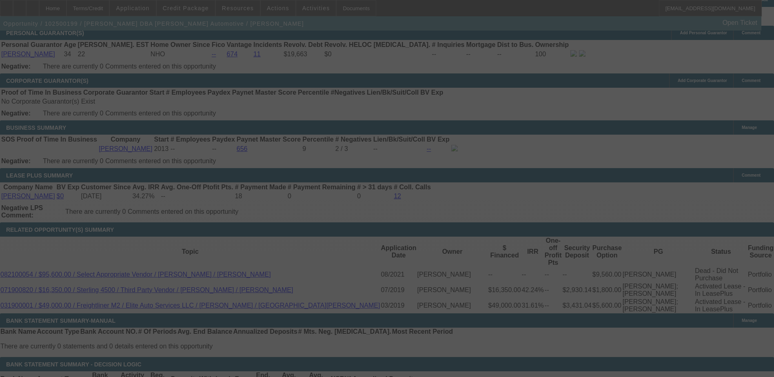
click at [192, 196] on div at bounding box center [387, 188] width 774 height 377
select select "2"
select select "0.1"
select select "4"
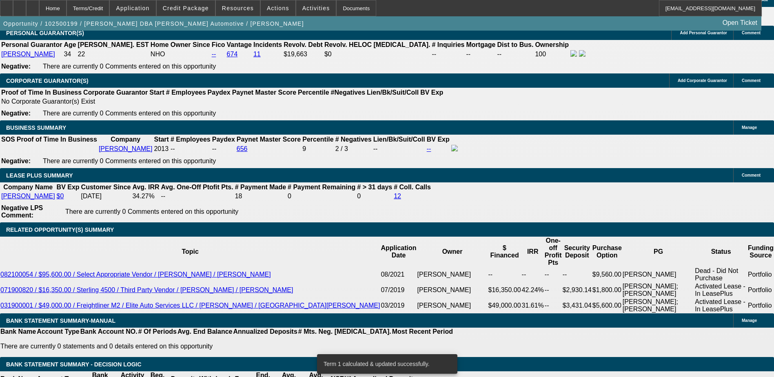
select select "0"
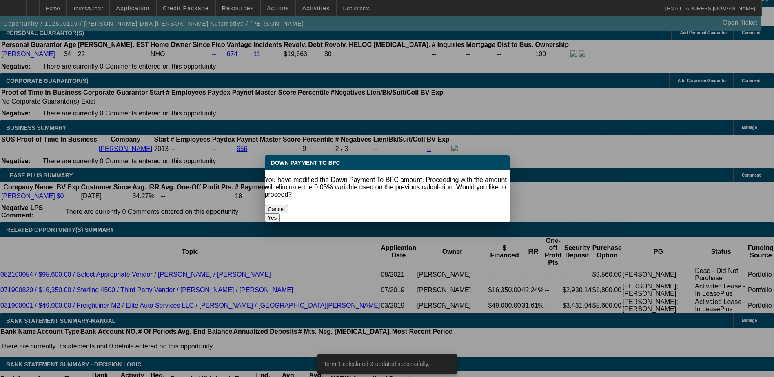
scroll to position [0, 0]
click at [280, 214] on button "Yes" at bounding box center [273, 218] width 16 height 9
type input "$0.00"
type input "UNKNOWN"
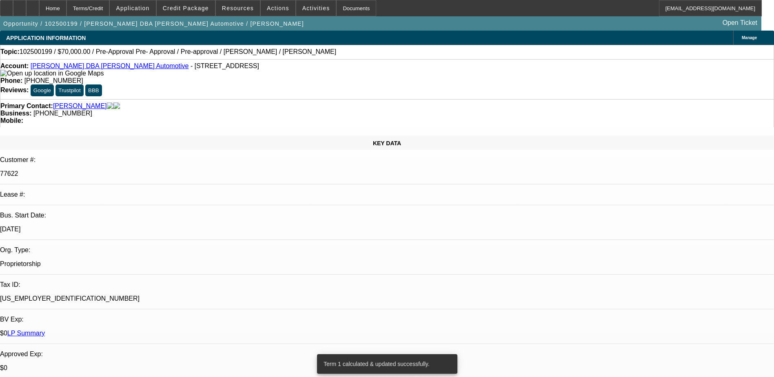
scroll to position [1241, 0]
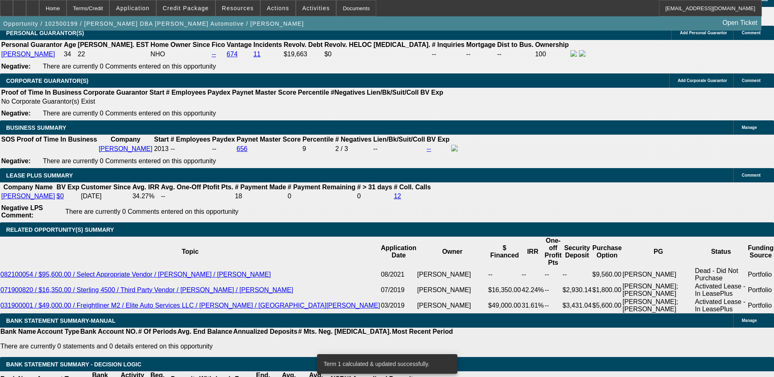
type input "$3,257.56"
type input "$1,628.78"
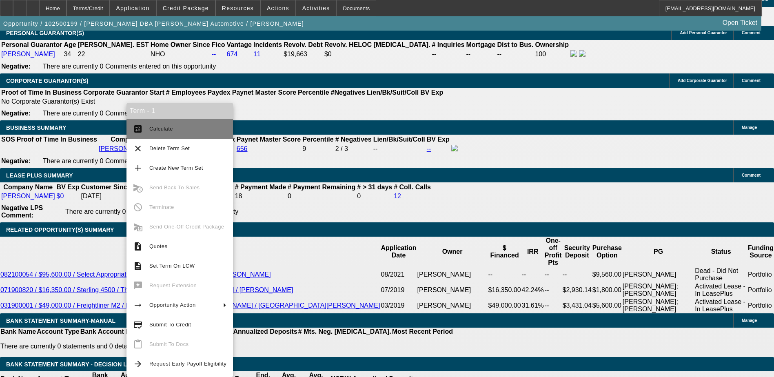
click at [174, 131] on span "Calculate" at bounding box center [187, 129] width 77 height 10
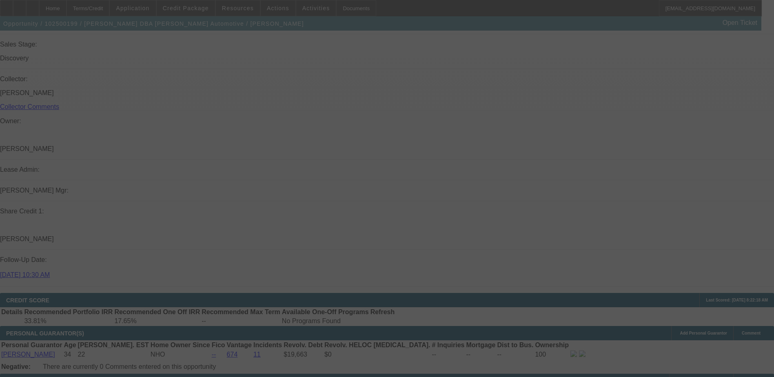
scroll to position [874, 0]
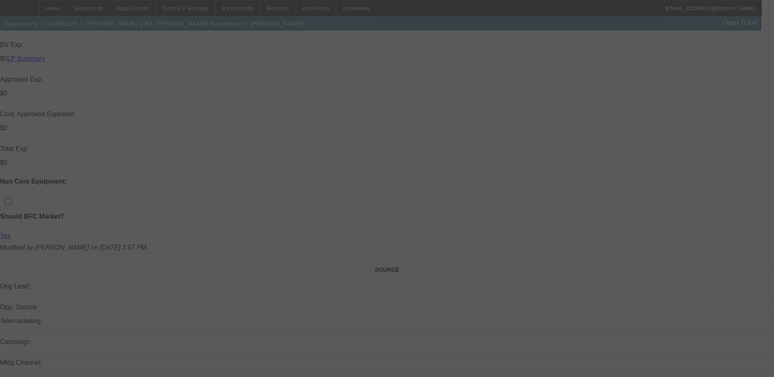
select select "0"
select select "2"
select select "0.1"
select select "4"
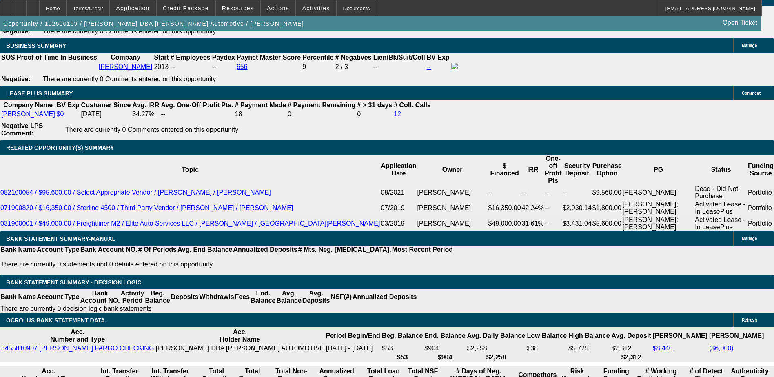
scroll to position [1323, 0]
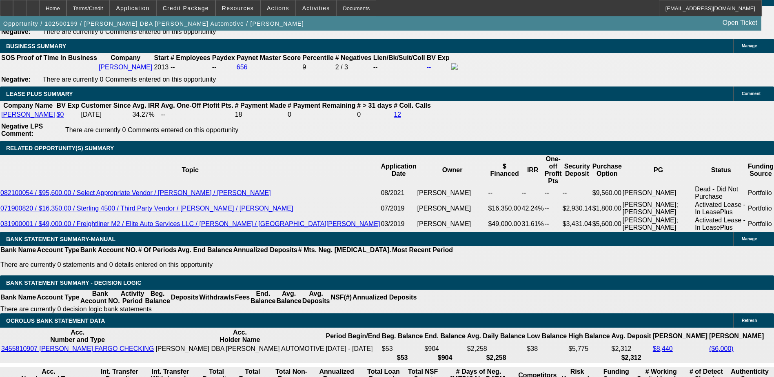
type input "1"
type input "UNKNOWN"
type input "$2,393.12"
type input "$1,196.56"
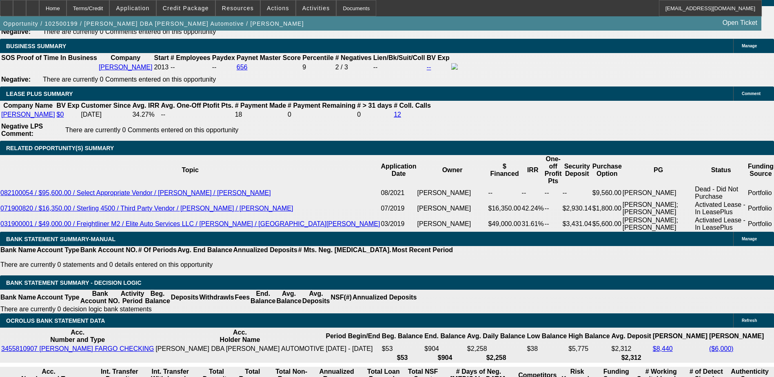
type input "15"
type input "$3,330.60"
type input "$1,665.30"
type input "15"
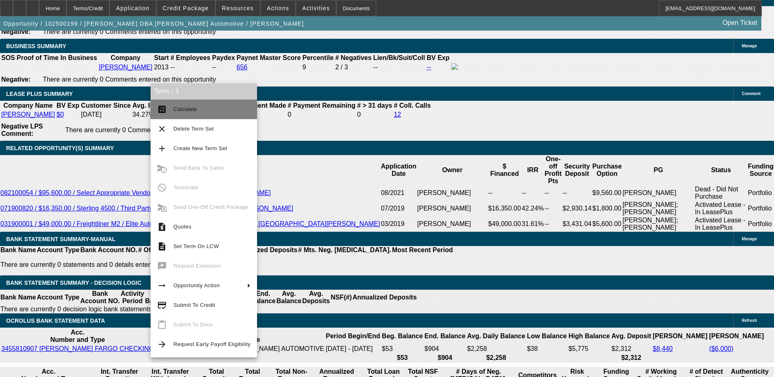
click at [169, 105] on button "calculate Calculate" at bounding box center [204, 110] width 107 height 20
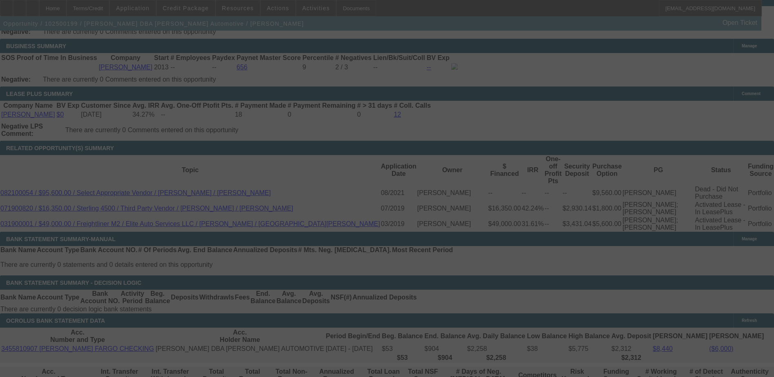
click at [185, 181] on div at bounding box center [387, 188] width 774 height 377
select select "0"
select select "2"
select select "0.1"
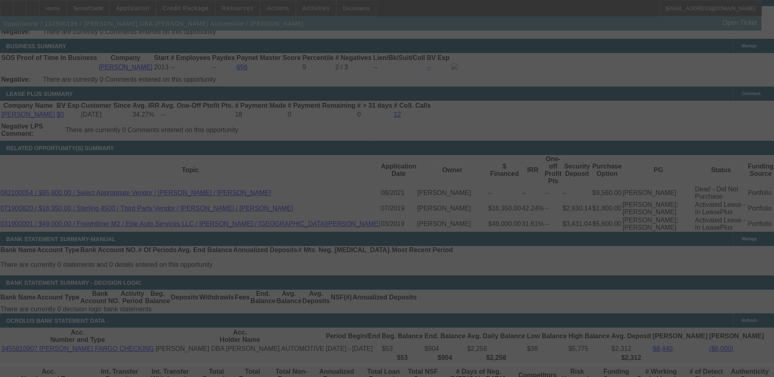
select select "4"
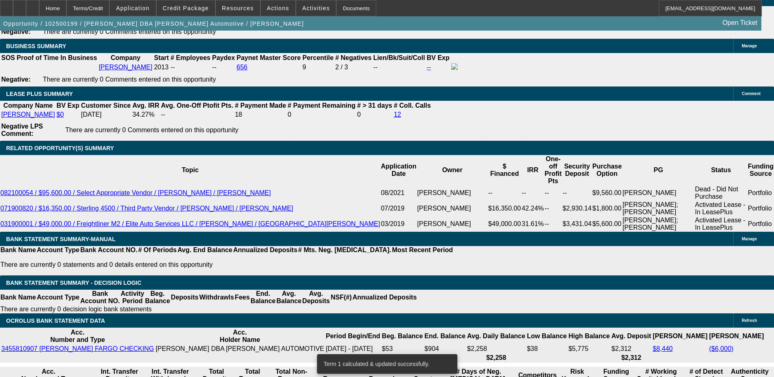
type input "UNKNOWN"
type input "1"
type input "$2,393.12"
type input "$1,196.56"
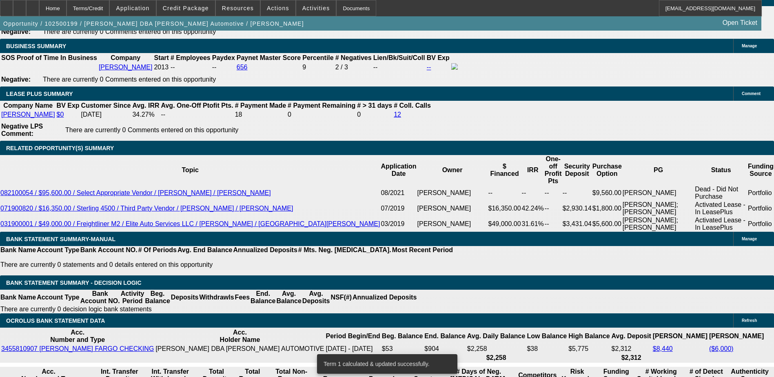
type input "14"
type input "$3,257.56"
type input "$1,628.78"
type input "14"
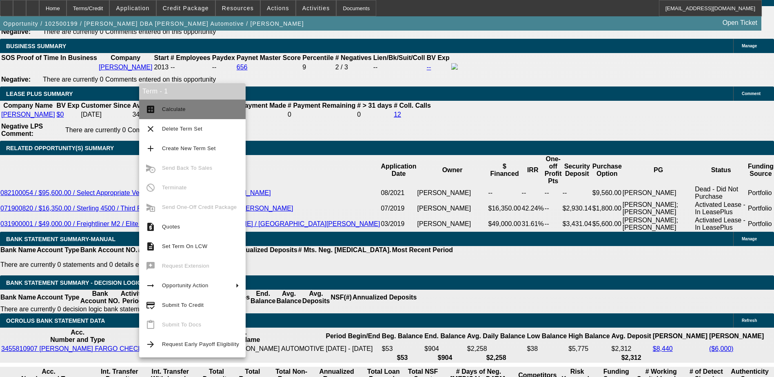
click at [211, 104] on button "calculate Calculate" at bounding box center [192, 110] width 107 height 20
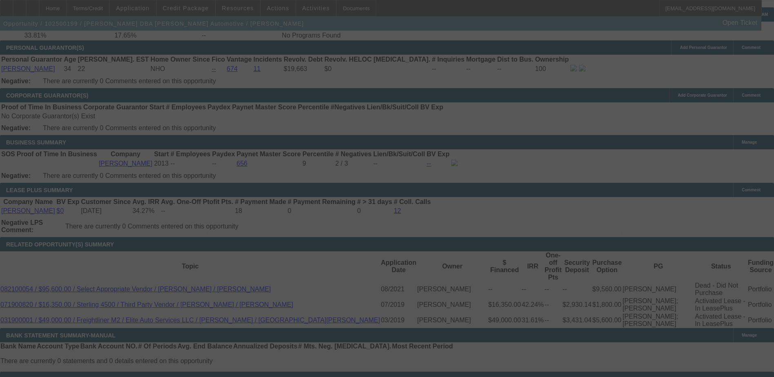
scroll to position [1160, 0]
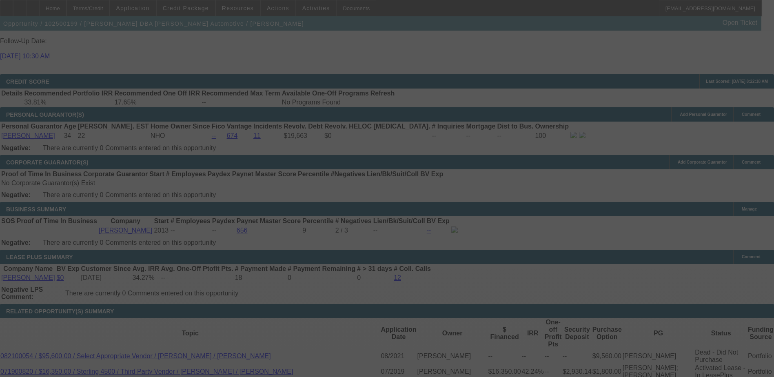
select select "0"
select select "2"
select select "0.1"
select select "4"
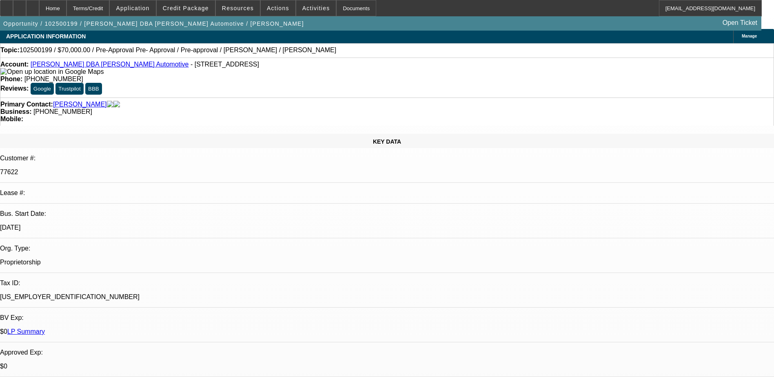
scroll to position [0, 0]
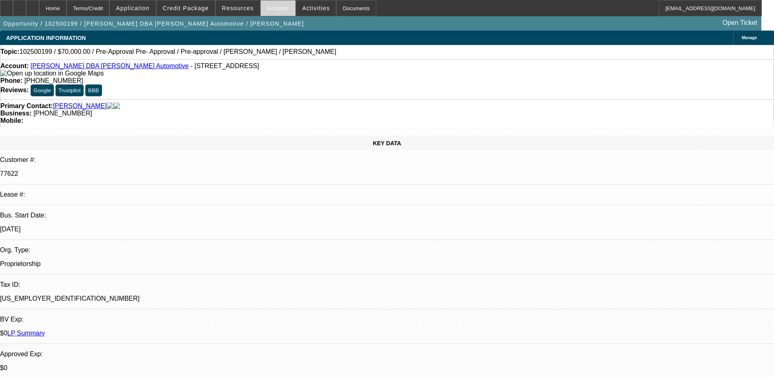
click at [273, 8] on span "Actions" at bounding box center [278, 8] width 22 height 7
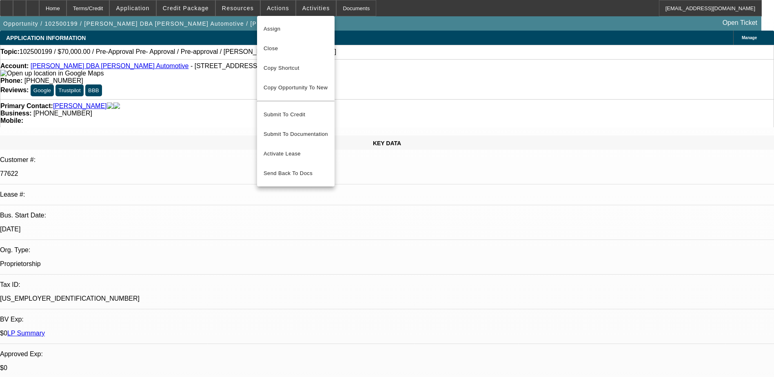
click at [240, 8] on div at bounding box center [387, 188] width 774 height 377
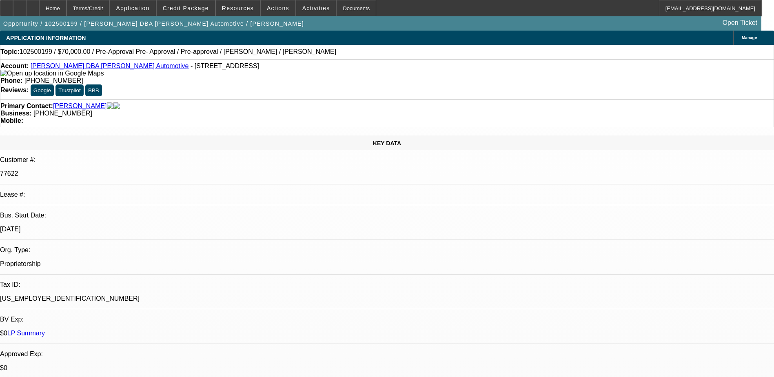
click at [238, 8] on span "Resources" at bounding box center [238, 8] width 32 height 7
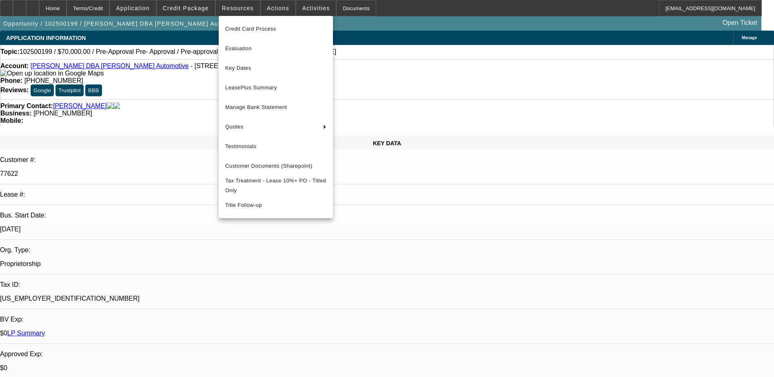
click at [304, 9] on div at bounding box center [387, 188] width 774 height 377
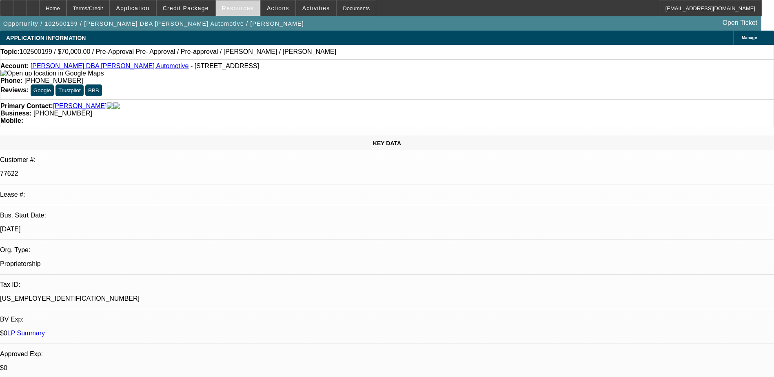
click at [247, 7] on span "Resources" at bounding box center [238, 8] width 32 height 7
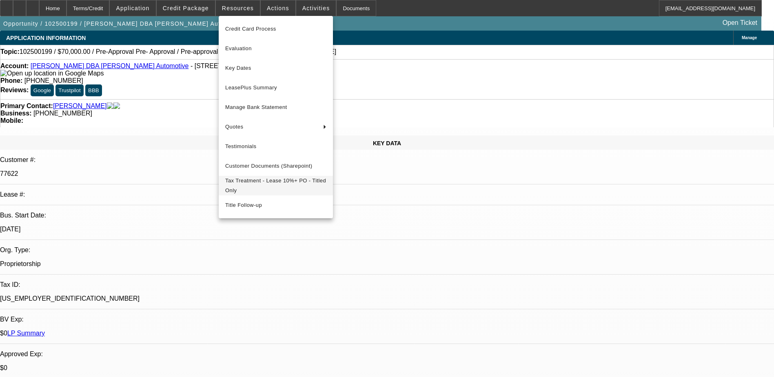
click at [281, 193] on span "Tax Treatment - Lease 10%+ PO - Titled Only" at bounding box center [275, 186] width 101 height 20
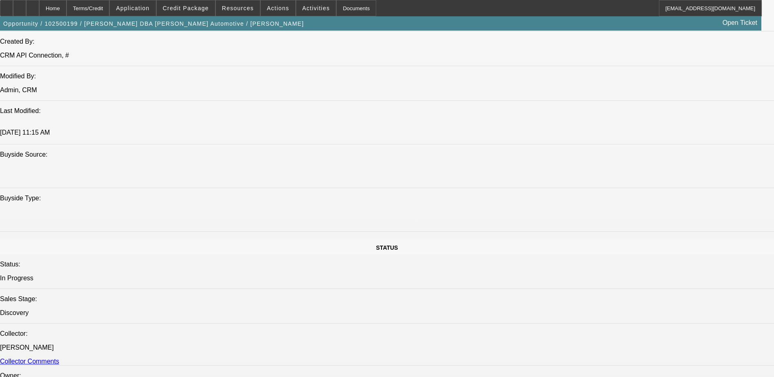
scroll to position [531, 0]
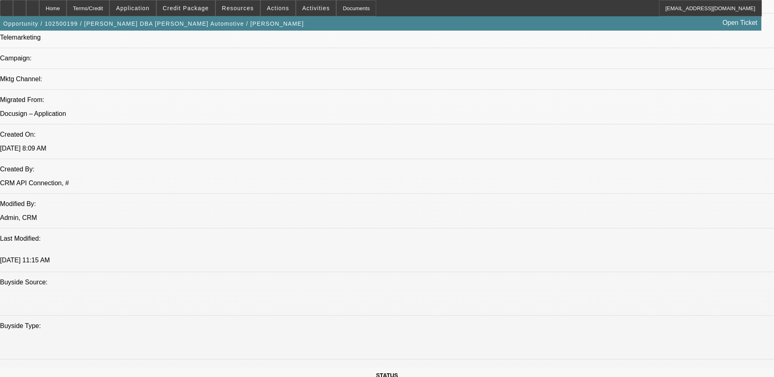
scroll to position [490, 0]
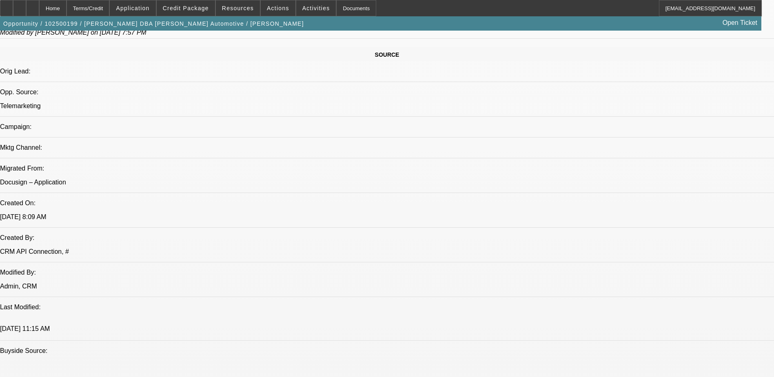
click at [194, 14] on span at bounding box center [186, 8] width 58 height 20
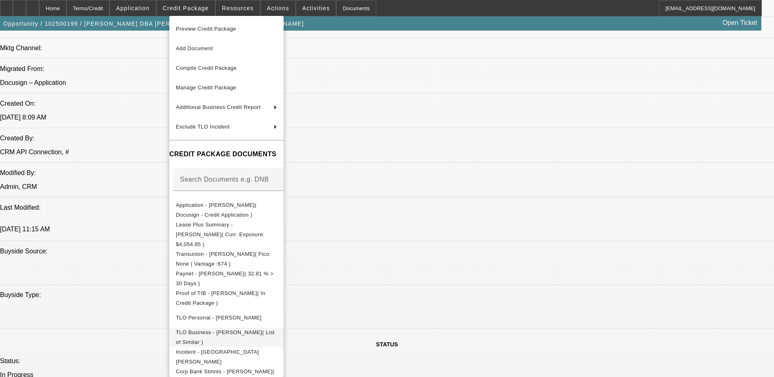
scroll to position [653, 0]
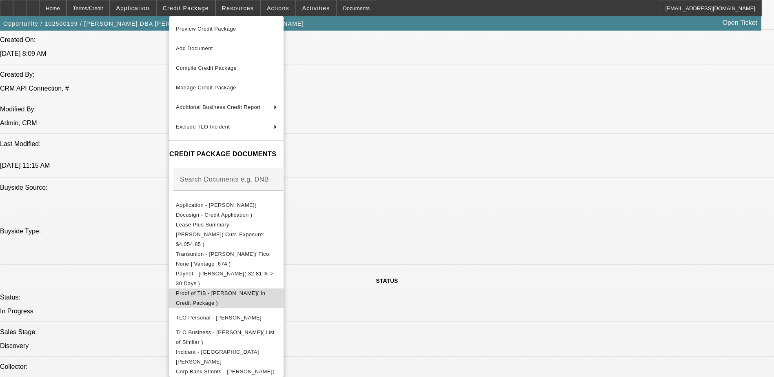
click at [265, 290] on span "Proof of TIB - Christopher Ray Goldston( In Credit Package )" at bounding box center [220, 298] width 89 height 16
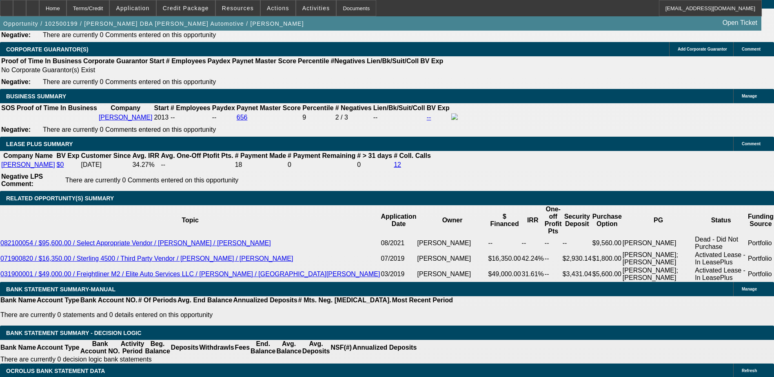
scroll to position [1266, 0]
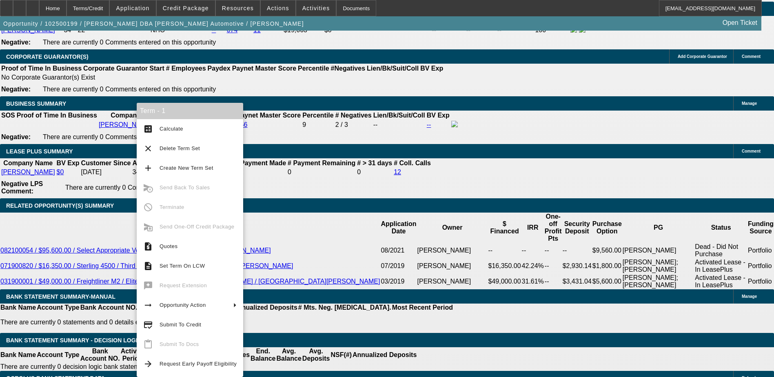
click at [187, 329] on span "Submit To Credit" at bounding box center [198, 325] width 77 height 10
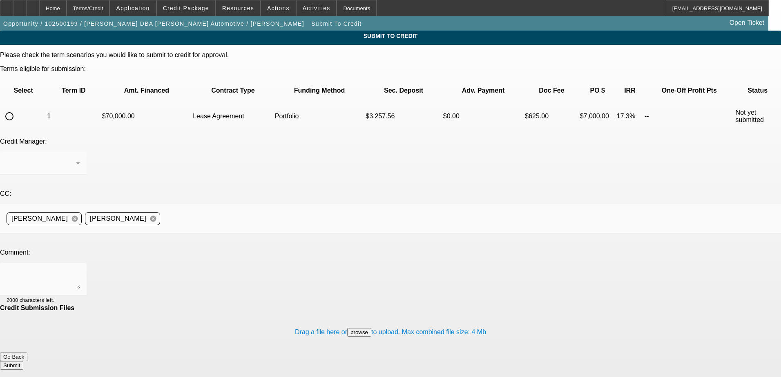
click at [18, 108] on input "radio" at bounding box center [9, 116] width 16 height 16
radio input "true"
click at [80, 152] on div at bounding box center [43, 163] width 73 height 23
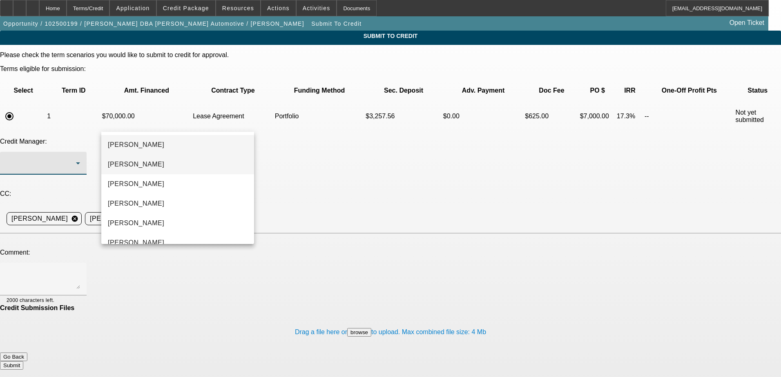
click at [196, 167] on mat-option "Arida, George" at bounding box center [177, 165] width 153 height 20
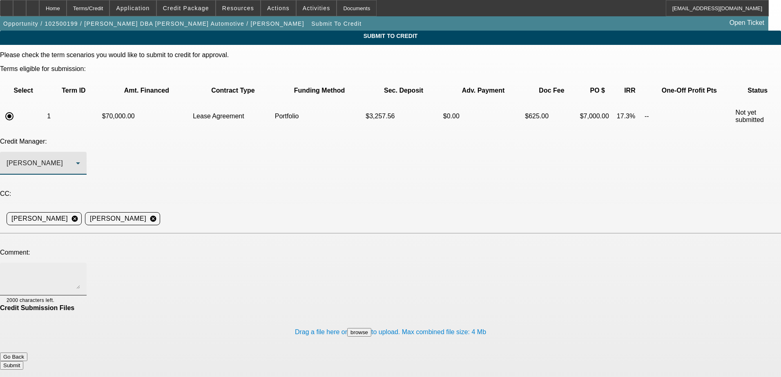
click at [80, 263] on div at bounding box center [43, 279] width 73 height 33
paste textarea "Chris Goldston has owned and operated Goldston Automotive since 2013. He has fi…"
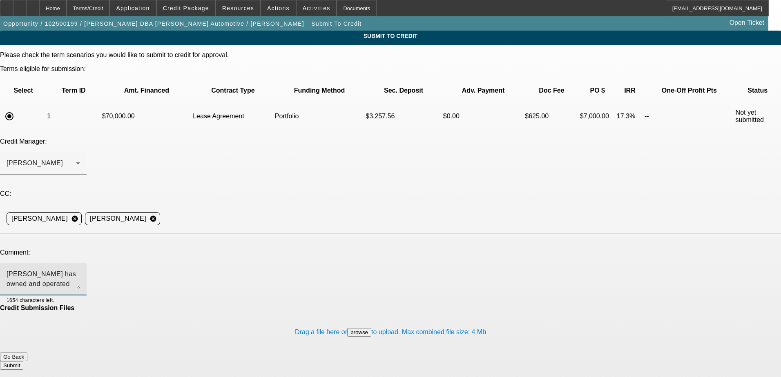
click at [80, 269] on textarea "Chris Goldston has owned and operated Goldston Automotive since 2013. He has fi…" at bounding box center [43, 279] width 73 height 20
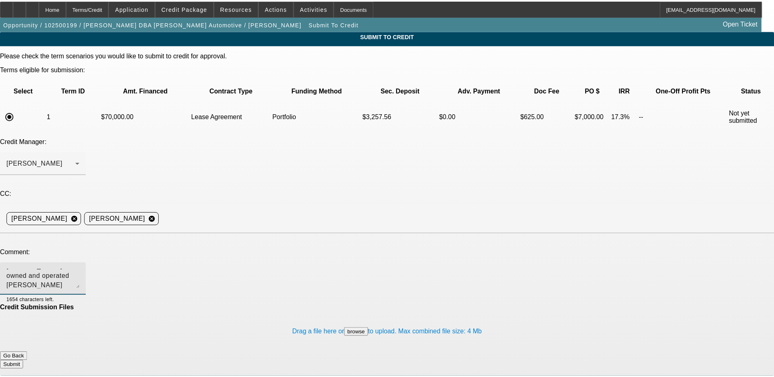
scroll to position [10, 0]
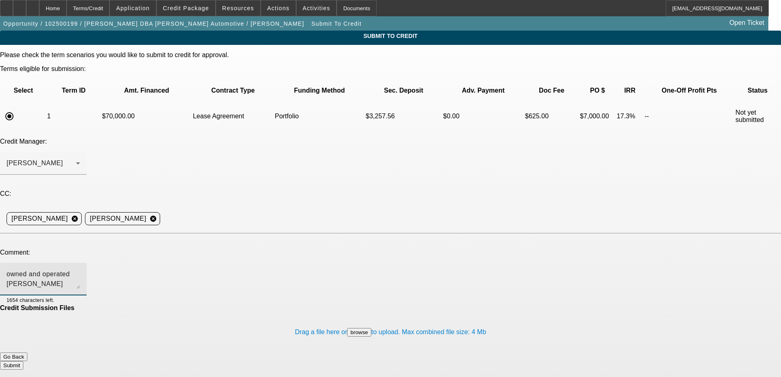
type textarea "Chris Goldston has owned and operated Goldston Automotive since 2013. He has pa…"
click at [334, 305] on div "Credit Submission Files" at bounding box center [390, 308] width 781 height 7
click at [23, 361] on button "Submit" at bounding box center [11, 365] width 23 height 9
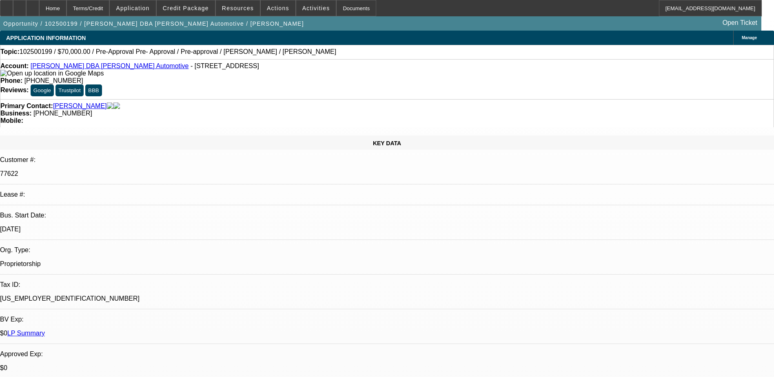
select select "0"
select select "2"
select select "0.1"
select select "4"
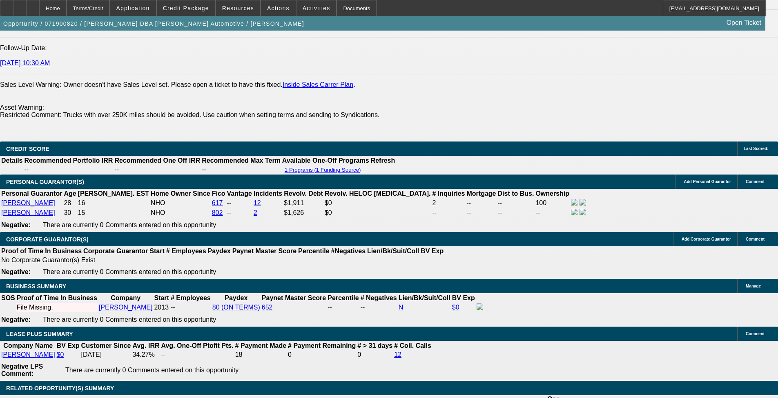
select select "0"
select select "2"
select select "0.1"
select select "0"
select select "2"
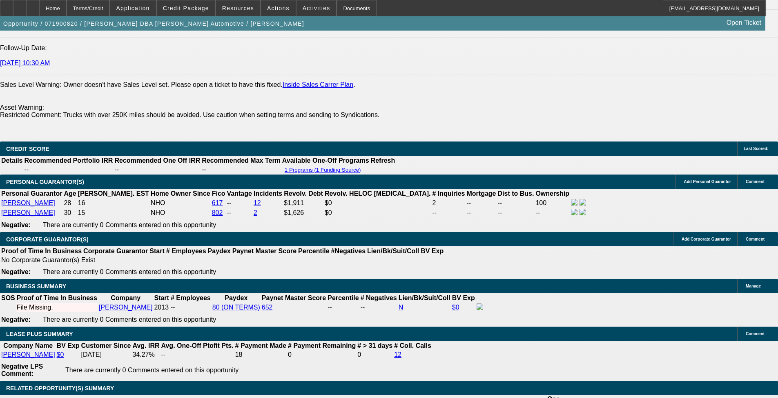
select select "0.1"
select select "0"
select select "2"
select select "0.1"
select select "0"
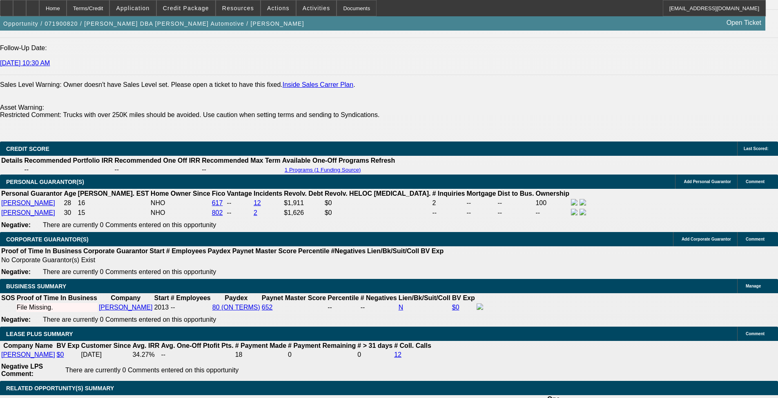
select select "2"
select select "0.1"
select select "1"
select select "2"
select select "4"
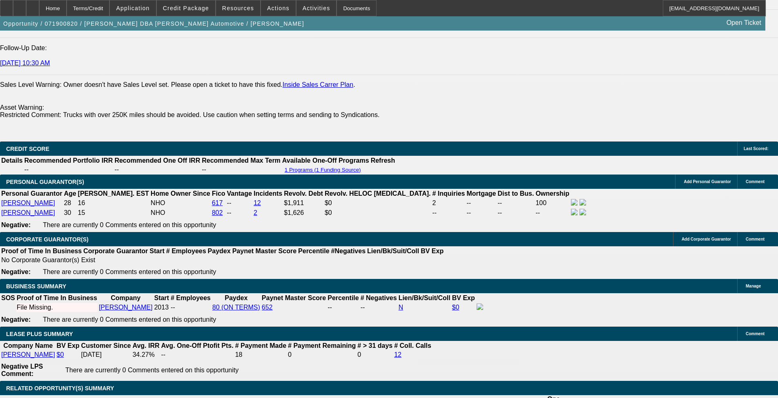
select select "1"
select select "2"
select select "4"
select select "1"
select select "2"
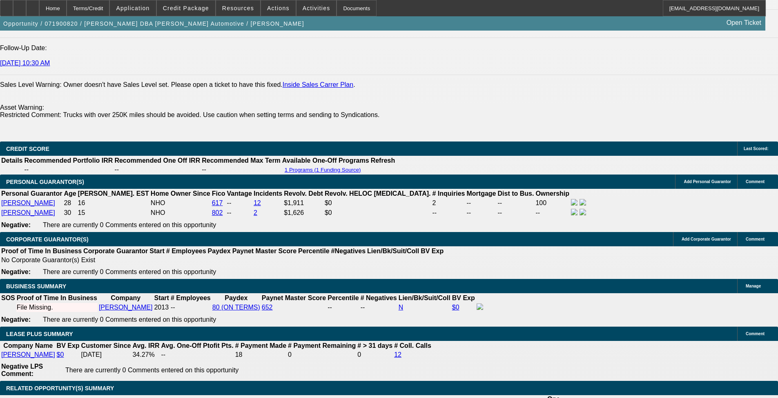
select select "4"
select select "1"
select select "2"
select select "4"
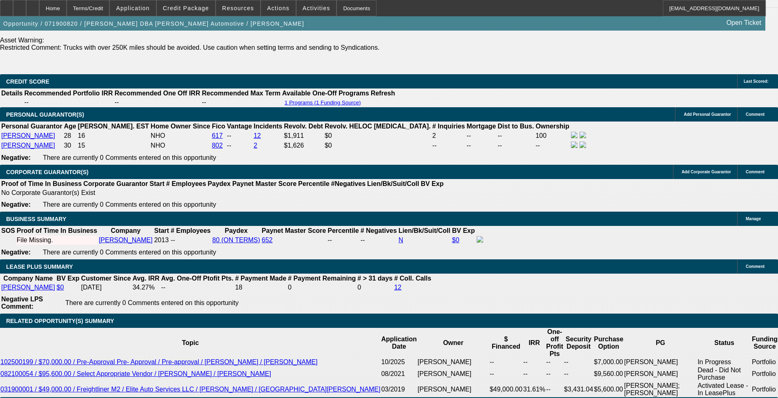
scroll to position [1256, 0]
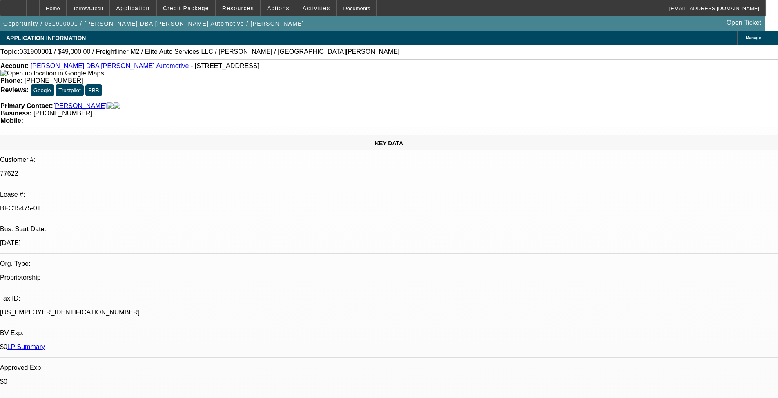
select select "0"
select select "2"
select select "0.1"
select select "0"
select select "2"
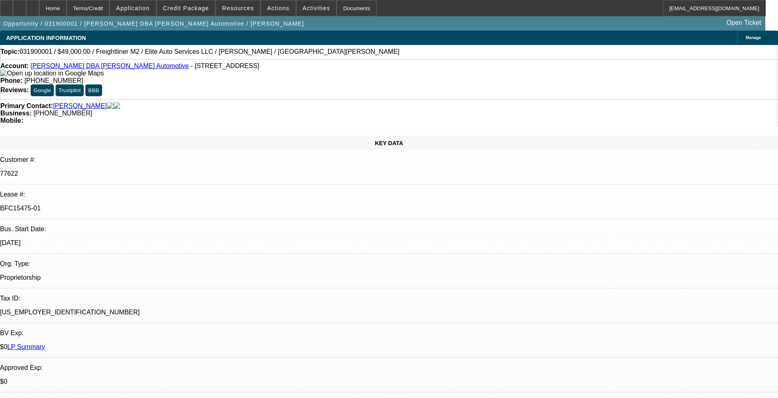
select select "0.1"
select select "0.2"
select select "2"
select select "0.1"
select select "0.2"
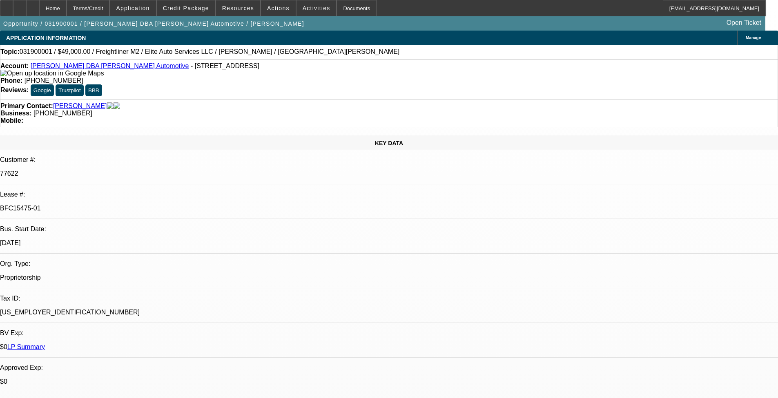
select select "2"
select select "0.1"
select select "1"
select select "2"
select select "4"
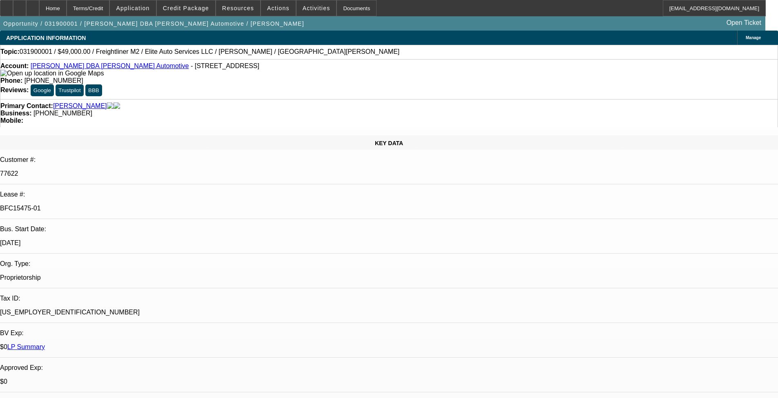
select select "1"
select select "2"
select select "4"
select select "1"
select select "2"
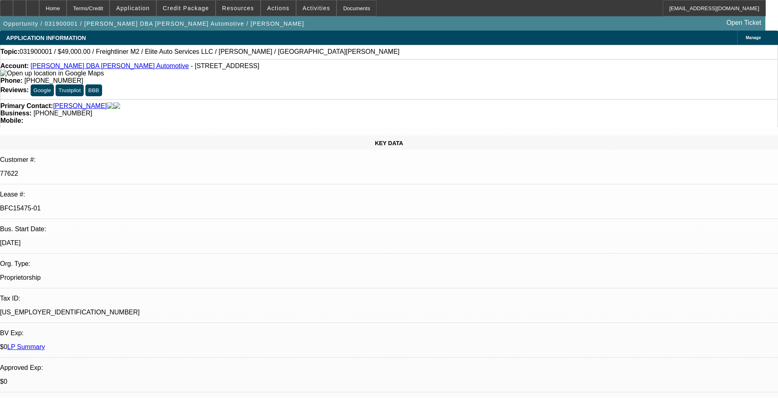
select select "4"
select select "1"
select select "2"
select select "4"
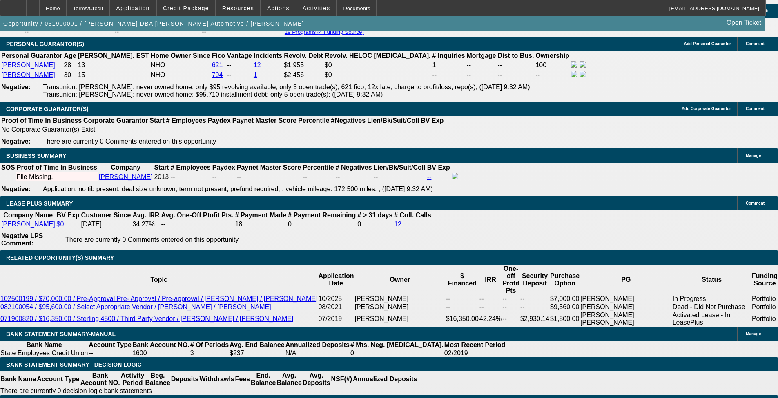
scroll to position [1266, 0]
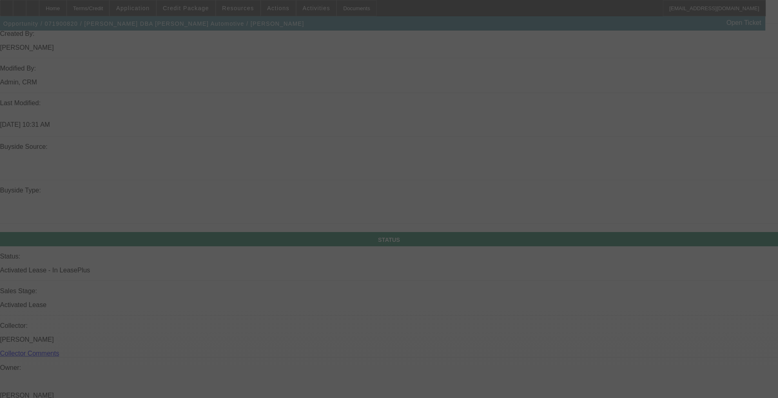
scroll to position [806, 0]
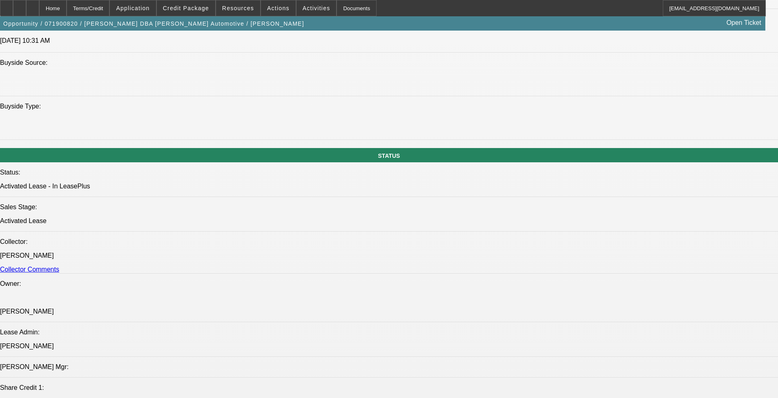
select select "0"
select select "2"
select select "0.1"
select select "0"
select select "2"
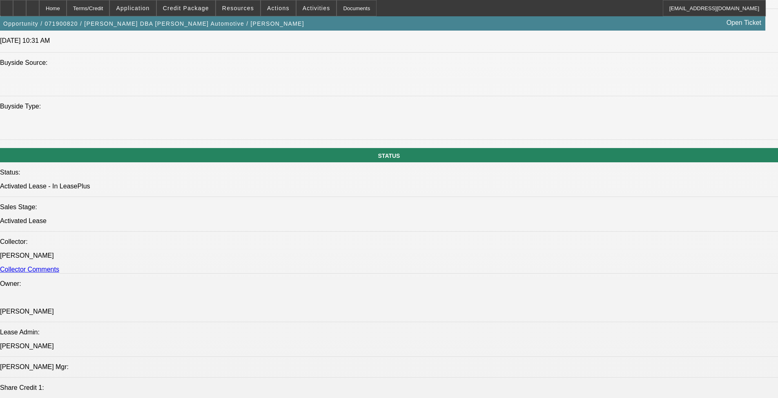
select select "0.1"
select select "0"
select select "2"
select select "0.1"
select select "0"
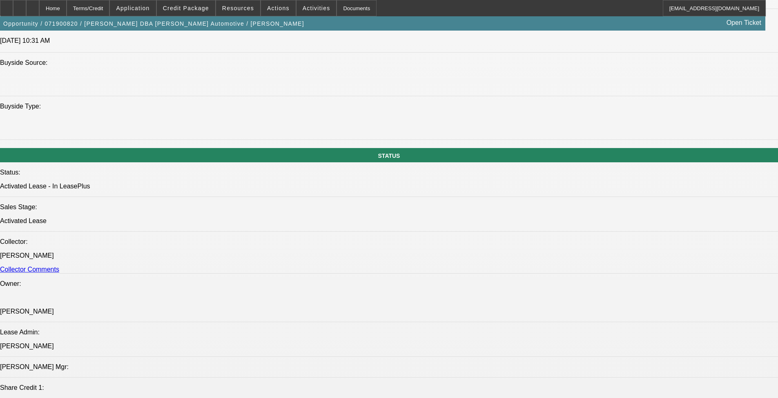
select select "2"
select select "0.1"
select select "1"
select select "2"
select select "4"
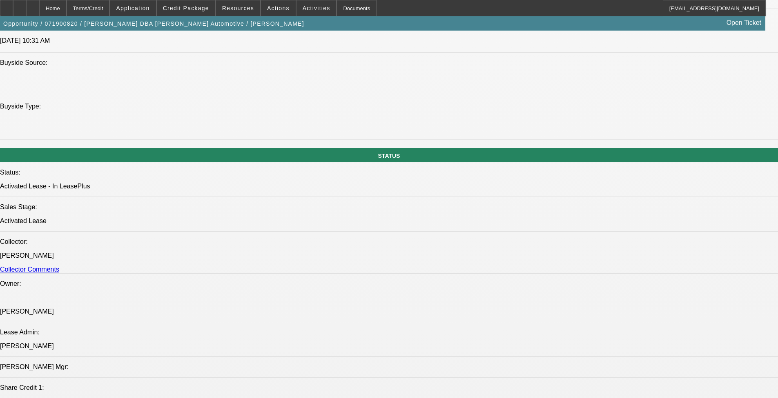
select select "1"
select select "2"
select select "4"
select select "1"
select select "2"
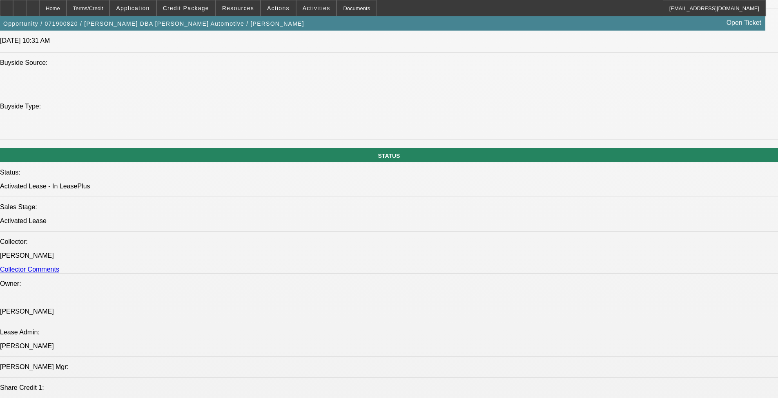
select select "4"
select select "1"
select select "2"
select select "4"
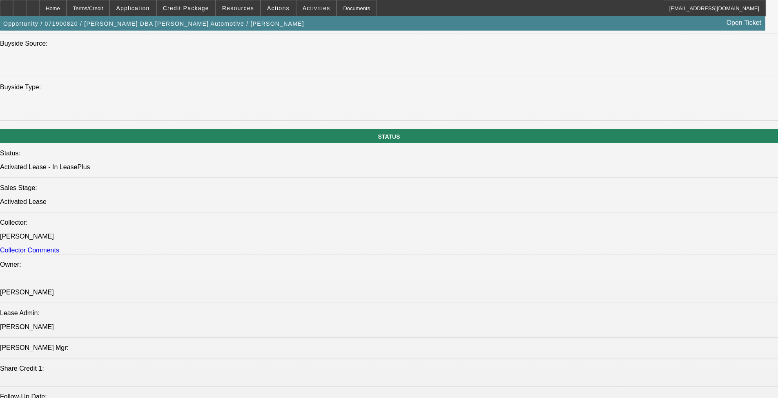
scroll to position [841, 0]
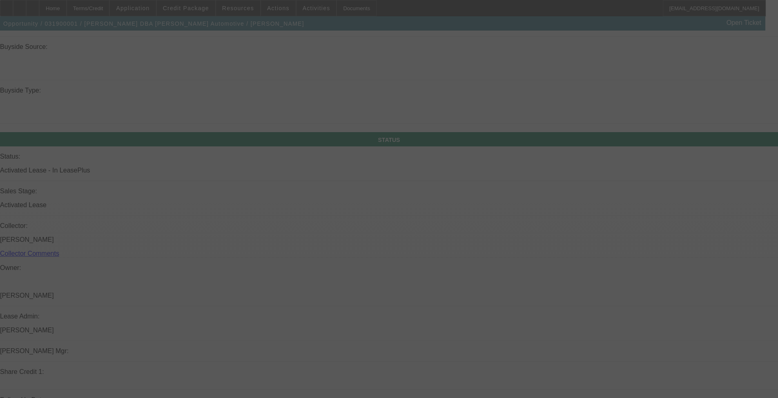
scroll to position [843, 0]
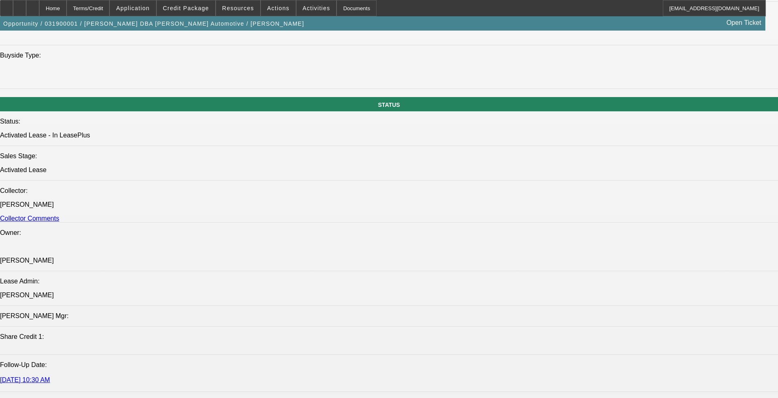
select select "0"
select select "2"
select select "0.1"
select select "0"
select select "2"
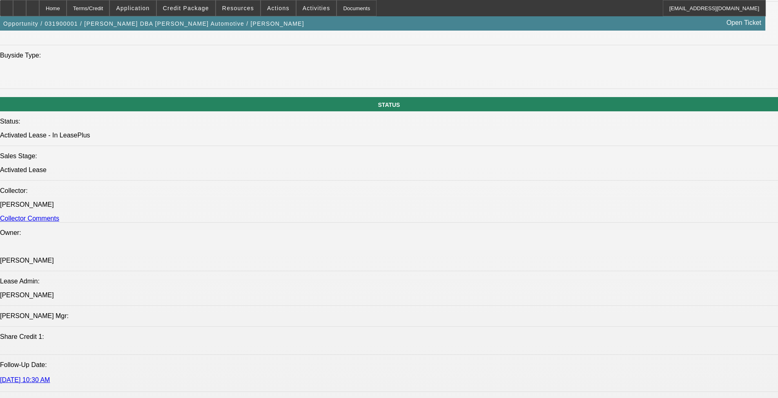
select select "0.1"
select select "0.2"
select select "2"
select select "0.1"
select select "0.2"
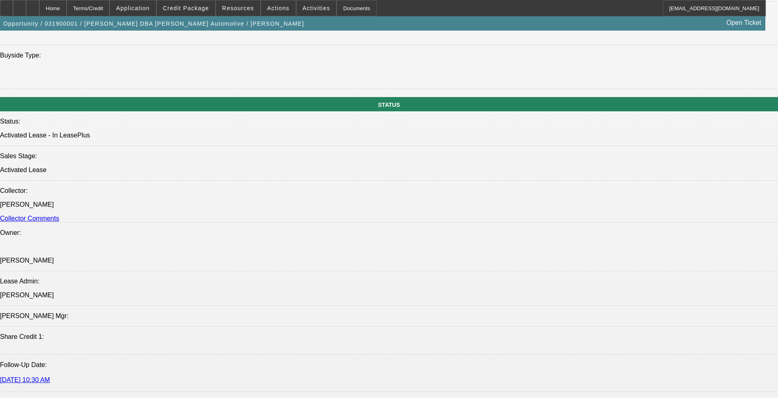
select select "2"
select select "0.1"
select select "1"
select select "2"
select select "4"
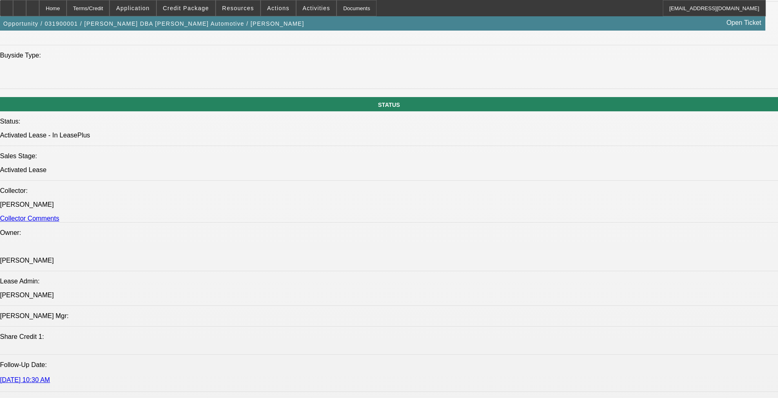
select select "1"
select select "2"
select select "4"
select select "1"
select select "2"
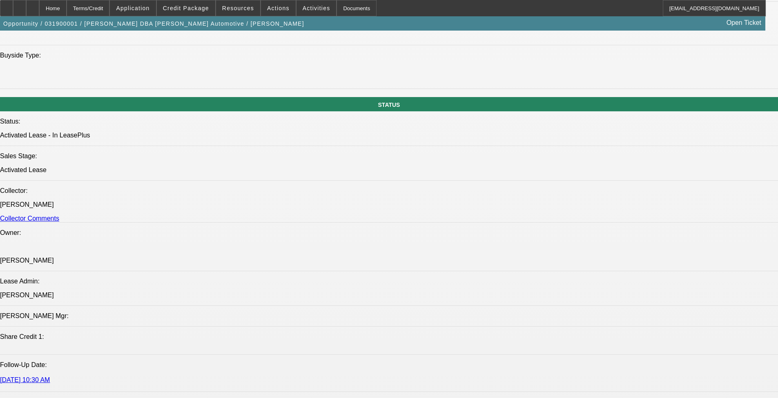
select select "4"
select select "1"
select select "2"
select select "4"
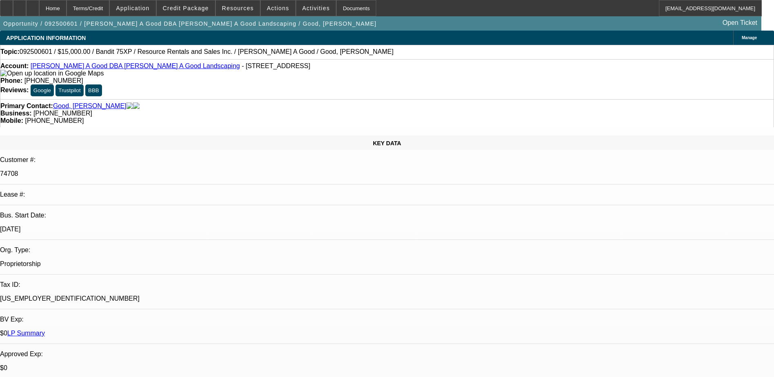
select select "0"
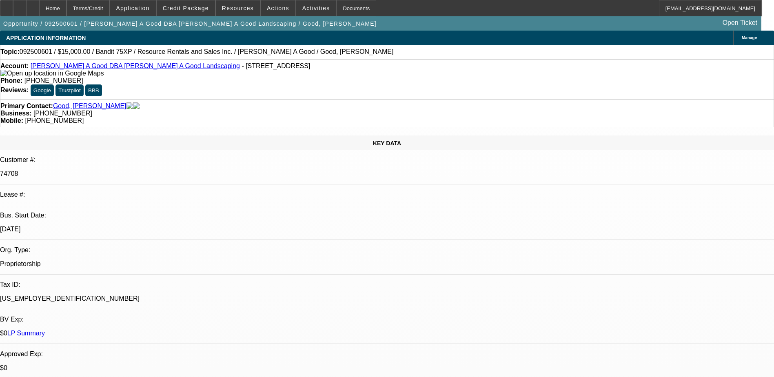
select select "0"
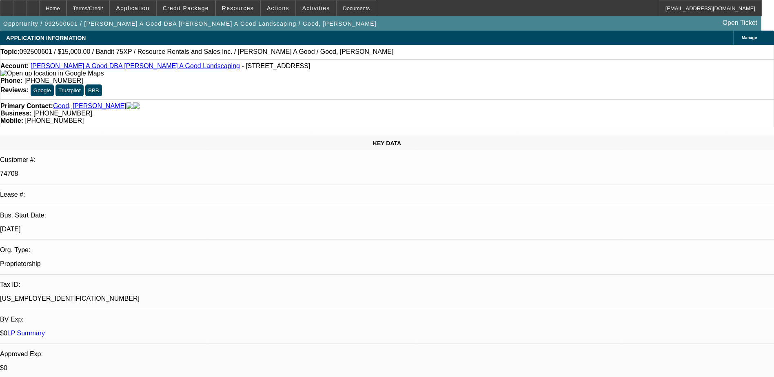
select select "0"
select select "1"
select select "3"
select select "6"
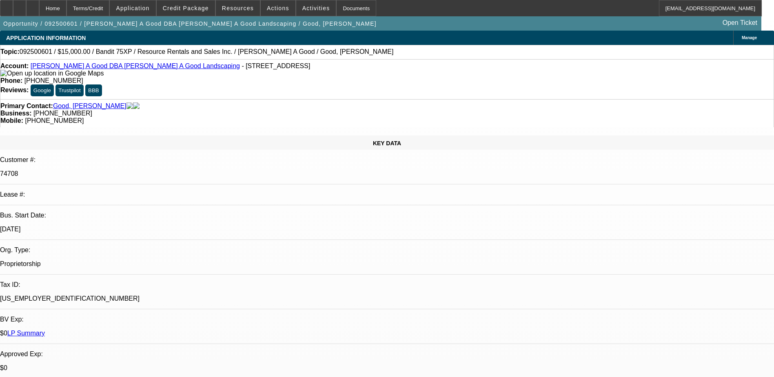
select select "1"
select select "3"
select select "6"
select select "1"
select select "3"
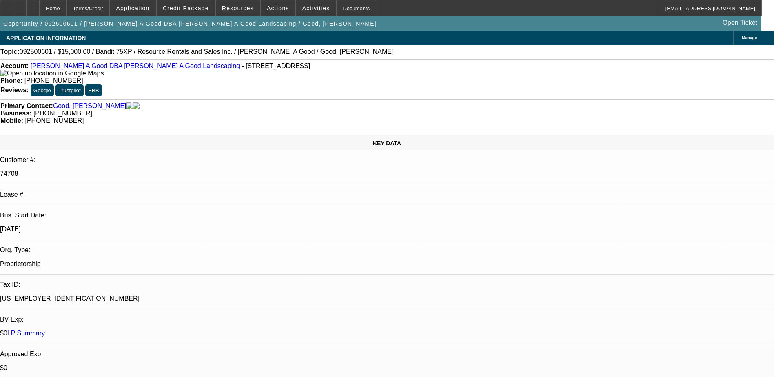
select select "2"
select select "1"
select select "3"
select select "2"
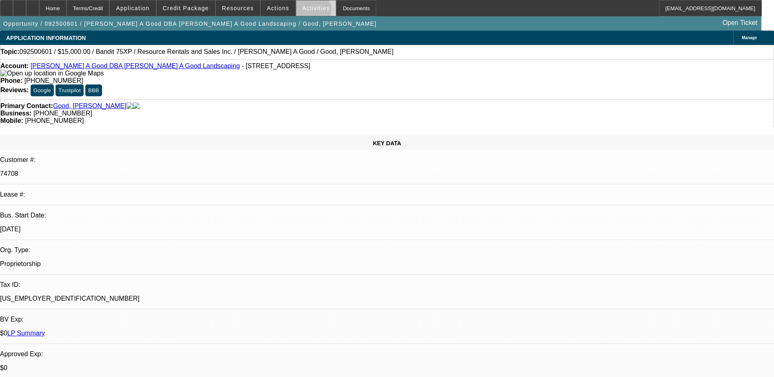
click at [300, 12] on span at bounding box center [316, 8] width 40 height 20
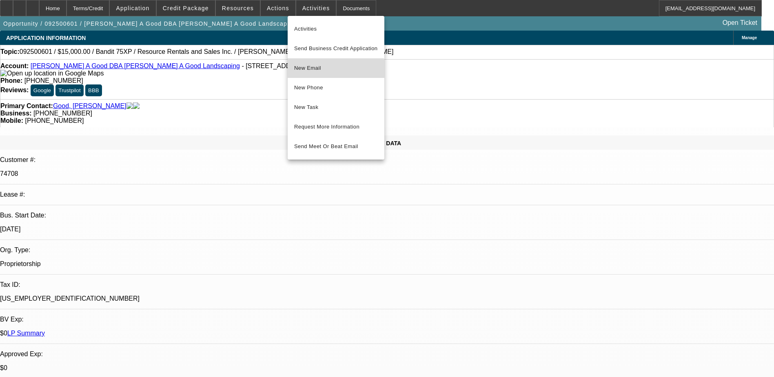
click at [329, 72] on span "New Email" at bounding box center [336, 68] width 84 height 10
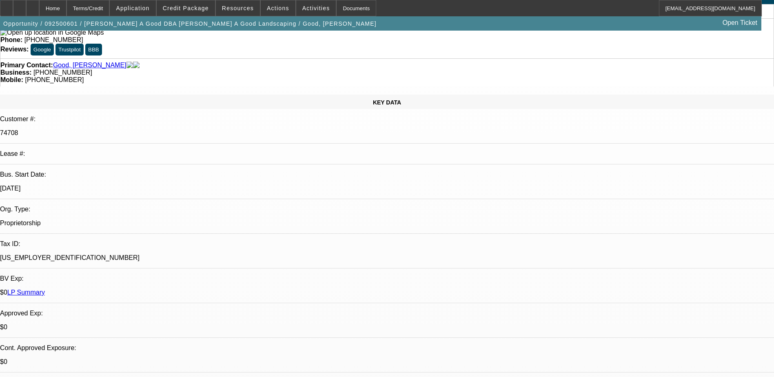
scroll to position [0, 0]
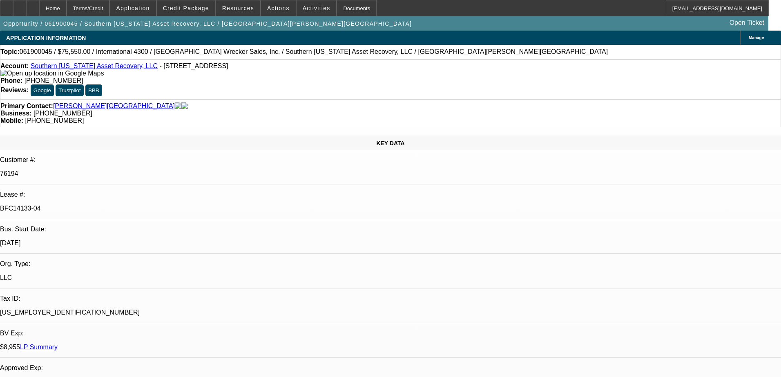
select select "0"
select select "2"
select select "0.1"
select select "4"
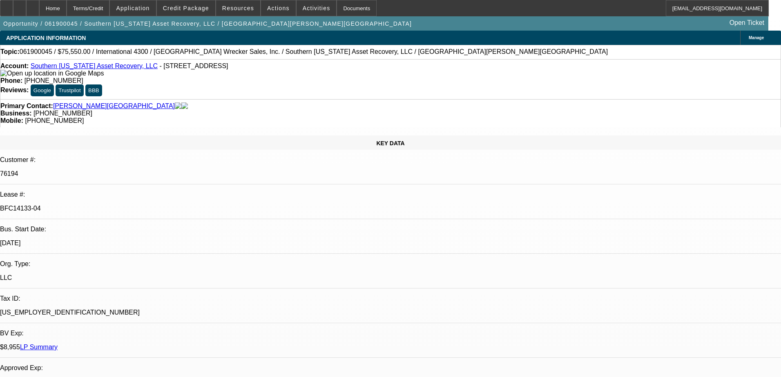
select select "0"
select select "2"
select select "0.1"
select select "4"
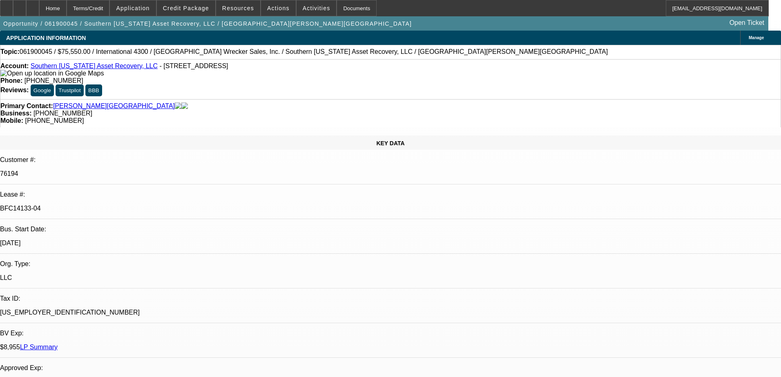
select select "0"
select select "2"
select select "0.1"
select select "4"
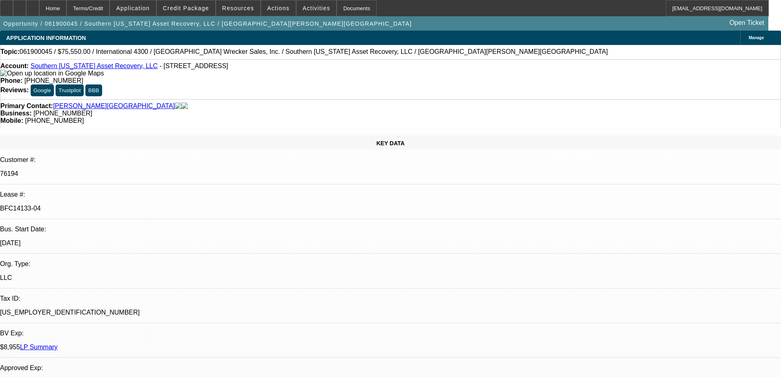
select select "0"
select select "2"
select select "0.1"
select select "4"
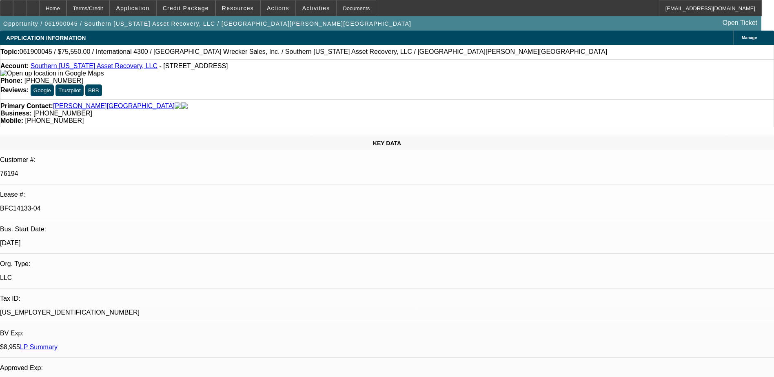
click at [58, 344] on link "LP Summary" at bounding box center [39, 347] width 38 height 7
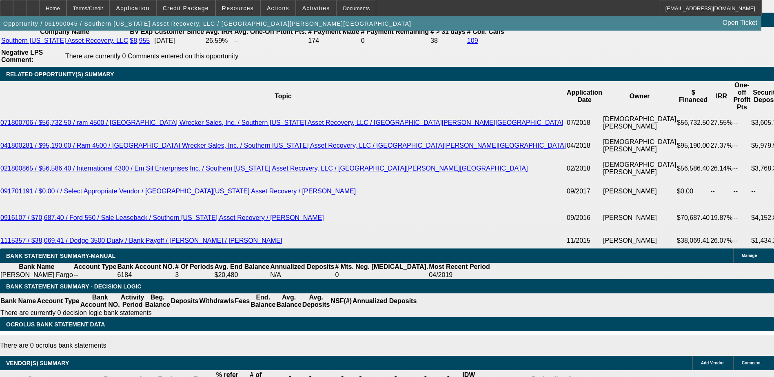
scroll to position [1429, 0]
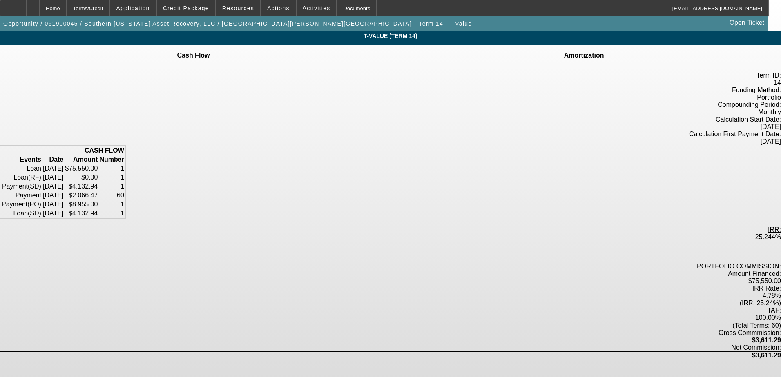
click at [563, 59] on td "Amortization" at bounding box center [583, 55] width 41 height 7
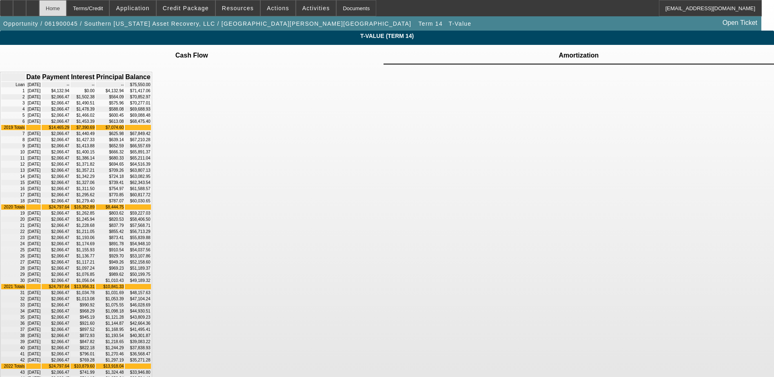
click at [67, 7] on div "Home" at bounding box center [52, 8] width 27 height 16
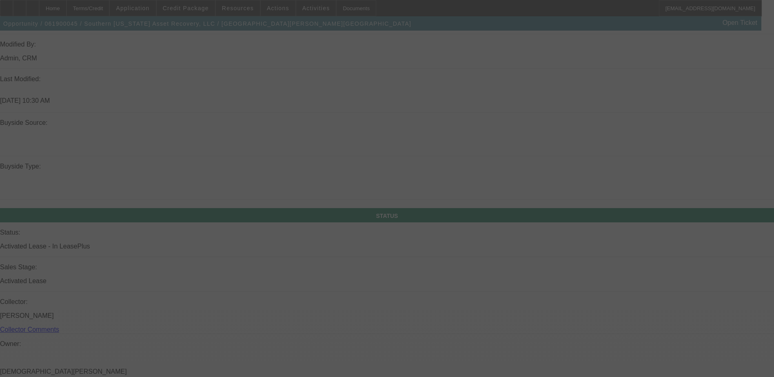
scroll to position [772, 0]
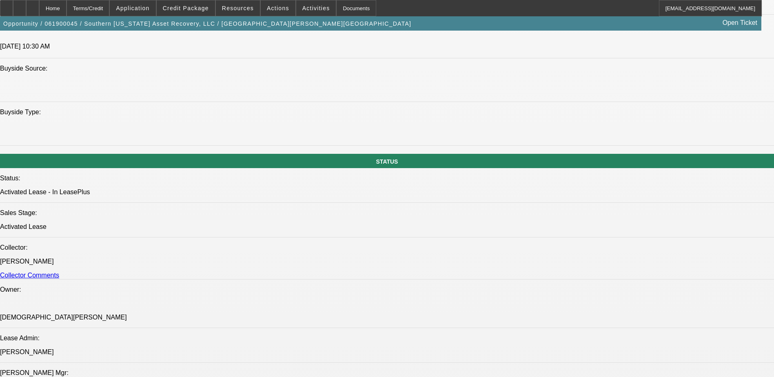
select select "0"
select select "2"
select select "0.1"
select select "4"
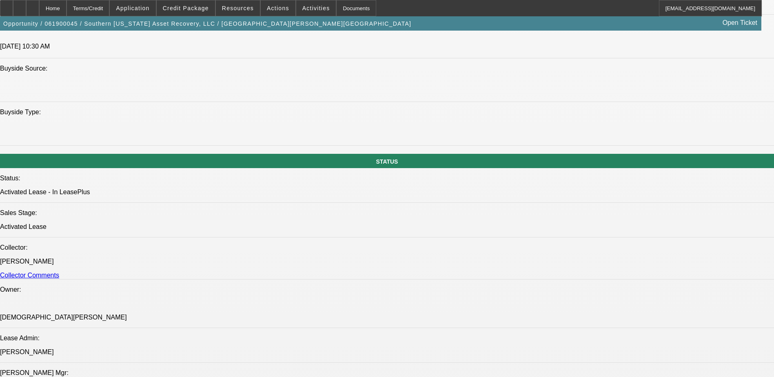
select select "0"
select select "2"
select select "0.1"
select select "4"
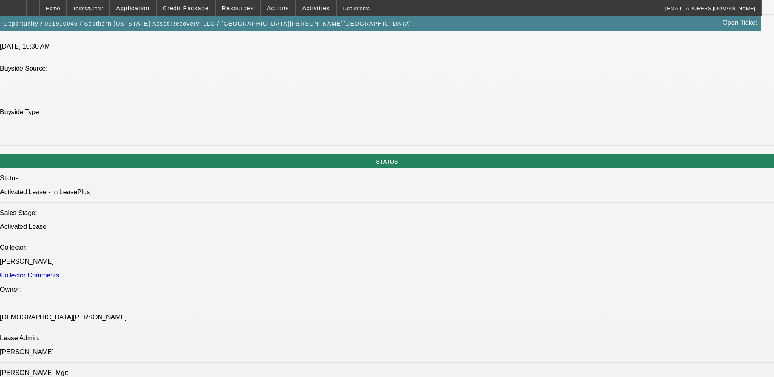
select select "0"
select select "2"
select select "0.1"
select select "4"
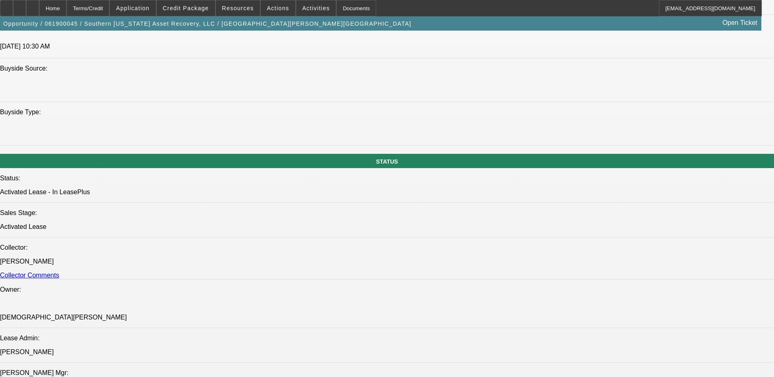
select select "0"
select select "2"
select select "0.1"
select select "4"
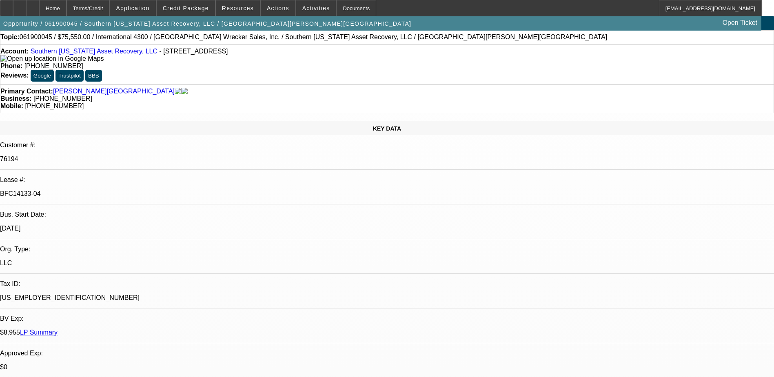
scroll to position [0, 0]
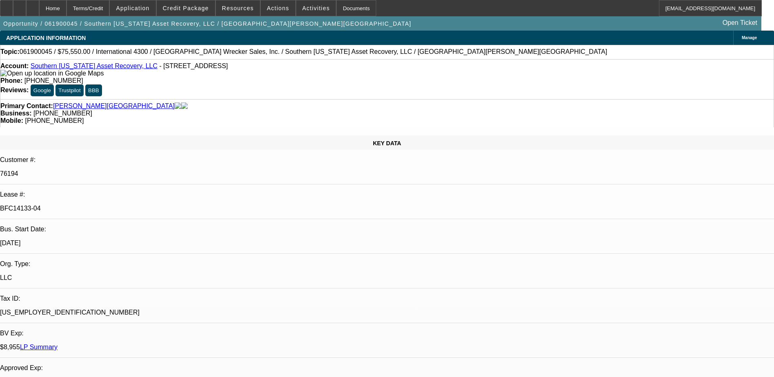
click at [58, 344] on link "LP Summary" at bounding box center [39, 347] width 38 height 7
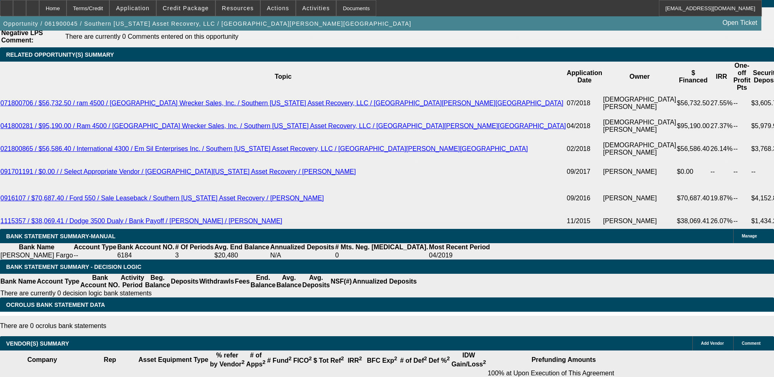
scroll to position [1491, 0]
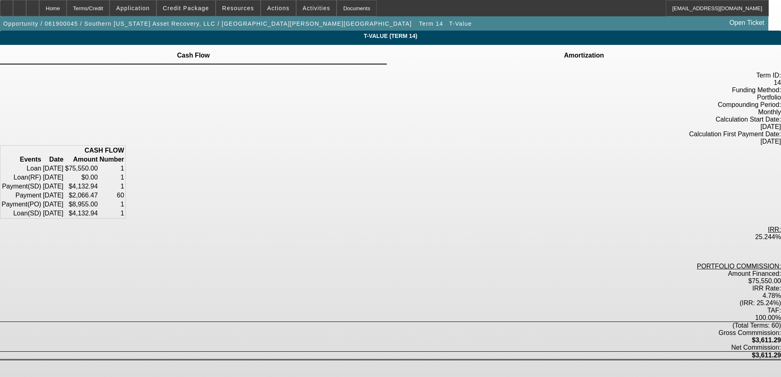
click at [563, 59] on td "Amortization" at bounding box center [583, 55] width 41 height 7
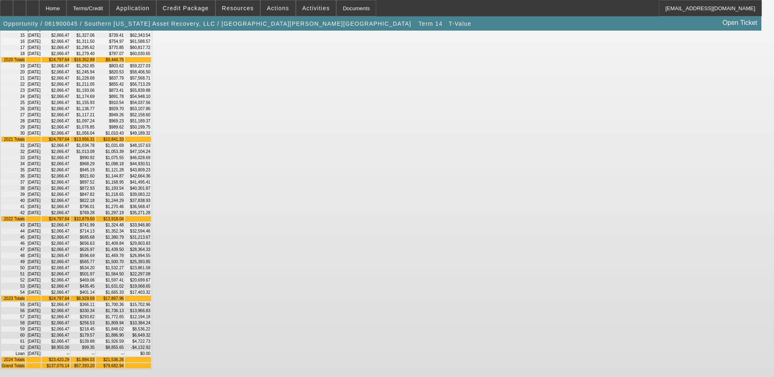
scroll to position [458, 0]
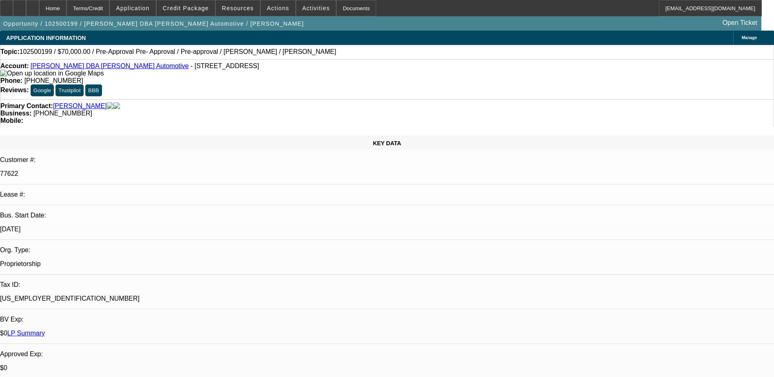
select select "0"
select select "2"
select select "0.1"
select select "4"
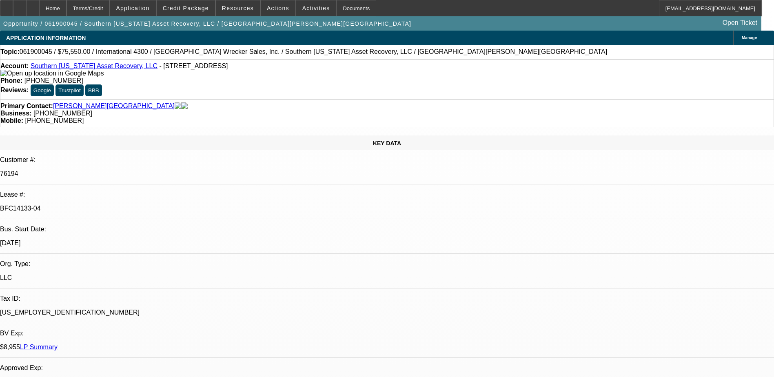
select select "0"
select select "2"
select select "0.1"
select select "0"
select select "2"
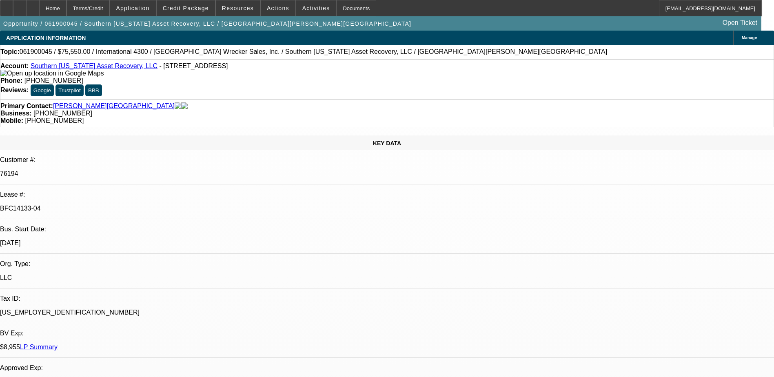
select select "0.1"
select select "0"
select select "2"
select select "0.1"
select select "0"
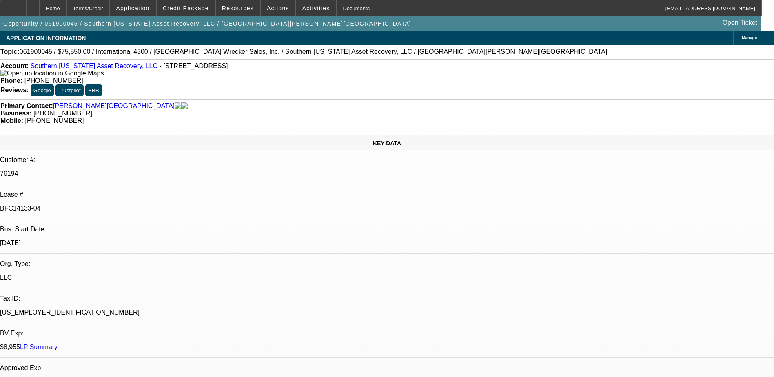
select select "2"
select select "0.1"
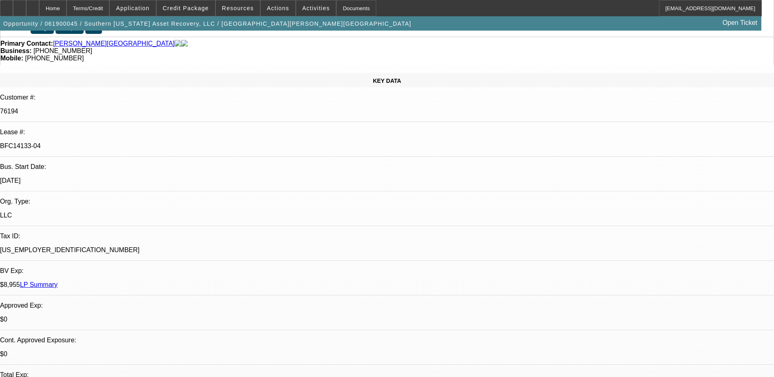
select select "1"
select select "2"
select select "4"
select select "1"
select select "2"
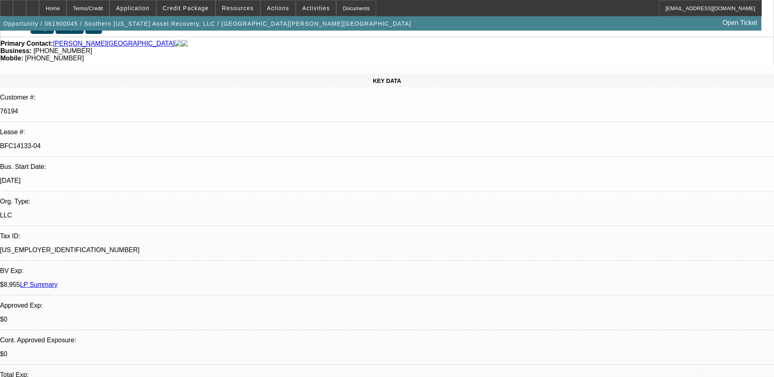
select select "4"
select select "1"
select select "2"
select select "4"
select select "1"
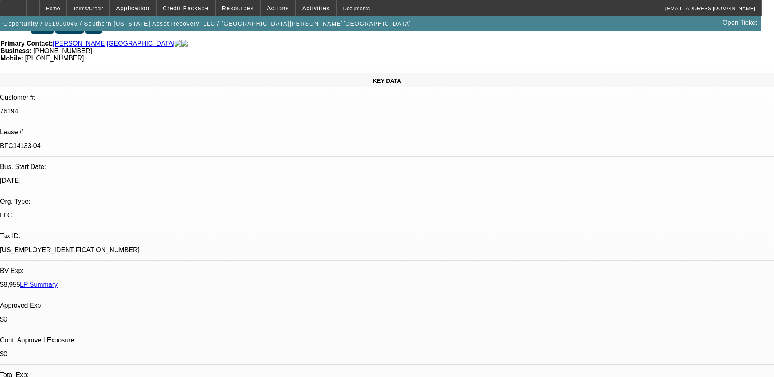
select select "2"
select select "4"
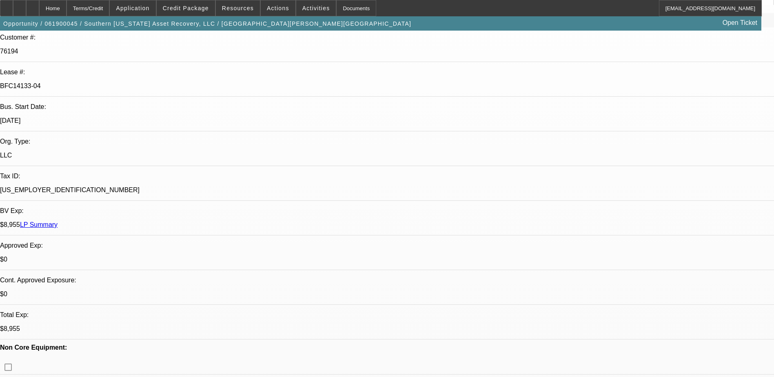
scroll to position [286, 0]
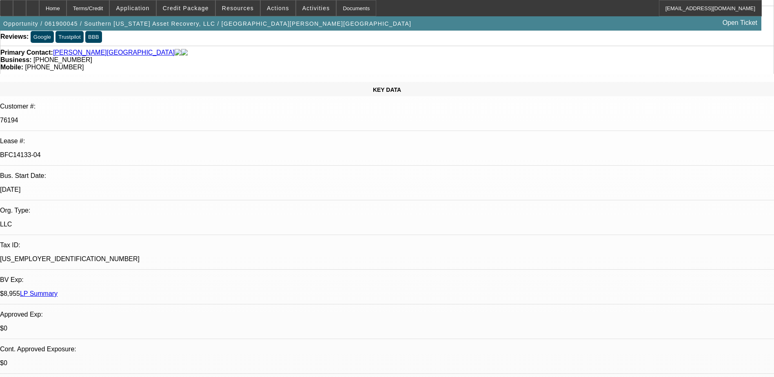
scroll to position [41, 0]
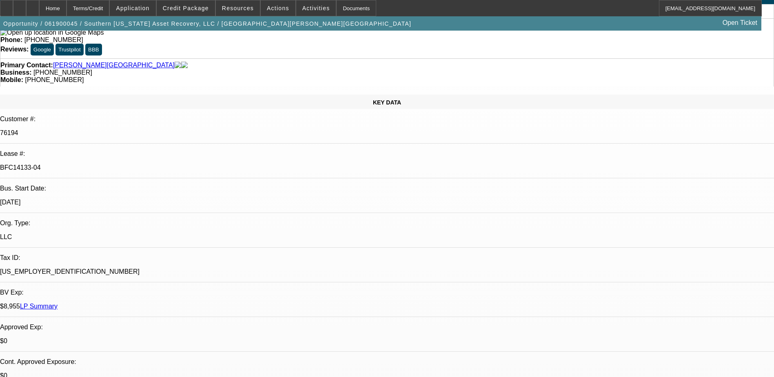
click at [58, 303] on link "LP Summary" at bounding box center [39, 306] width 38 height 7
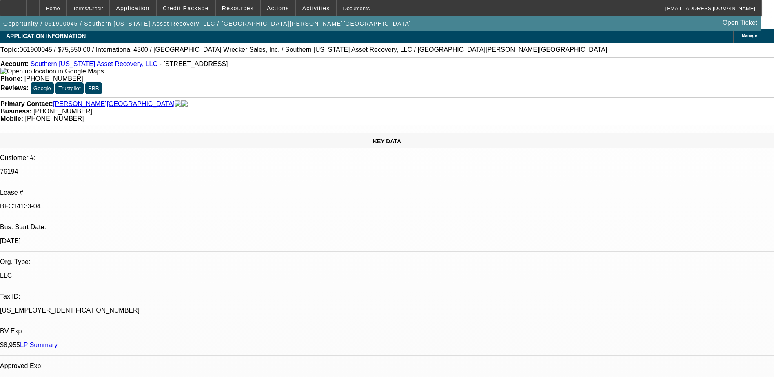
scroll to position [0, 0]
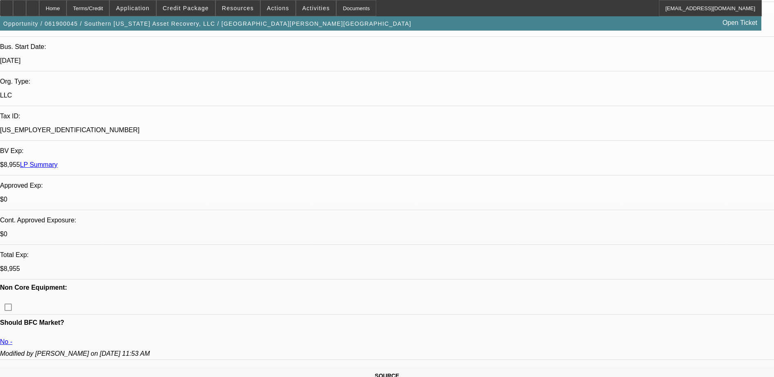
scroll to position [531, 0]
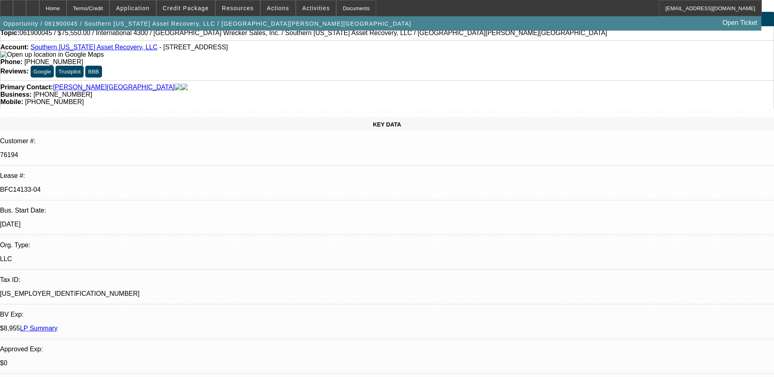
scroll to position [0, 0]
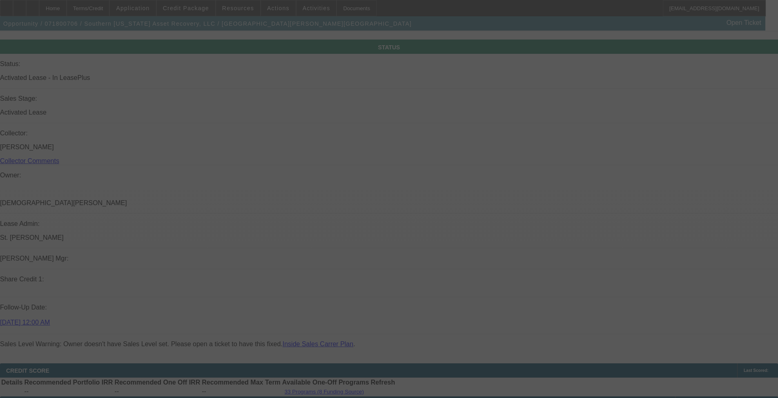
scroll to position [864, 0]
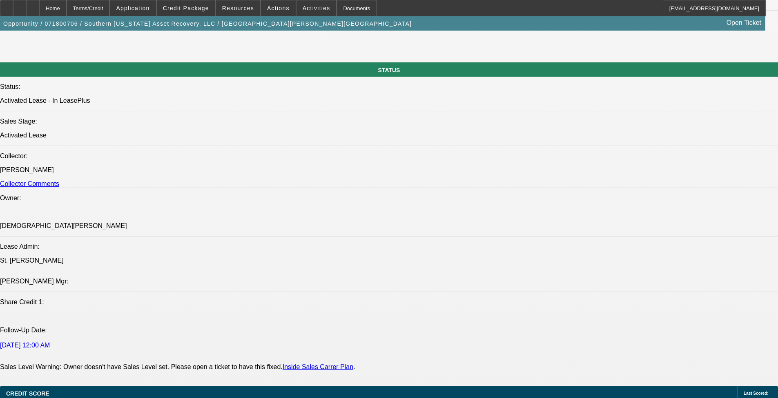
select select "0"
select select "2"
select select "0.1"
select select "0"
select select "2"
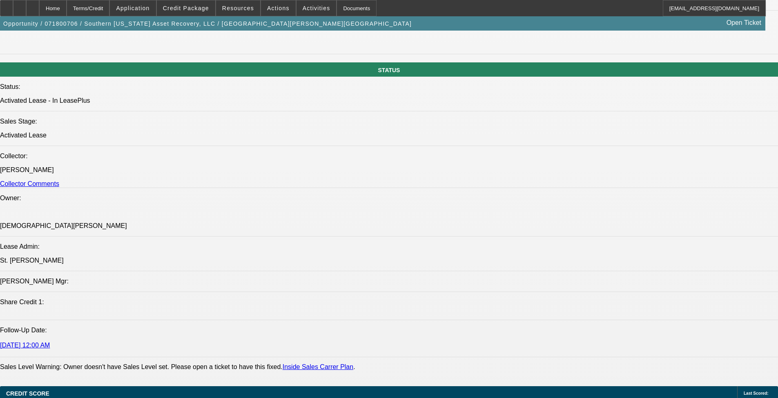
select select "0.1"
select select "0"
select select "2"
select select "0.1"
select select "0"
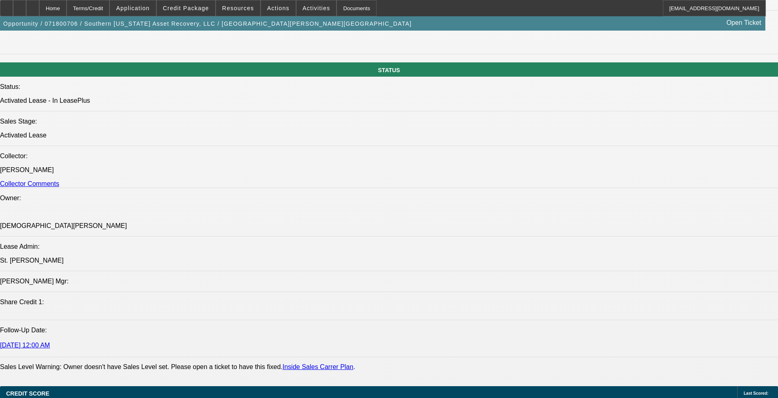
select select "2"
select select "0.1"
select select "1"
select select "2"
select select "4"
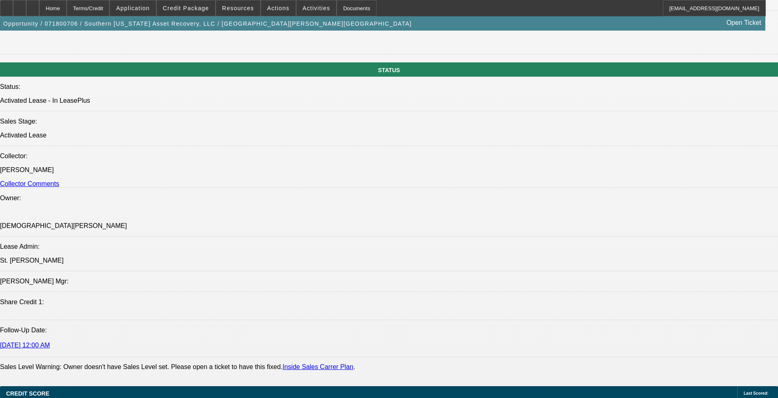
select select "1"
select select "2"
select select "4"
select select "1"
select select "2"
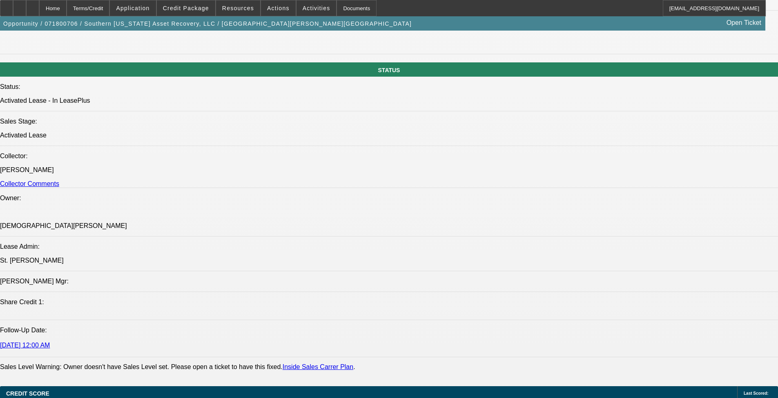
select select "4"
select select "1"
select select "2"
select select "4"
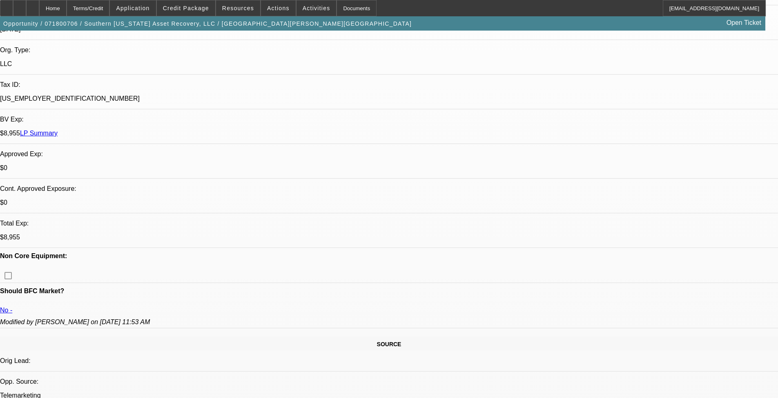
scroll to position [170, 0]
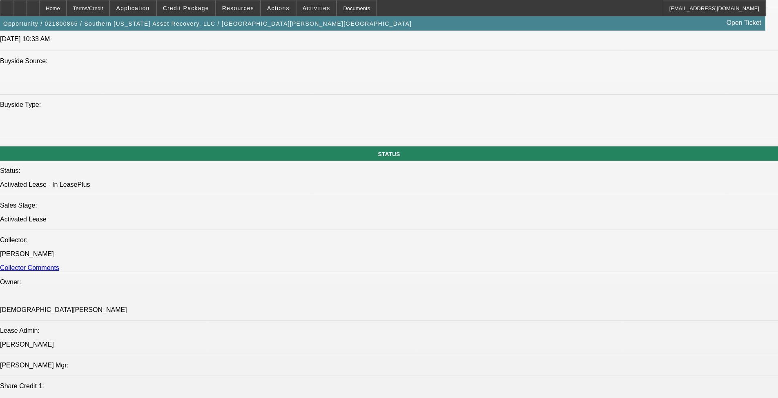
select select "0"
select select "2"
select select "0.1"
select select "0"
select select "2"
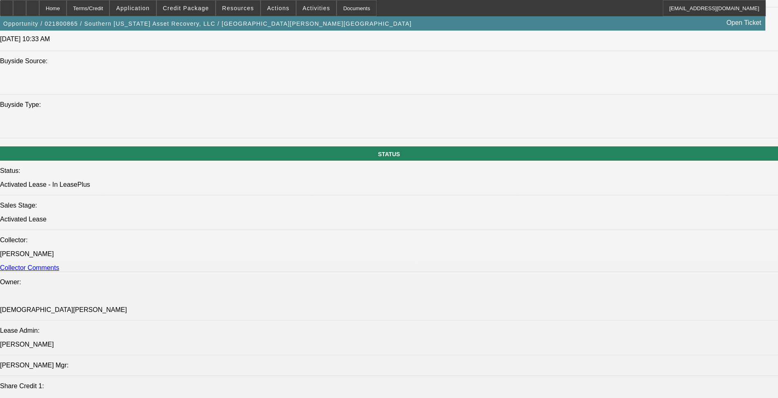
select select "0.1"
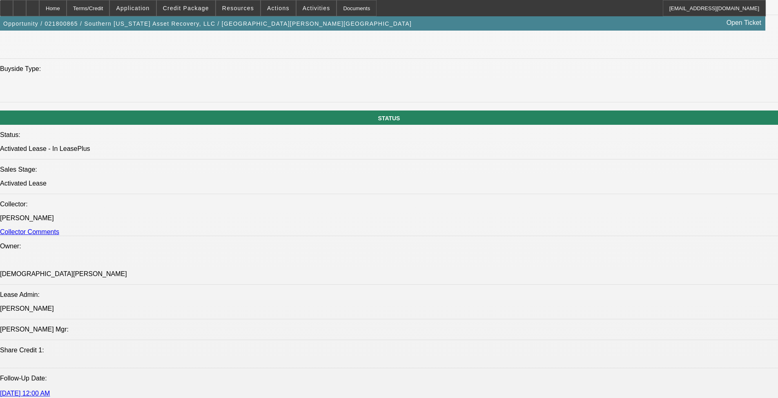
select select "1"
select select "2"
select select "4"
select select "1"
select select "2"
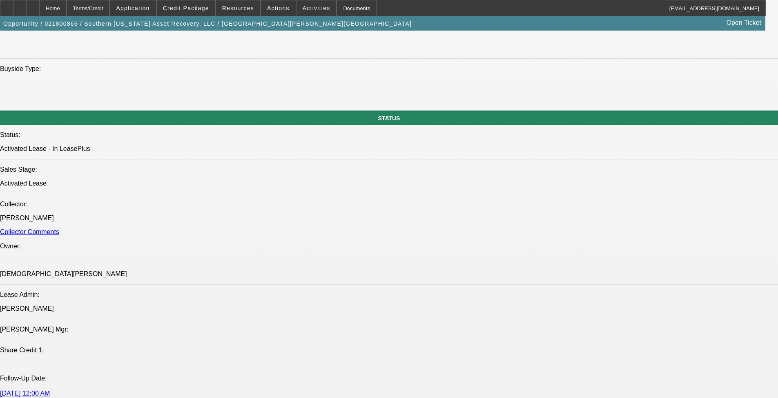
select select "4"
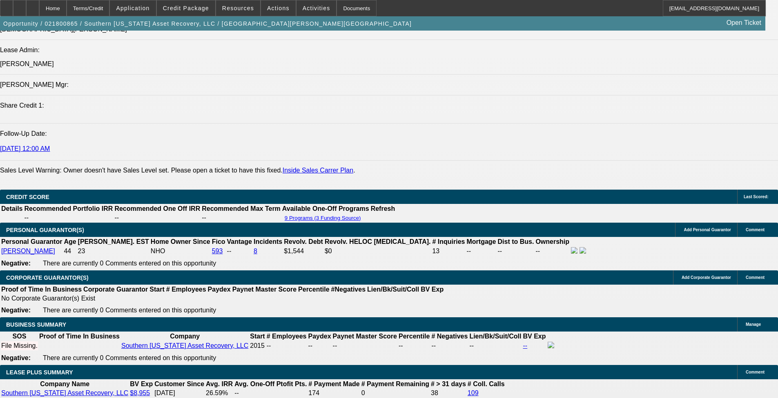
scroll to position [1121, 0]
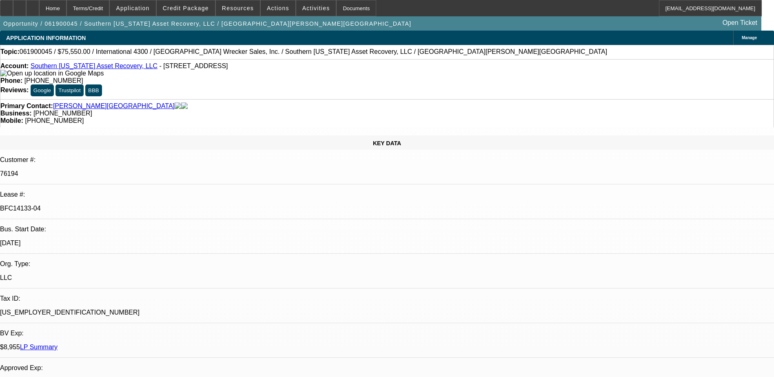
select select "0"
select select "2"
select select "0.1"
select select "0"
select select "2"
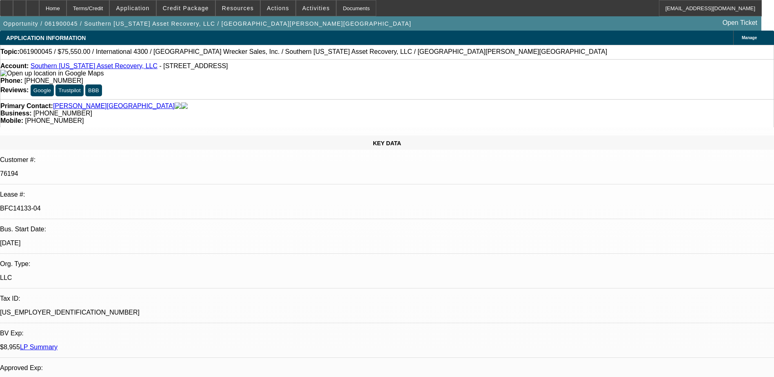
select select "0.1"
select select "0"
select select "2"
select select "0.1"
select select "0"
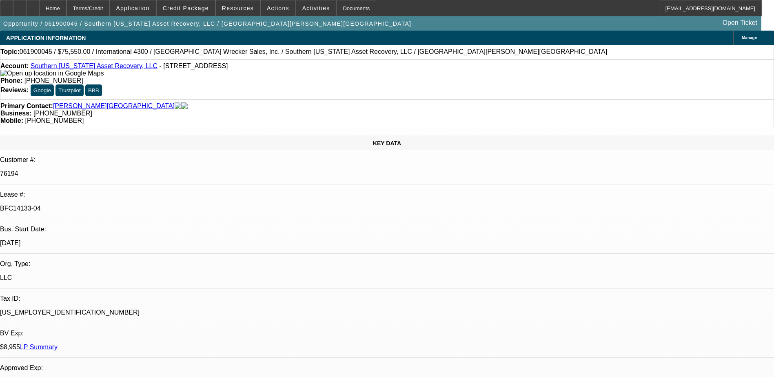
select select "2"
select select "0.1"
select select "1"
select select "2"
select select "4"
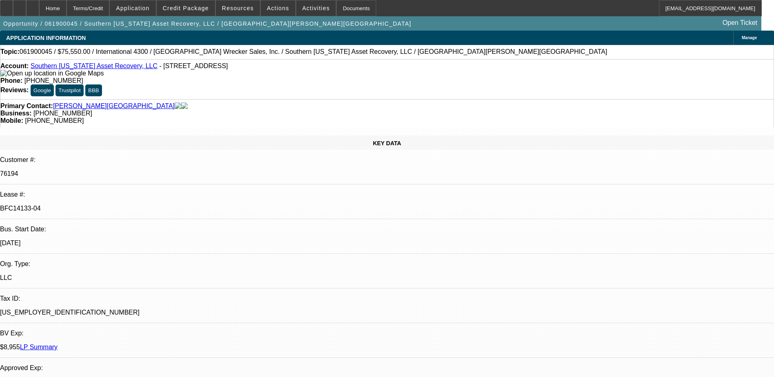
select select "1"
select select "2"
select select "4"
select select "1"
select select "2"
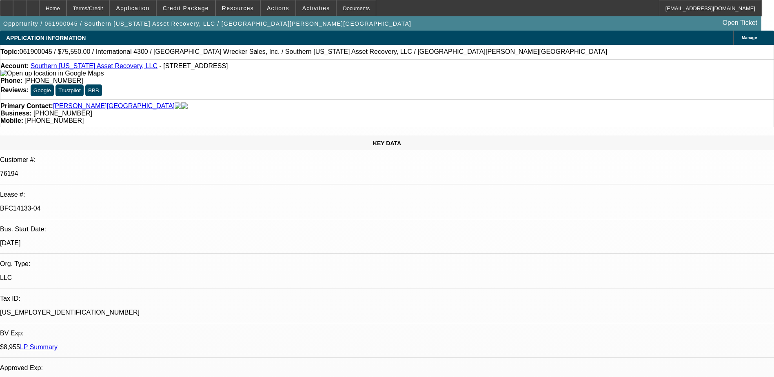
select select "4"
select select "1"
select select "2"
select select "4"
click at [58, 344] on link "LP Summary" at bounding box center [39, 347] width 38 height 7
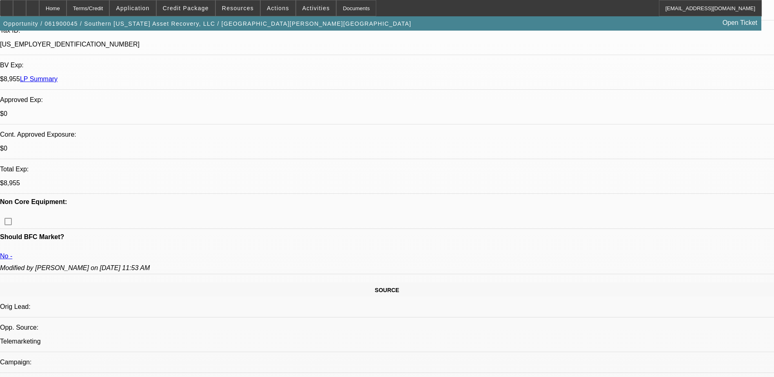
scroll to position [82, 0]
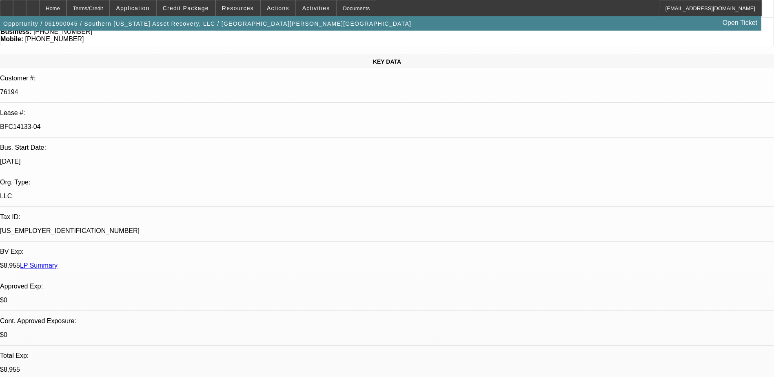
click at [58, 262] on link "LP Summary" at bounding box center [39, 265] width 38 height 7
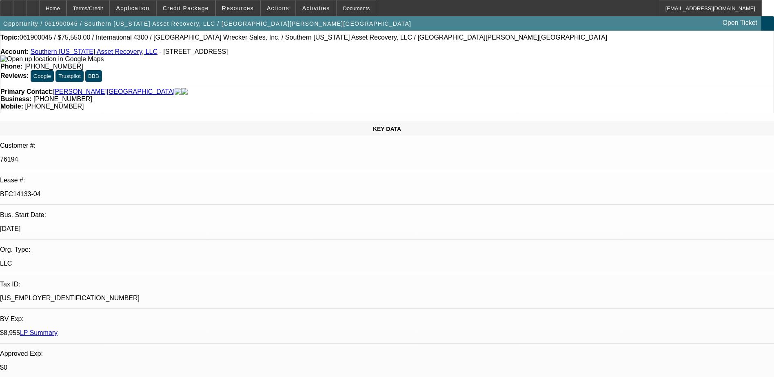
scroll to position [0, 0]
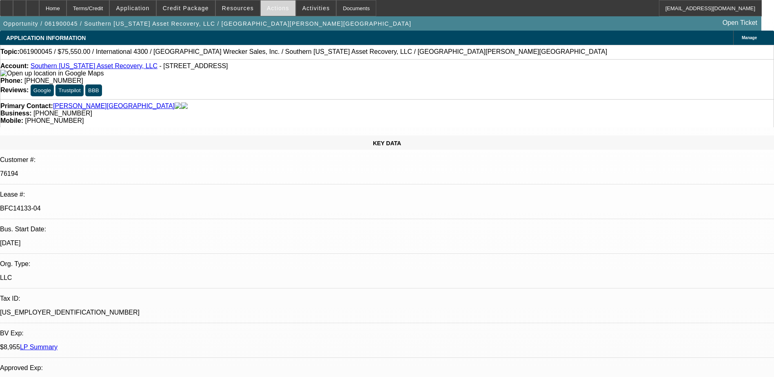
click at [276, 11] on span "Actions" at bounding box center [278, 8] width 22 height 7
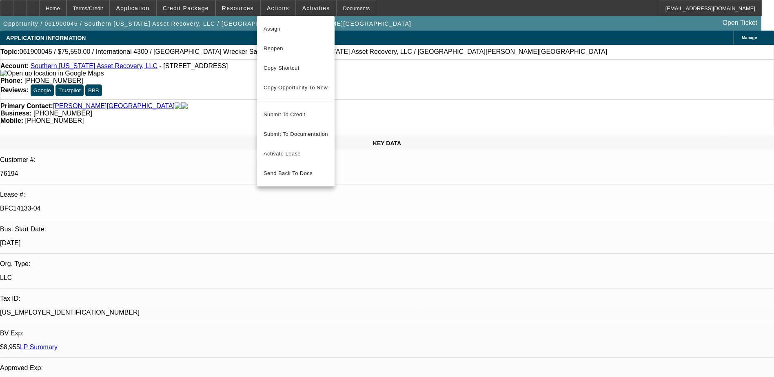
click at [385, 102] on div at bounding box center [387, 188] width 774 height 377
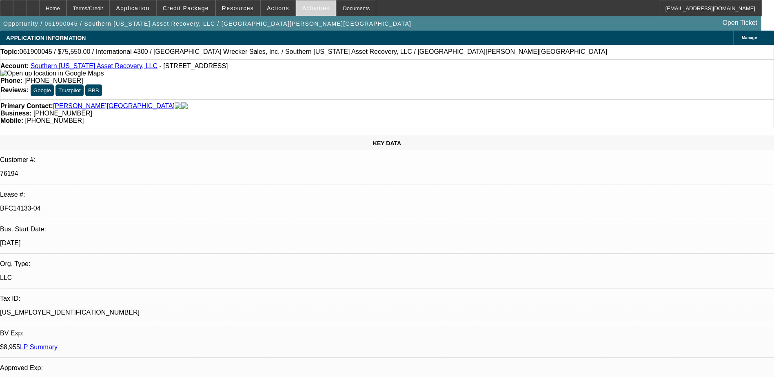
click at [296, 11] on span at bounding box center [316, 8] width 40 height 20
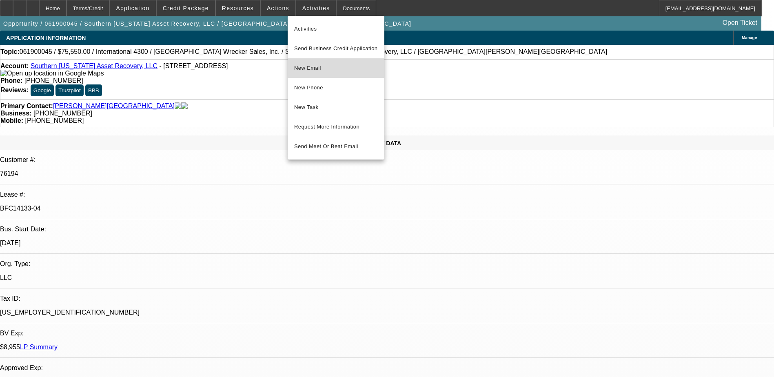
click at [314, 69] on span "New Email" at bounding box center [336, 68] width 84 height 10
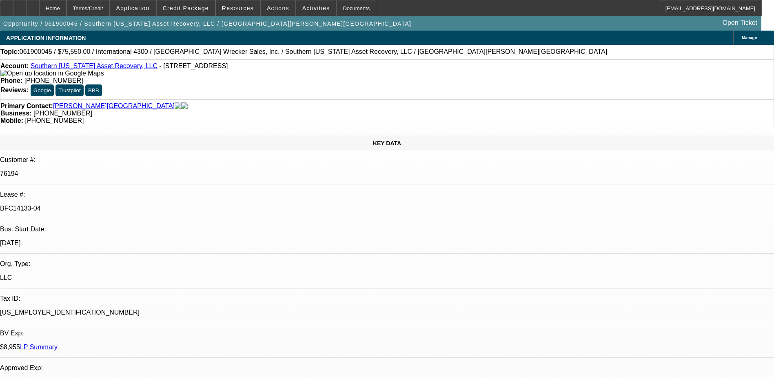
scroll to position [531, 0]
drag, startPoint x: 721, startPoint y: 344, endPoint x: 765, endPoint y: 349, distance: 44.4
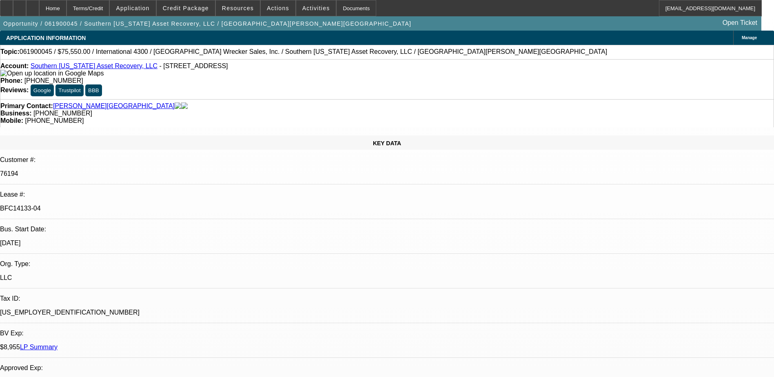
drag, startPoint x: 754, startPoint y: 356, endPoint x: 726, endPoint y: 363, distance: 28.9
drag, startPoint x: 760, startPoint y: 298, endPoint x: 745, endPoint y: 316, distance: 22.9
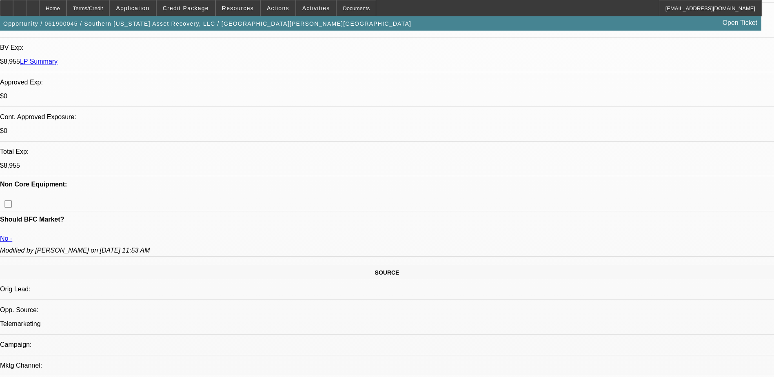
scroll to position [1484, 0]
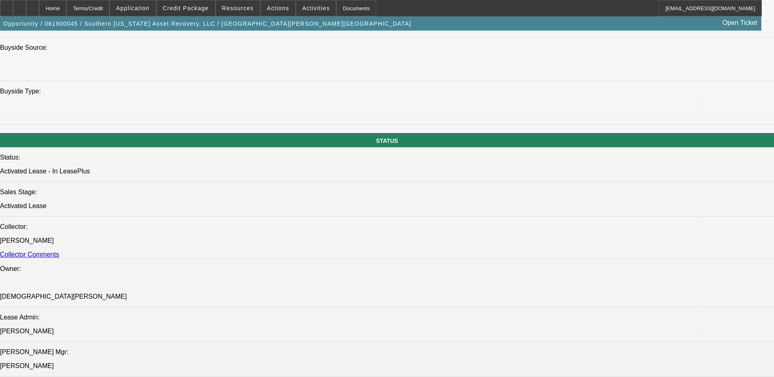
scroll to position [939, 0]
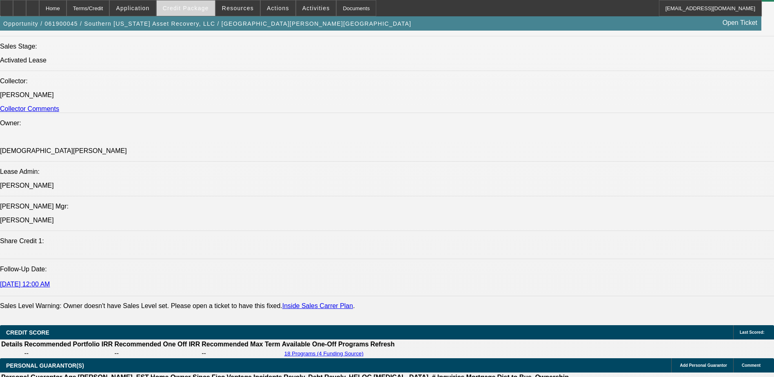
click at [196, 13] on span at bounding box center [186, 8] width 58 height 20
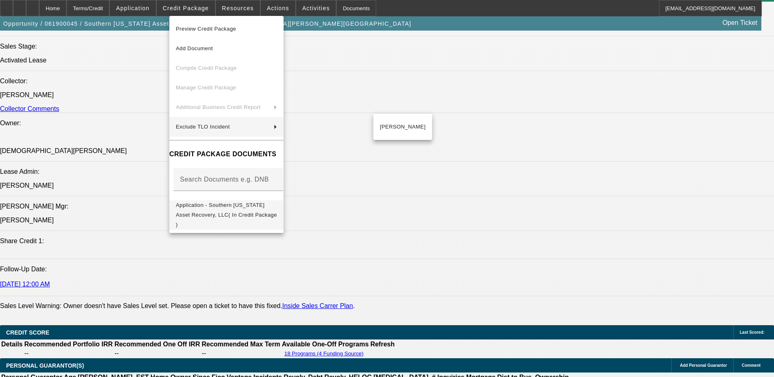
click at [268, 204] on span "Application - Southern [US_STATE] Asset Recovery, LLC( In Credit Package )" at bounding box center [226, 215] width 101 height 26
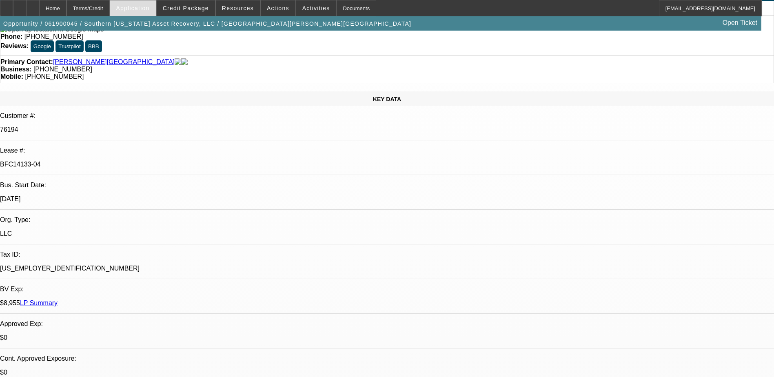
scroll to position [41, 0]
